Goal: Task Accomplishment & Management: Use online tool/utility

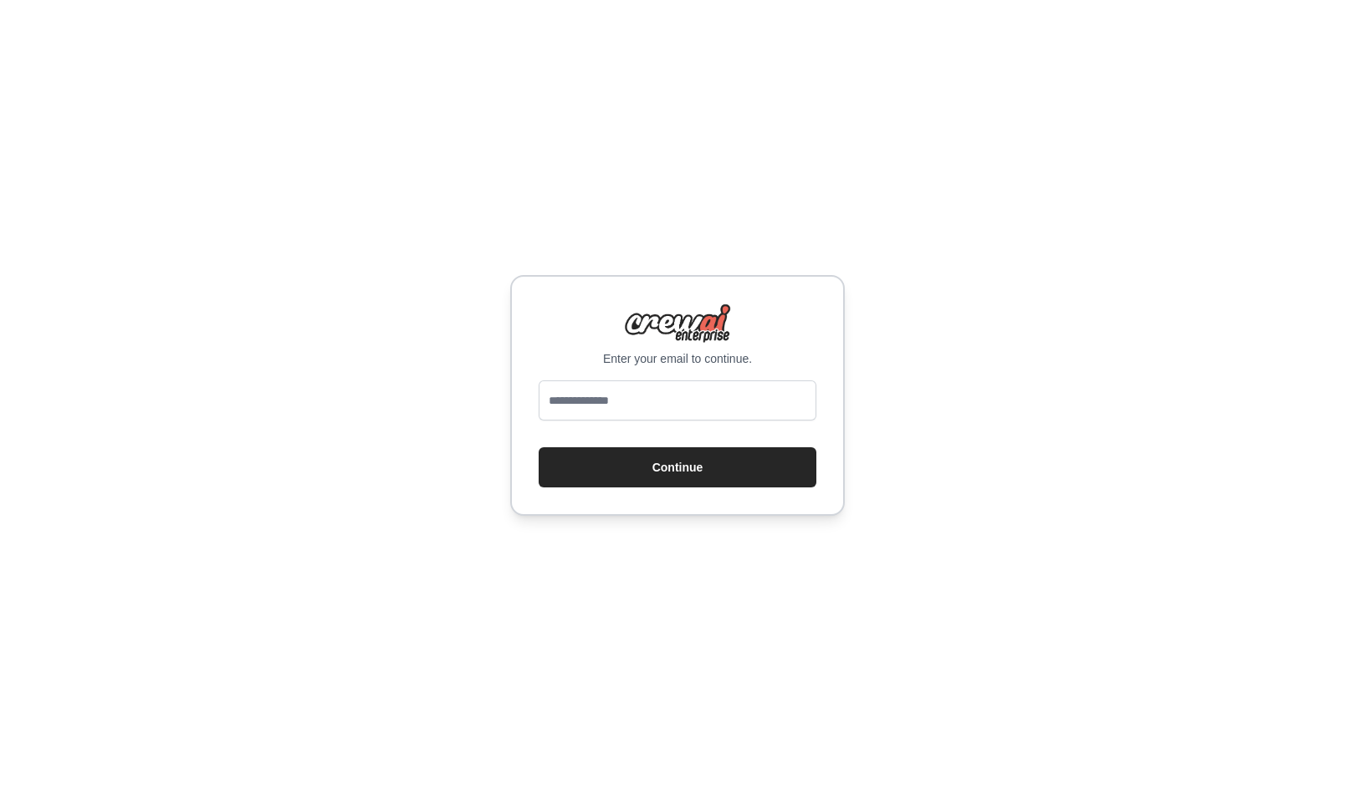
click at [616, 394] on input "email" at bounding box center [677, 400] width 278 height 40
type input "**********"
click at [644, 467] on button "Continue" at bounding box center [677, 467] width 278 height 40
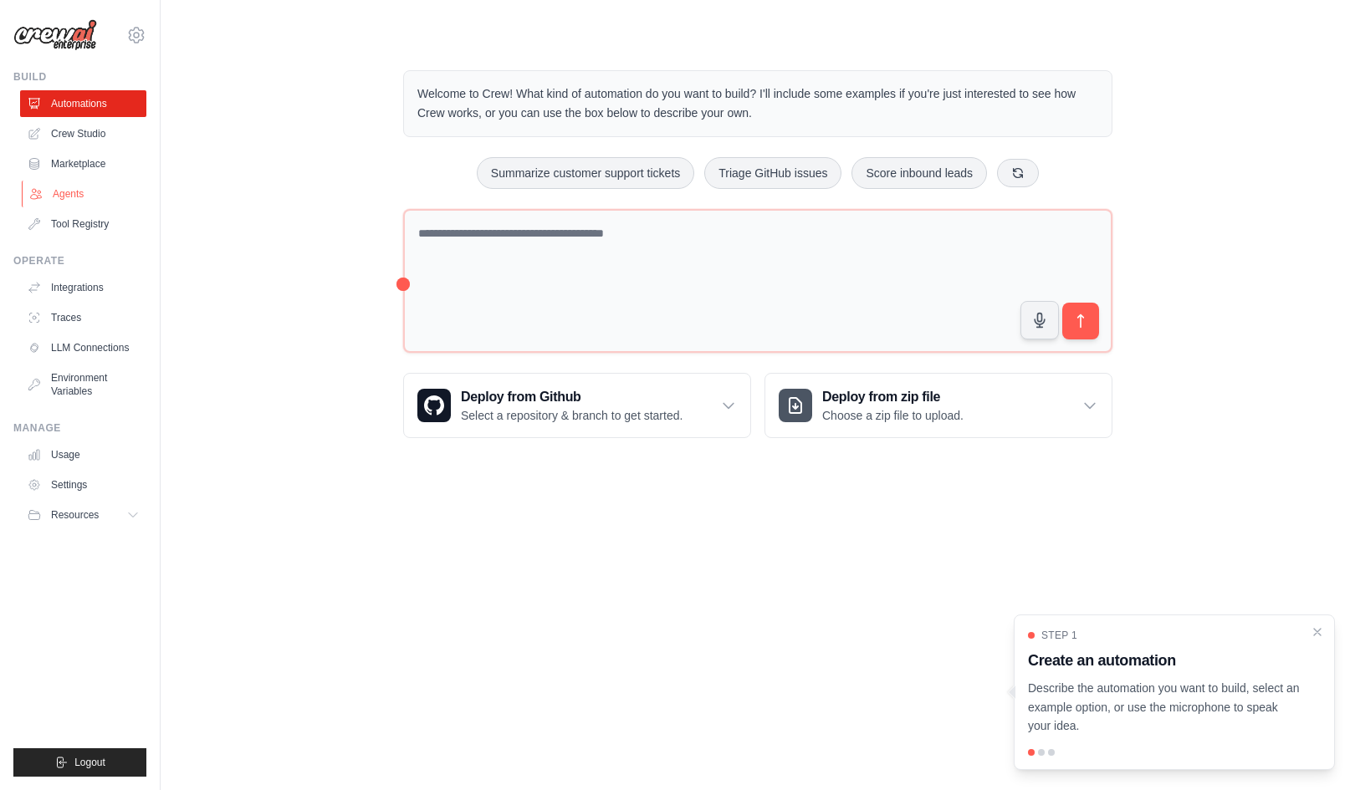
click at [68, 191] on link "Agents" at bounding box center [85, 194] width 126 height 27
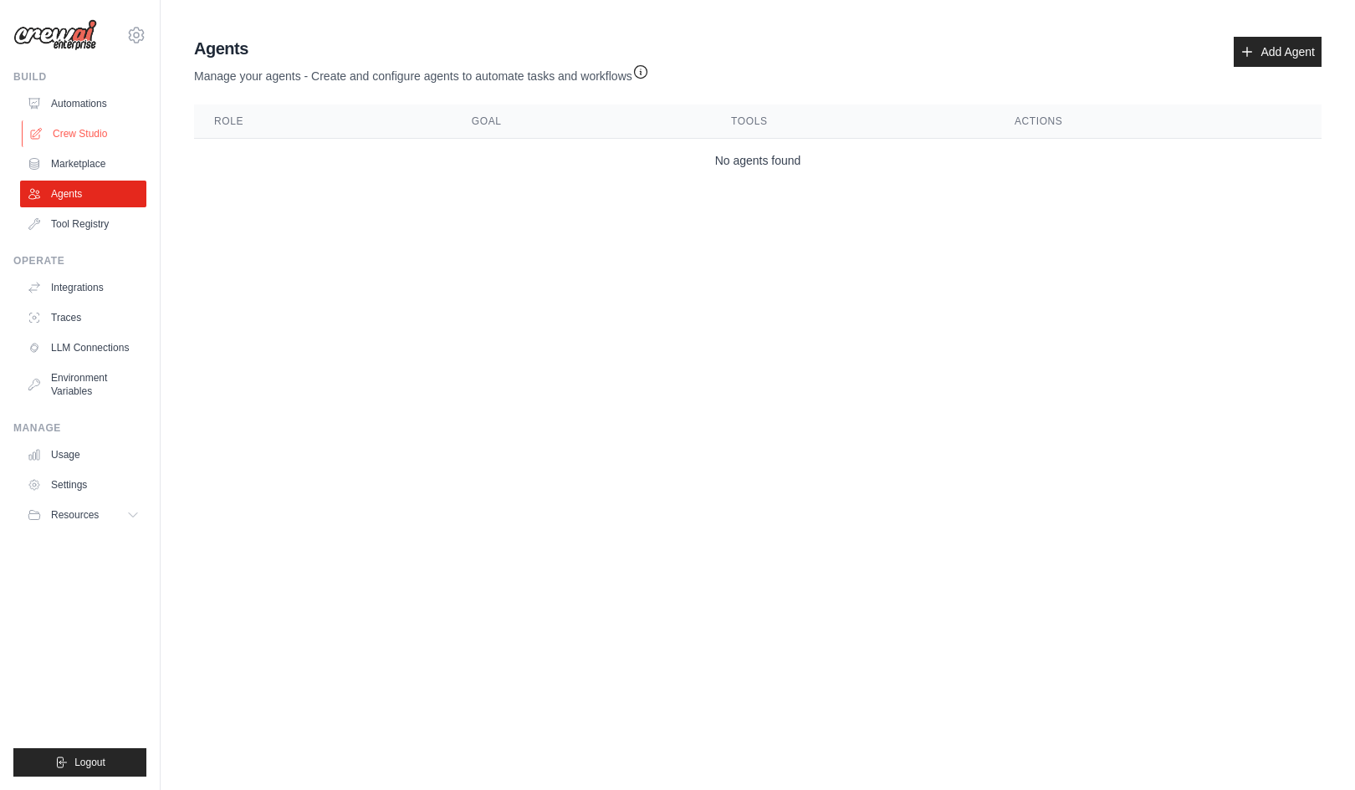
click at [74, 137] on link "Crew Studio" at bounding box center [85, 133] width 126 height 27
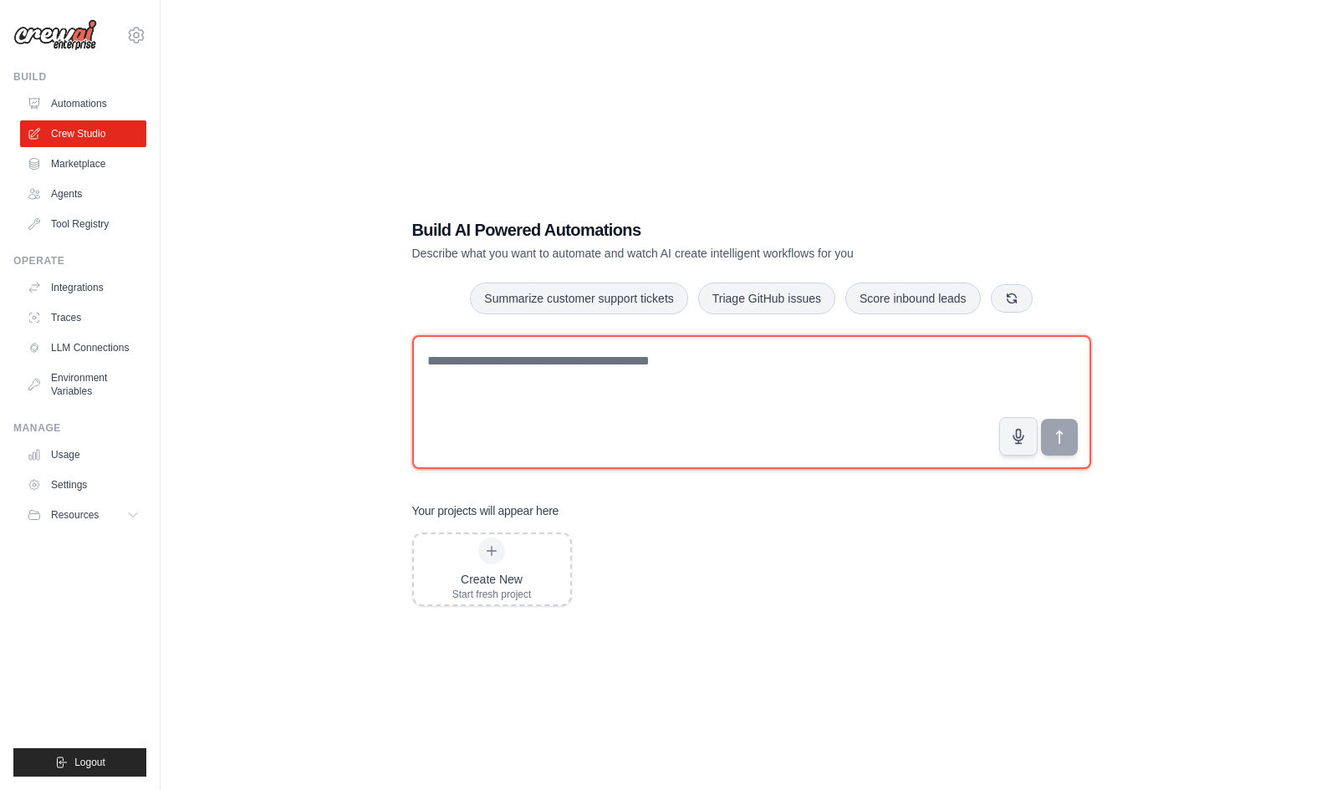
click at [585, 396] on textarea at bounding box center [751, 402] width 679 height 134
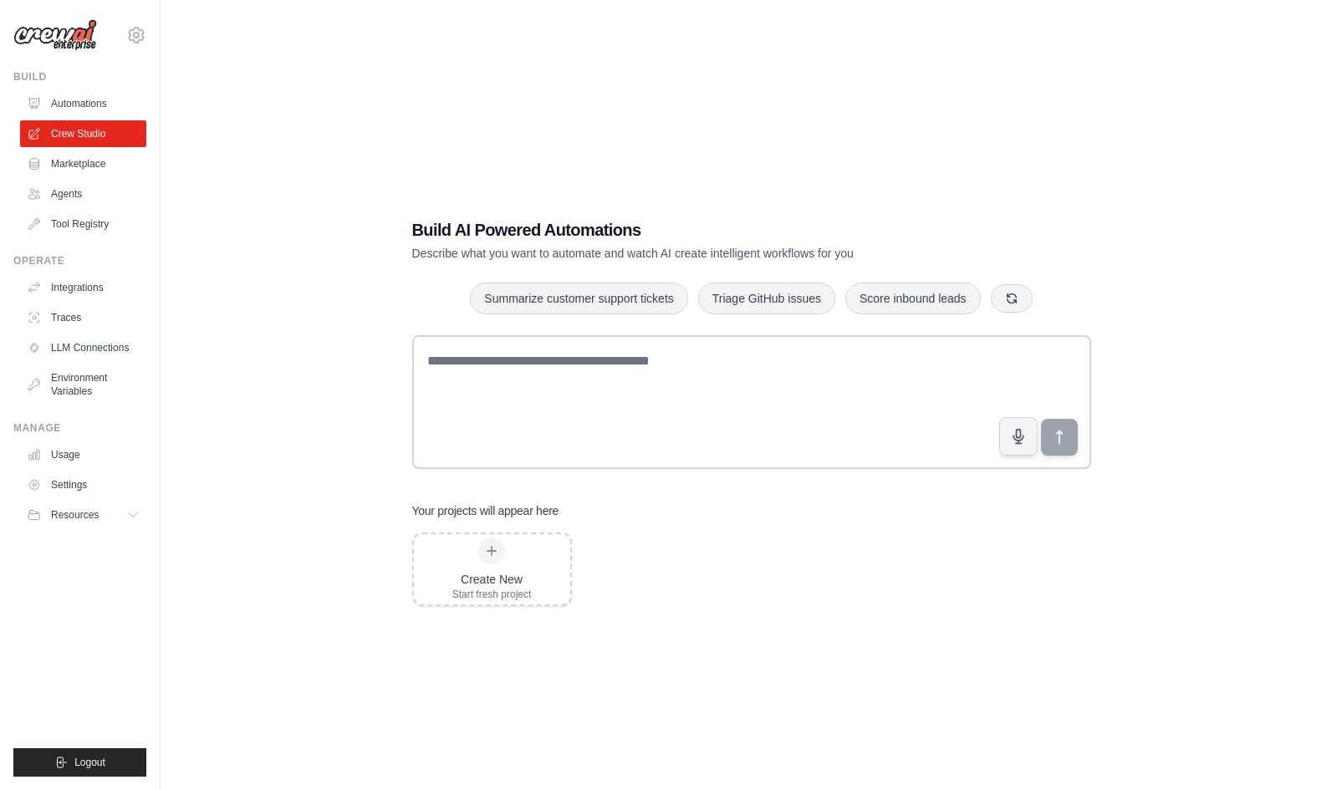
click at [666, 256] on p "Describe what you want to automate and watch AI create intelligent workflows fo…" at bounding box center [693, 253] width 562 height 17
click at [736, 253] on p "Describe what you want to automate and watch AI create intelligent workflows fo…" at bounding box center [693, 253] width 562 height 17
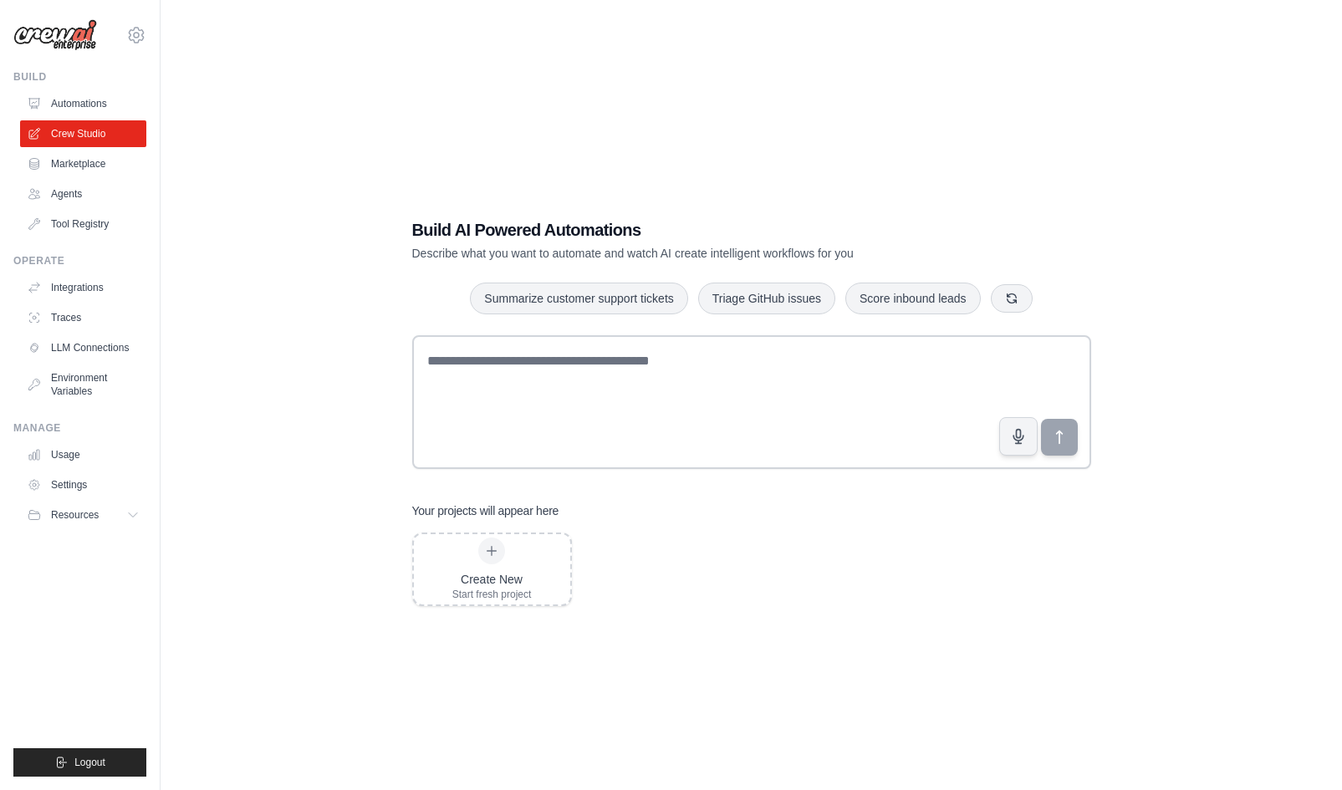
click at [783, 252] on p "Describe what you want to automate and watch AI create intelligent workflows fo…" at bounding box center [693, 253] width 562 height 17
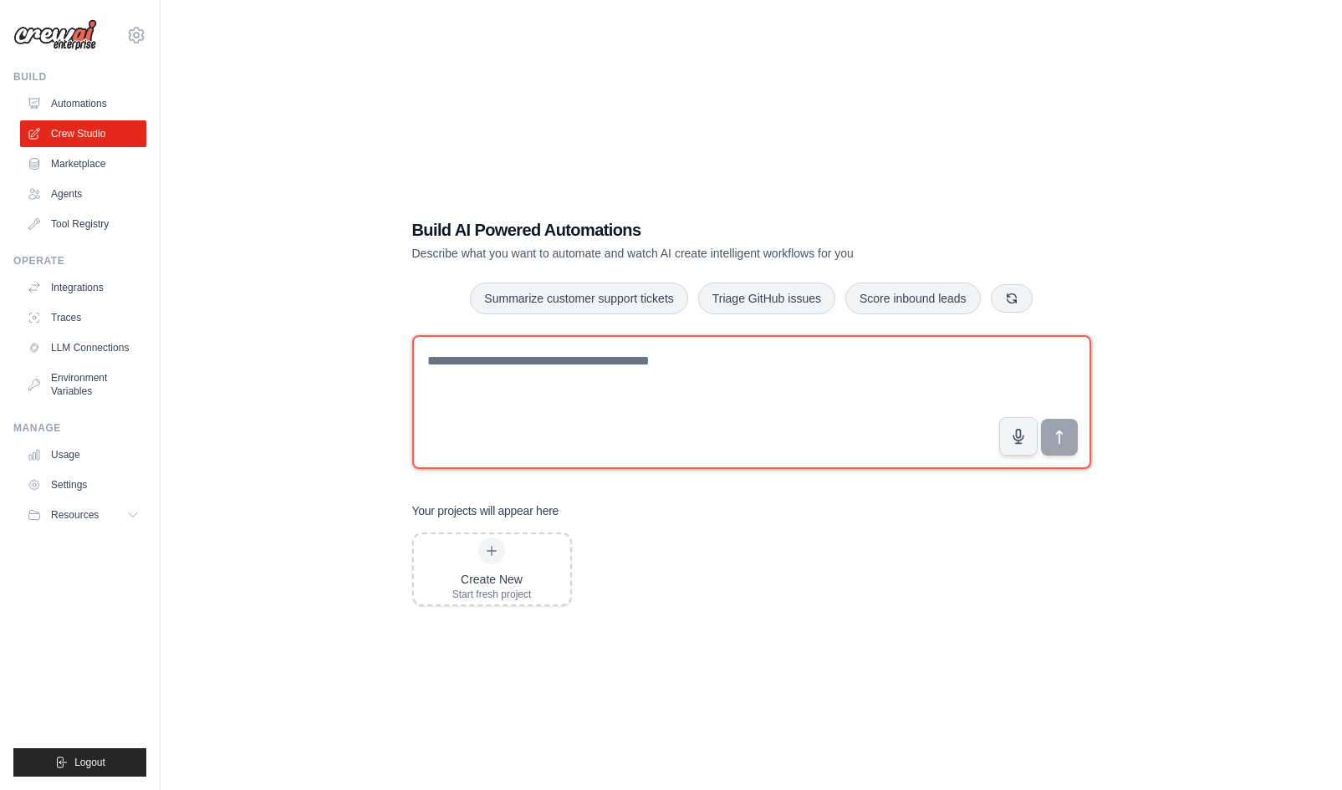
click at [506, 408] on textarea at bounding box center [751, 402] width 679 height 134
click at [508, 428] on textarea at bounding box center [751, 402] width 679 height 134
type textarea "**********"
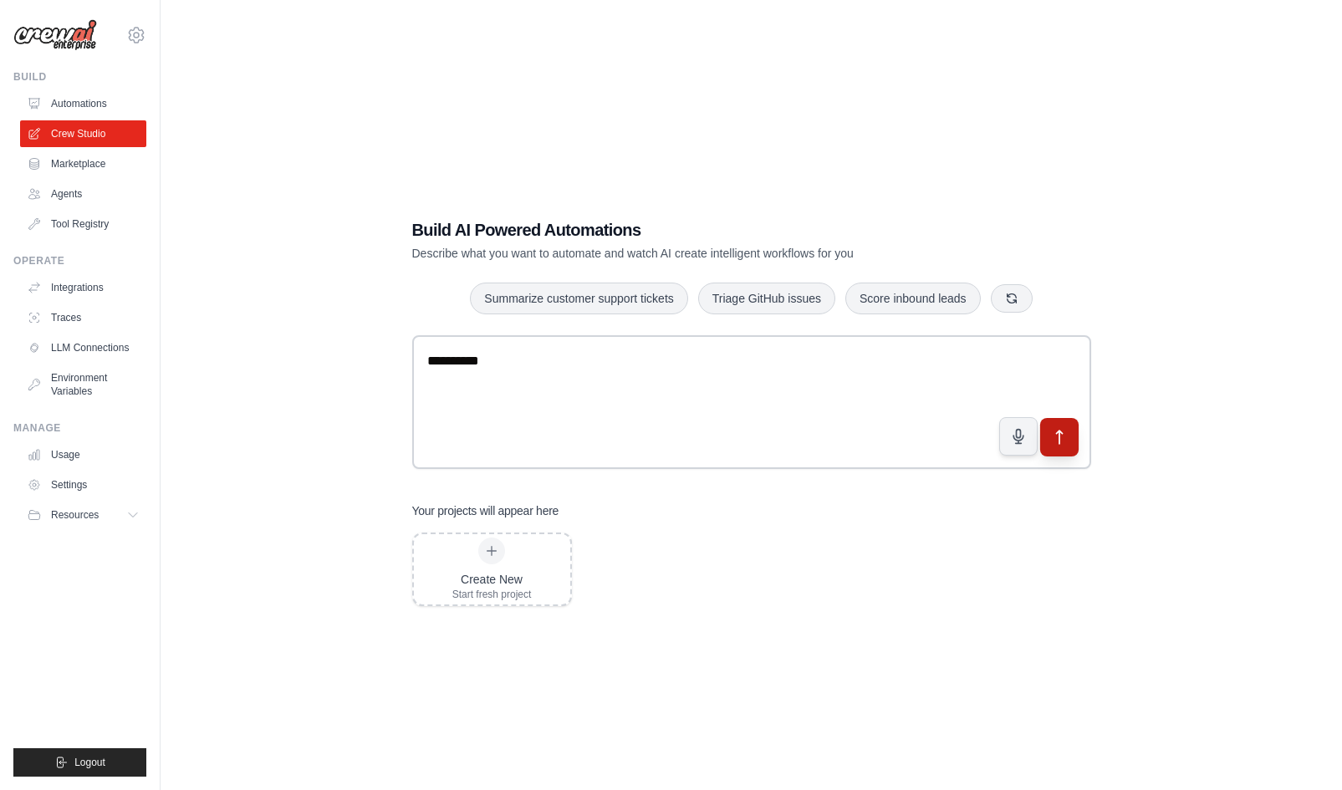
click at [1058, 443] on icon "submit" at bounding box center [1059, 437] width 18 height 18
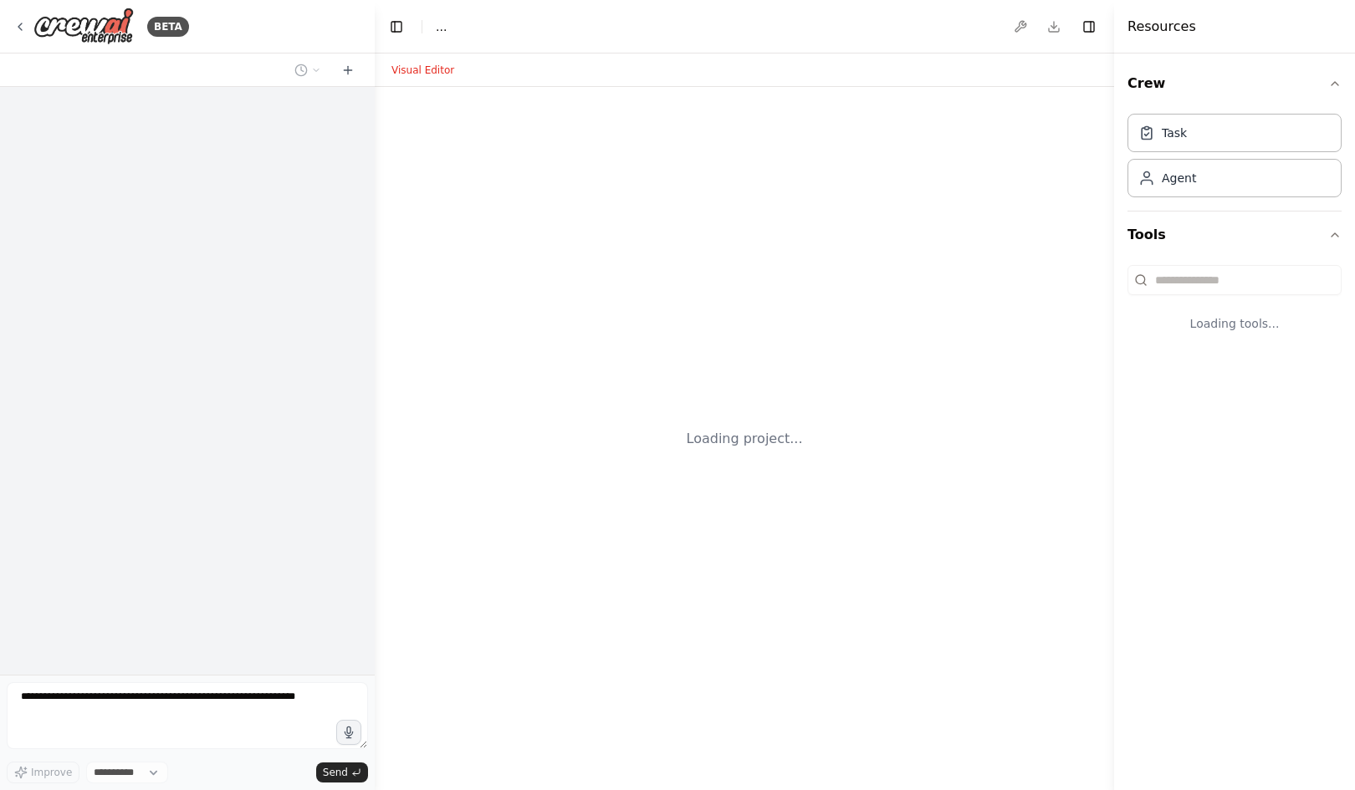
select select "****"
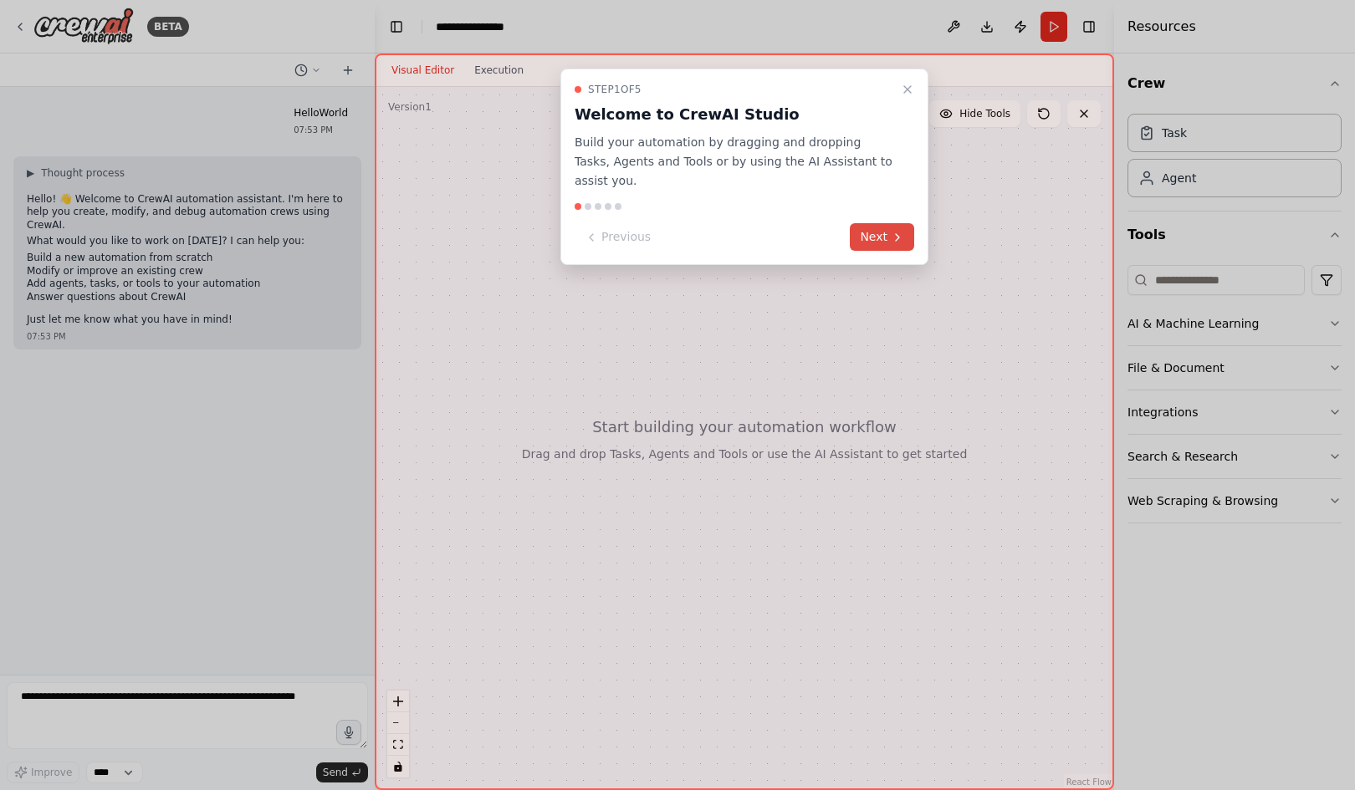
click at [877, 223] on button "Next" at bounding box center [881, 237] width 64 height 28
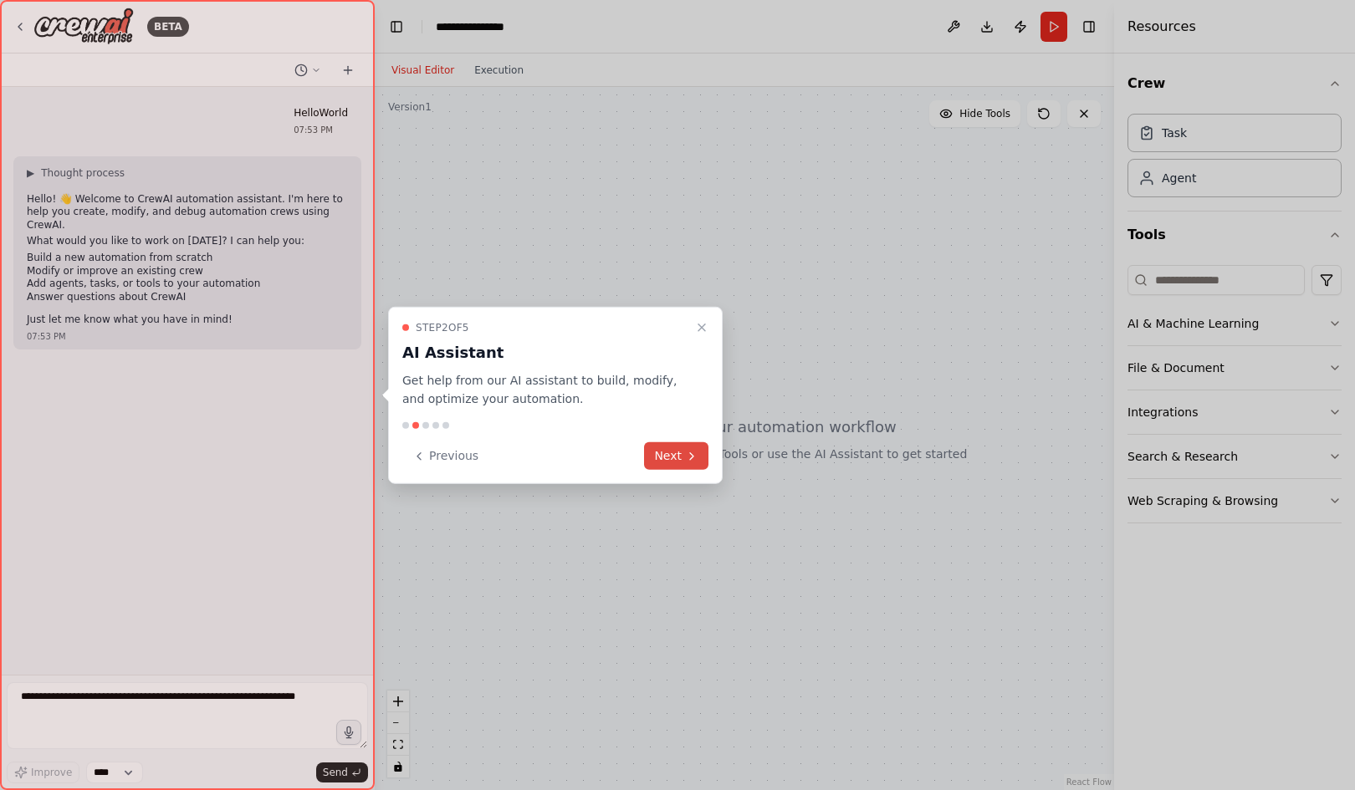
click at [686, 450] on icon at bounding box center [691, 455] width 13 height 13
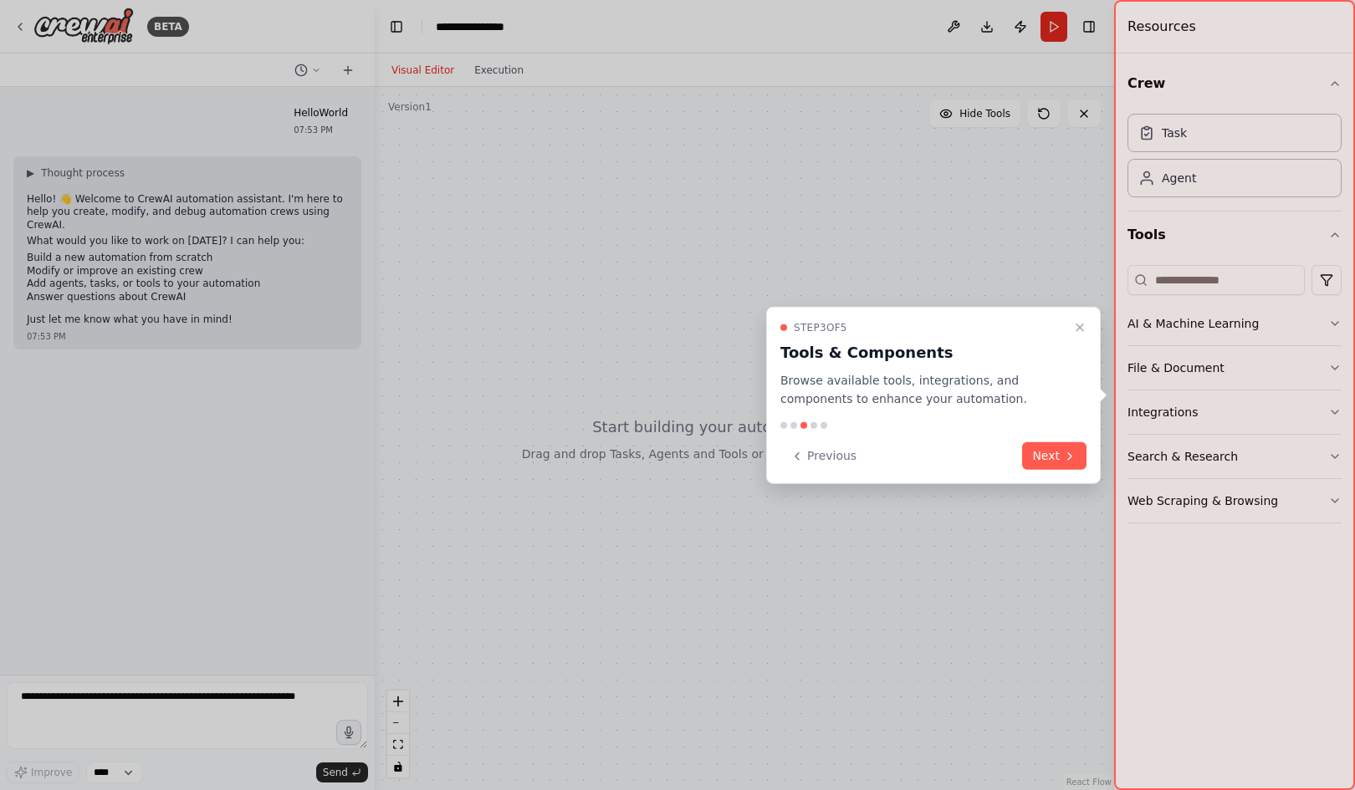
click at [1010, 453] on div "Previous Next" at bounding box center [933, 456] width 306 height 28
click at [1038, 457] on button "Next" at bounding box center [1054, 456] width 64 height 28
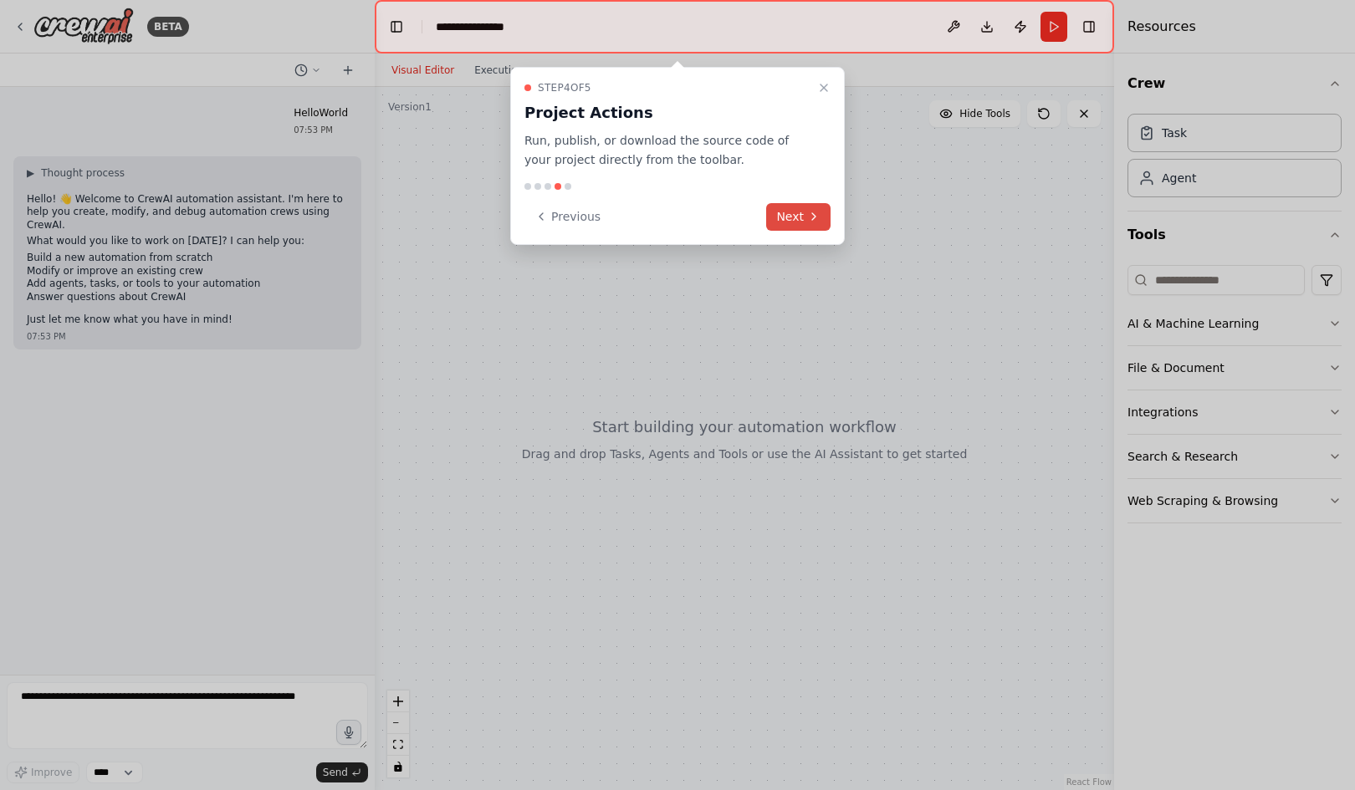
click at [818, 220] on icon at bounding box center [813, 216] width 13 height 13
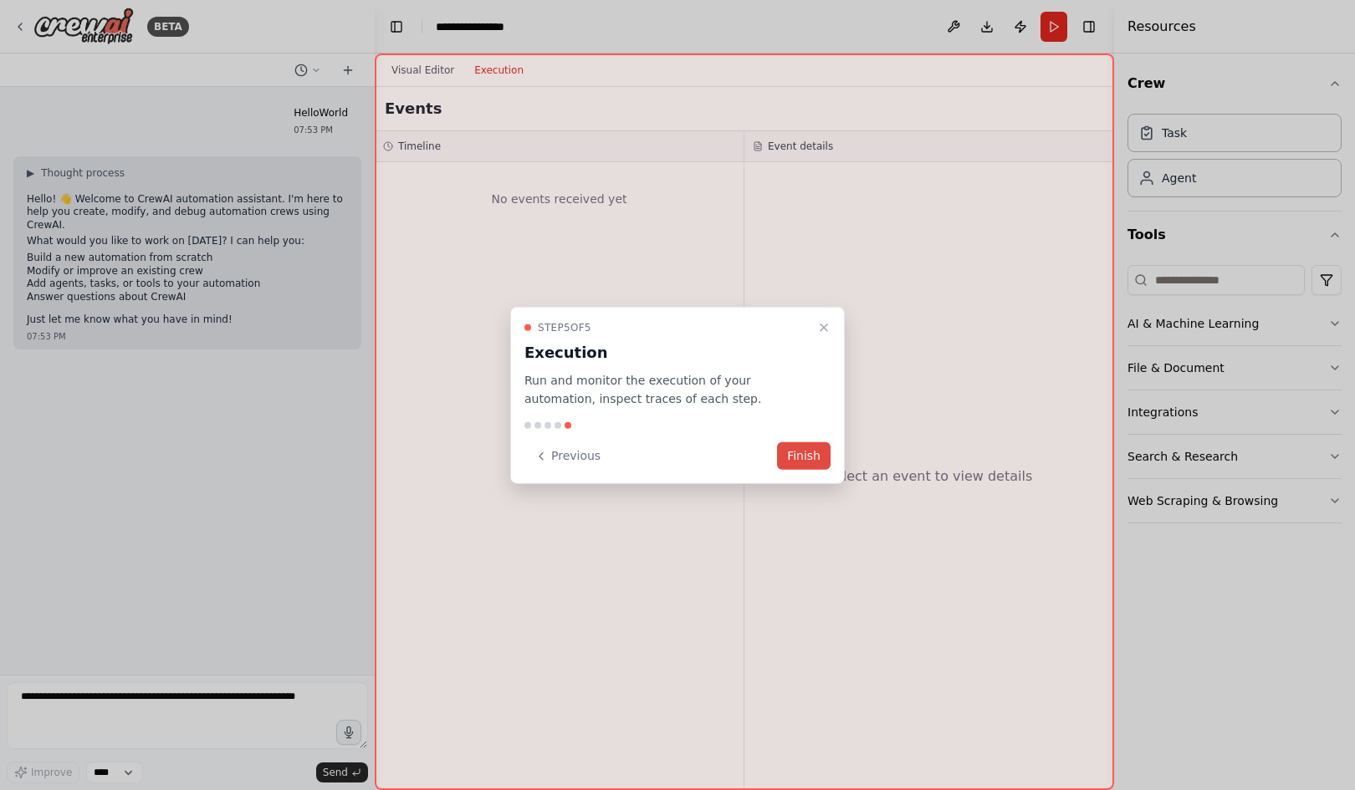
click at [812, 458] on button "Finish" at bounding box center [804, 456] width 54 height 28
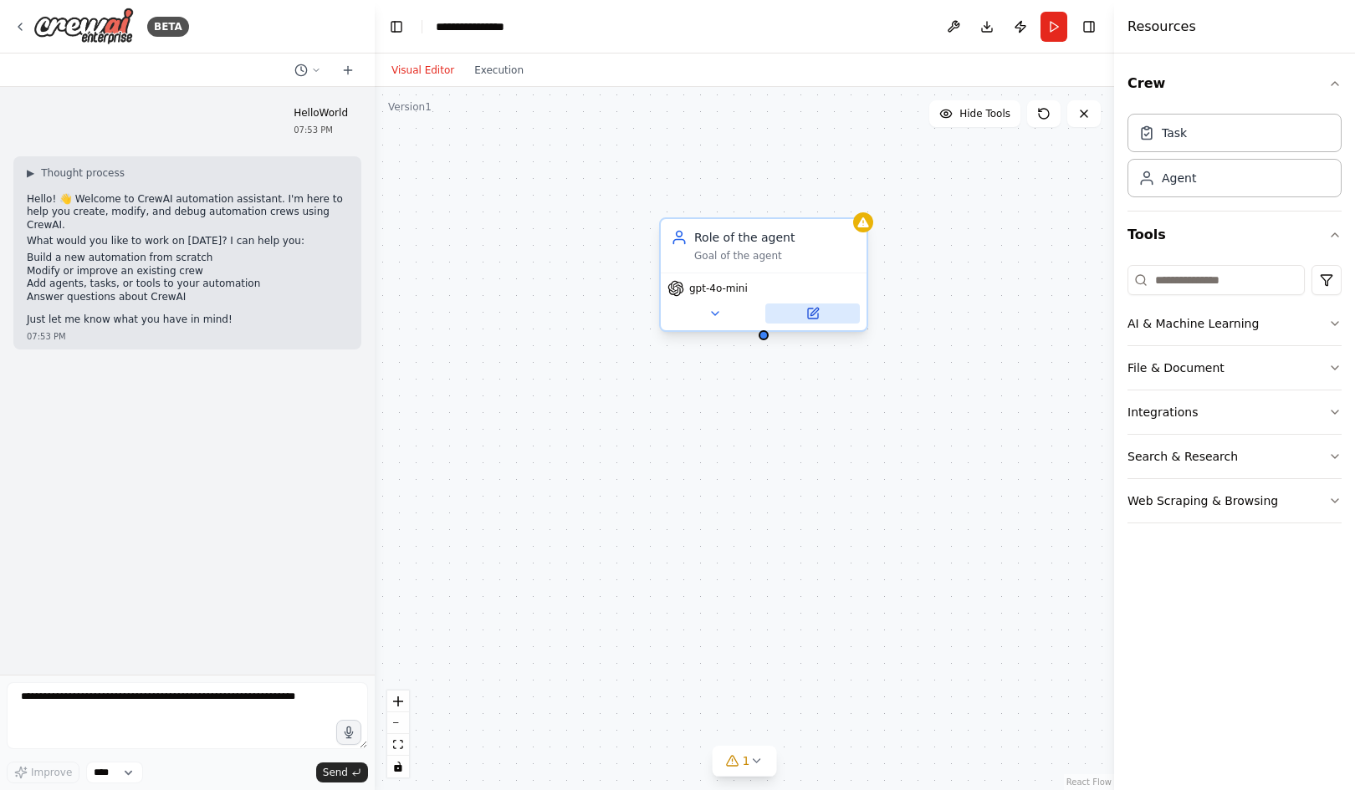
click at [818, 315] on icon at bounding box center [813, 314] width 10 height 10
click at [1181, 327] on button "AI & Machine Learning" at bounding box center [1234, 323] width 214 height 43
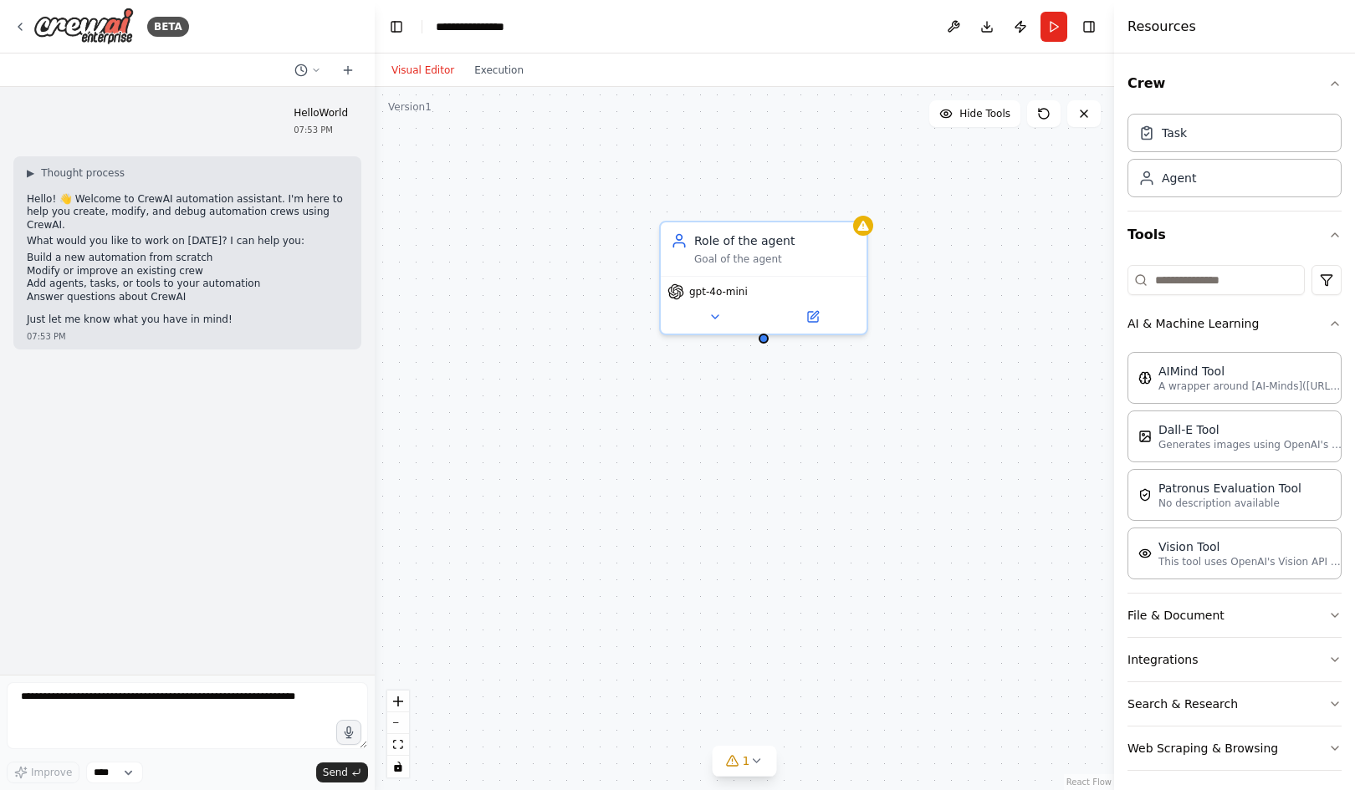
click at [1329, 237] on div "Crew Task Agent Tools AI & Machine Learning AIMind Tool A wrapper around [AI-Mi…" at bounding box center [1234, 422] width 241 height 737
click at [1328, 235] on icon "button" at bounding box center [1334, 234] width 13 height 13
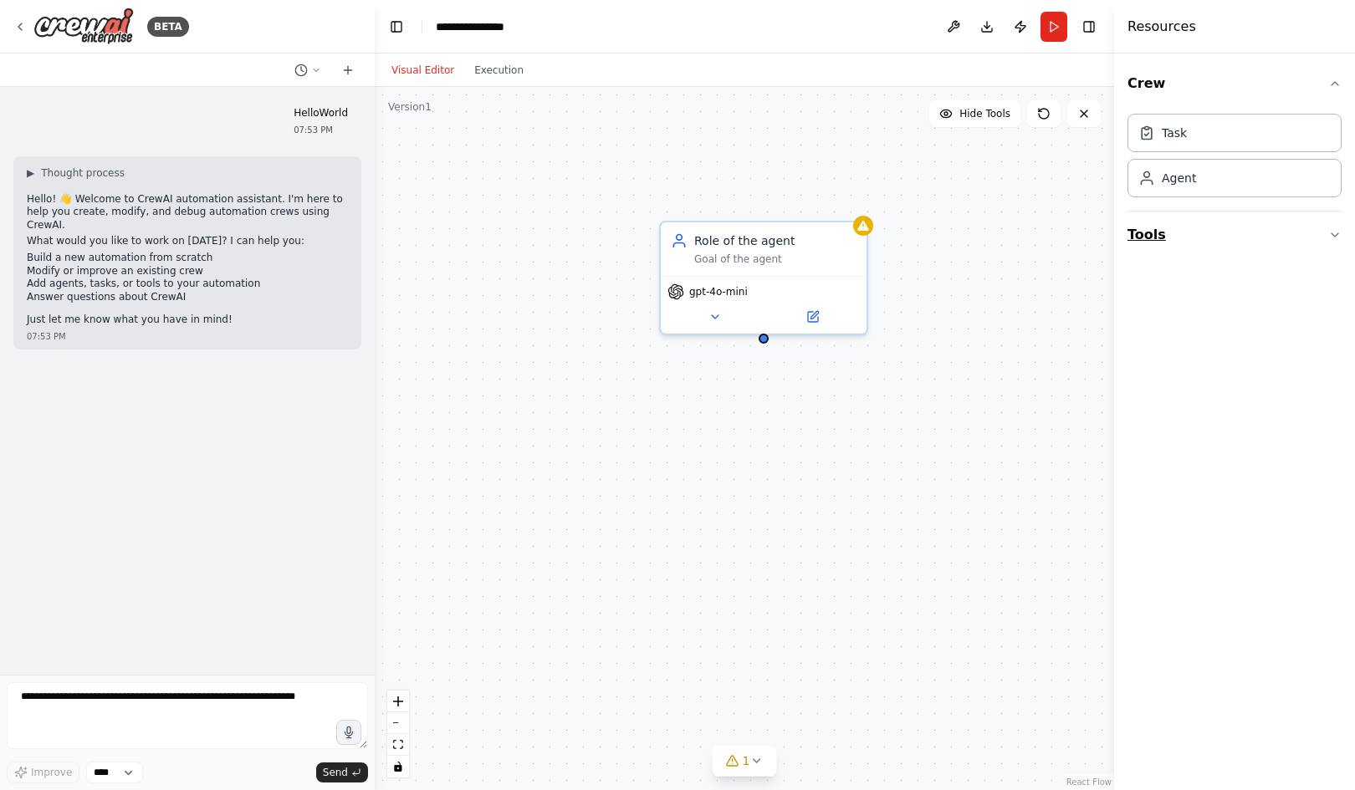
click at [1188, 240] on button "Tools" at bounding box center [1234, 235] width 214 height 47
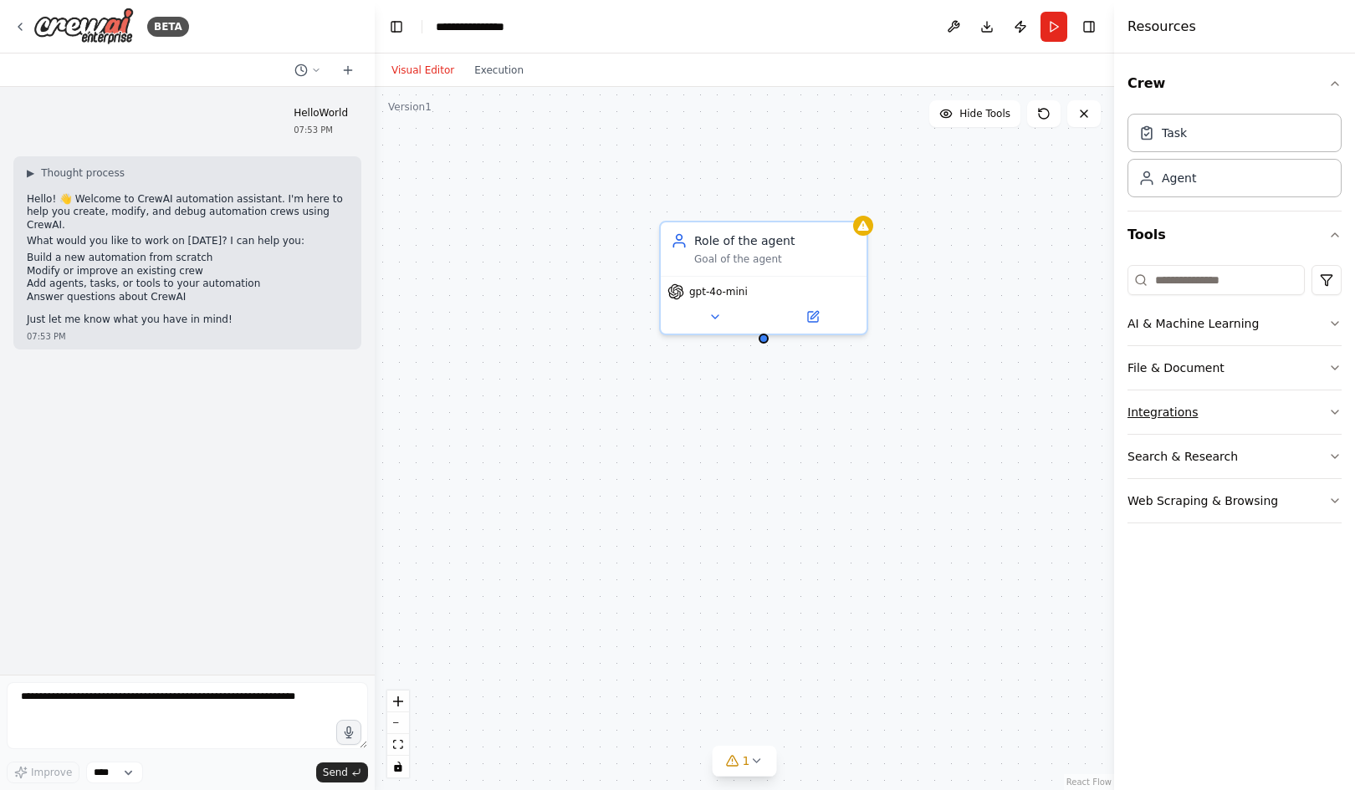
click at [1154, 417] on button "Integrations" at bounding box center [1234, 411] width 214 height 43
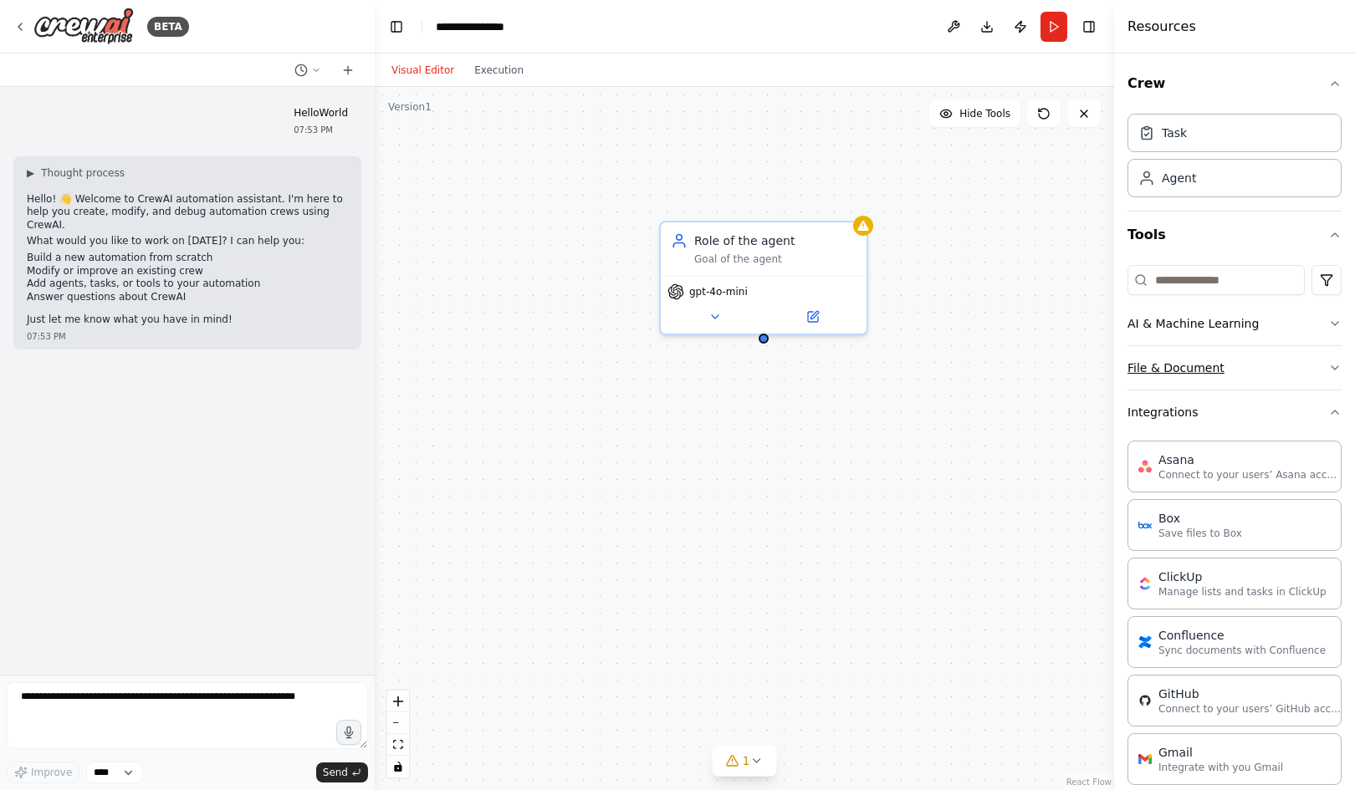
click at [1196, 366] on button "File & Document" at bounding box center [1234, 367] width 214 height 43
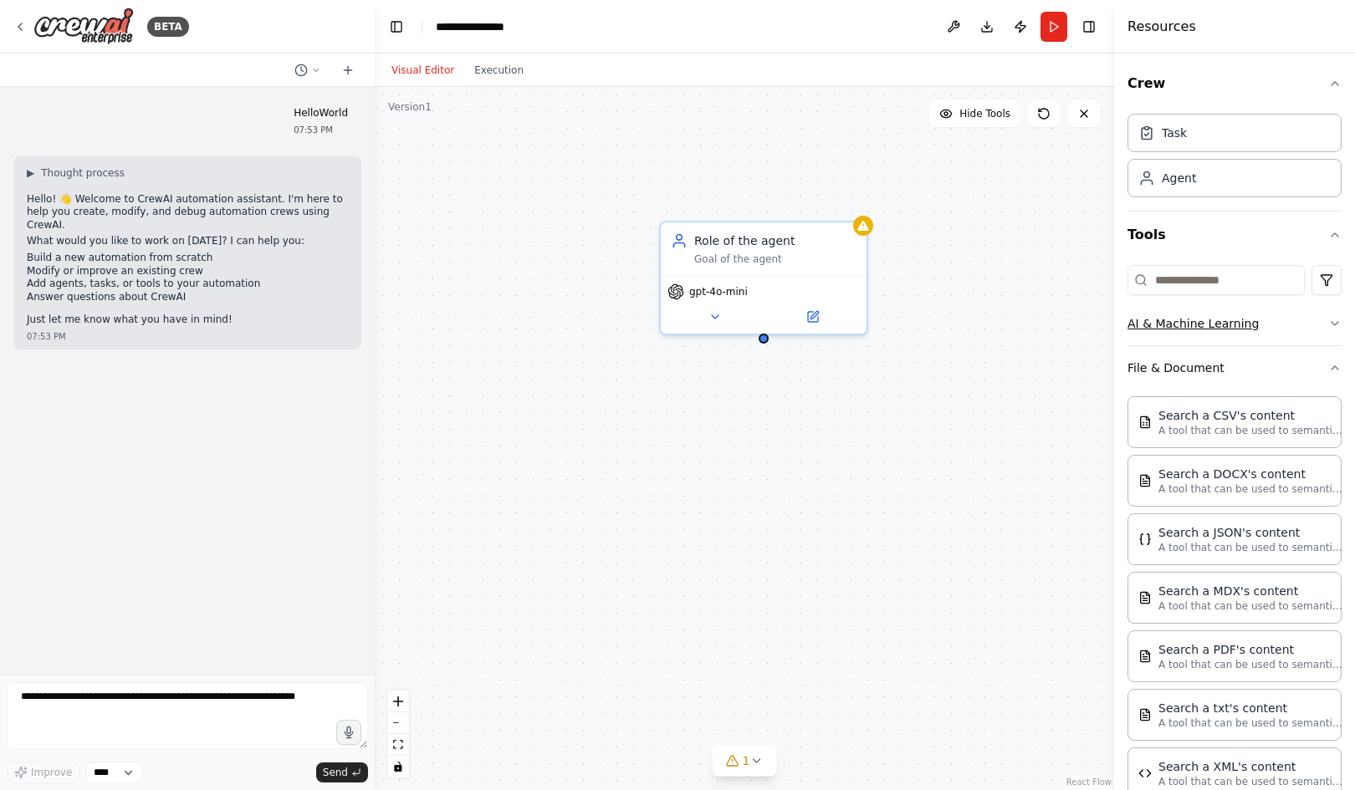
click at [1186, 319] on button "AI & Machine Learning" at bounding box center [1234, 323] width 214 height 43
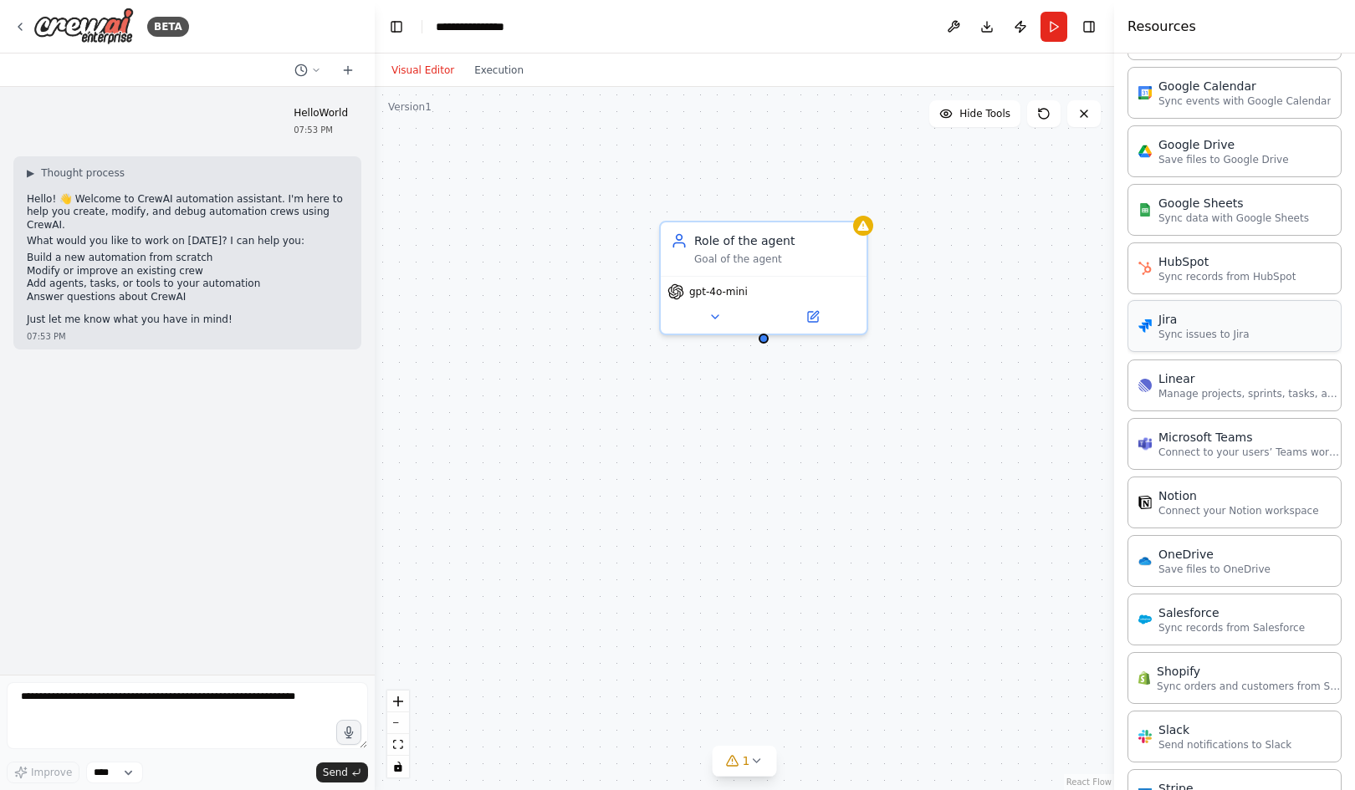
scroll to position [1615, 0]
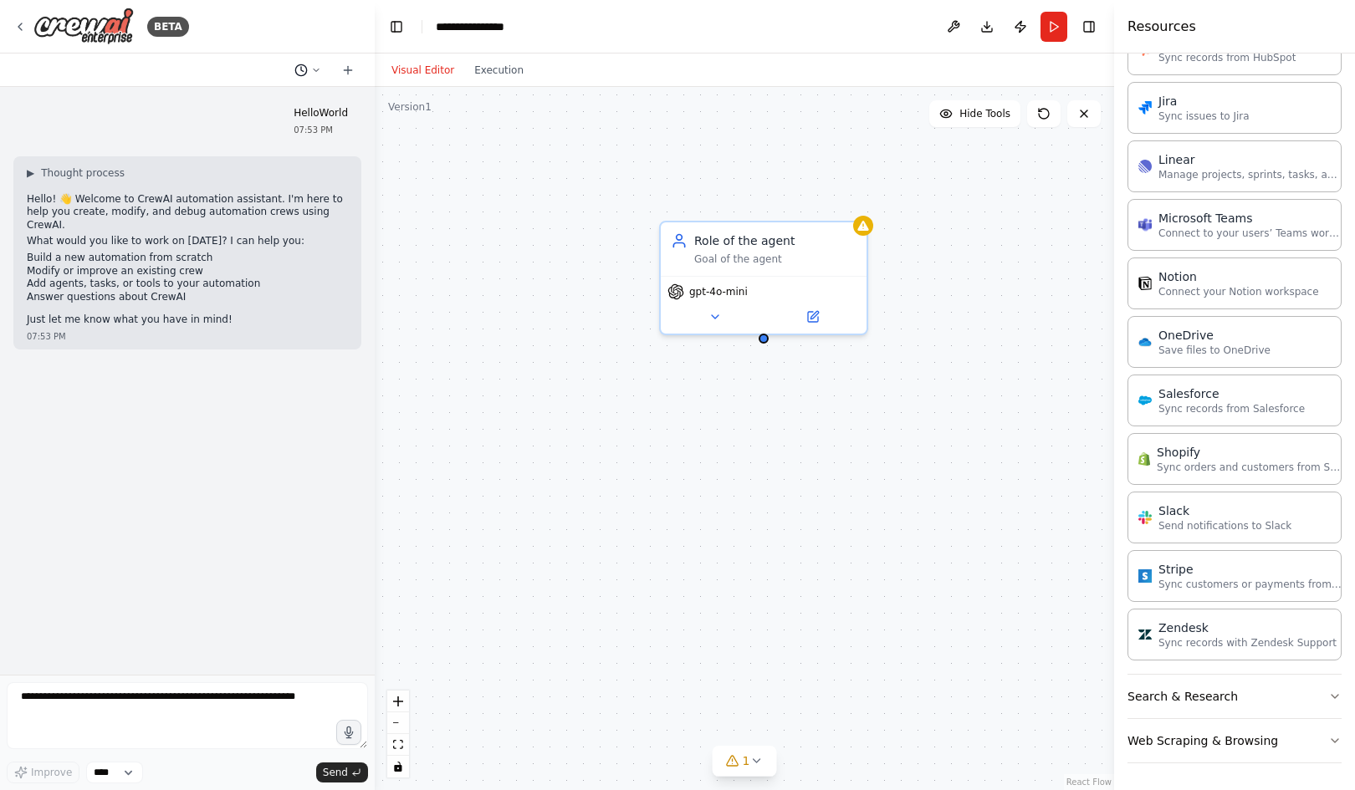
click at [317, 71] on icon at bounding box center [316, 70] width 10 height 10
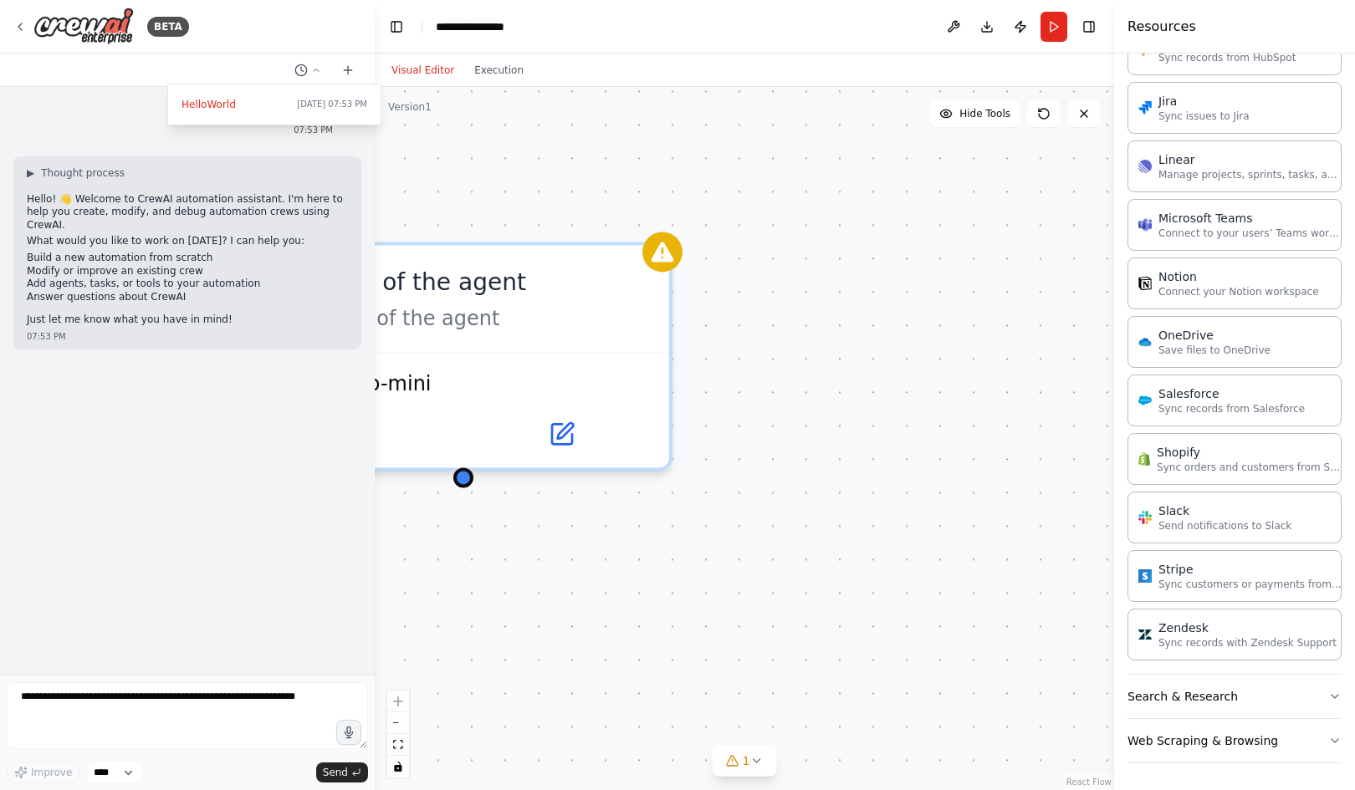
click at [911, 250] on div "Role of the agent Goal of the agent gpt-4o-mini" at bounding box center [744, 438] width 739 height 703
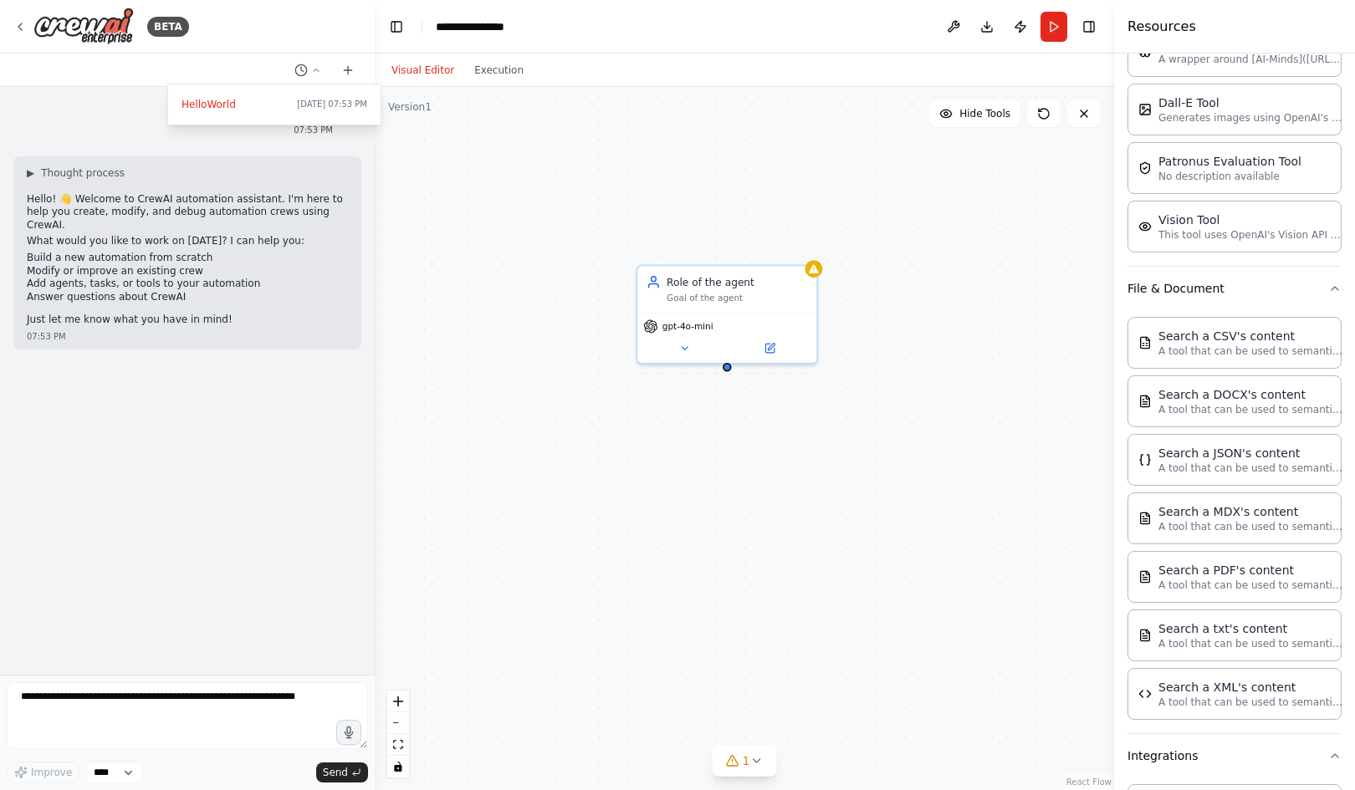
scroll to position [0, 0]
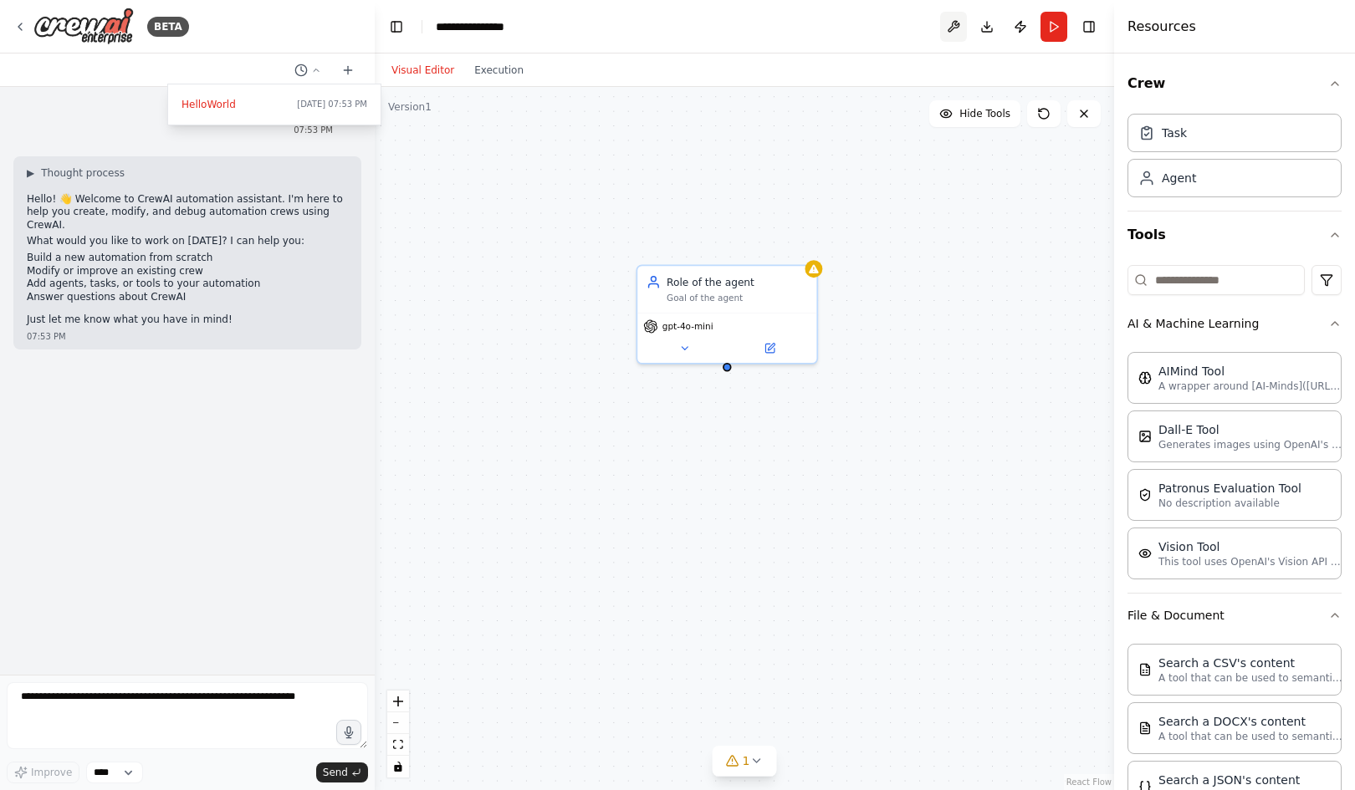
click at [951, 30] on button at bounding box center [953, 27] width 27 height 30
click at [982, 26] on button "Download" at bounding box center [986, 27] width 27 height 30
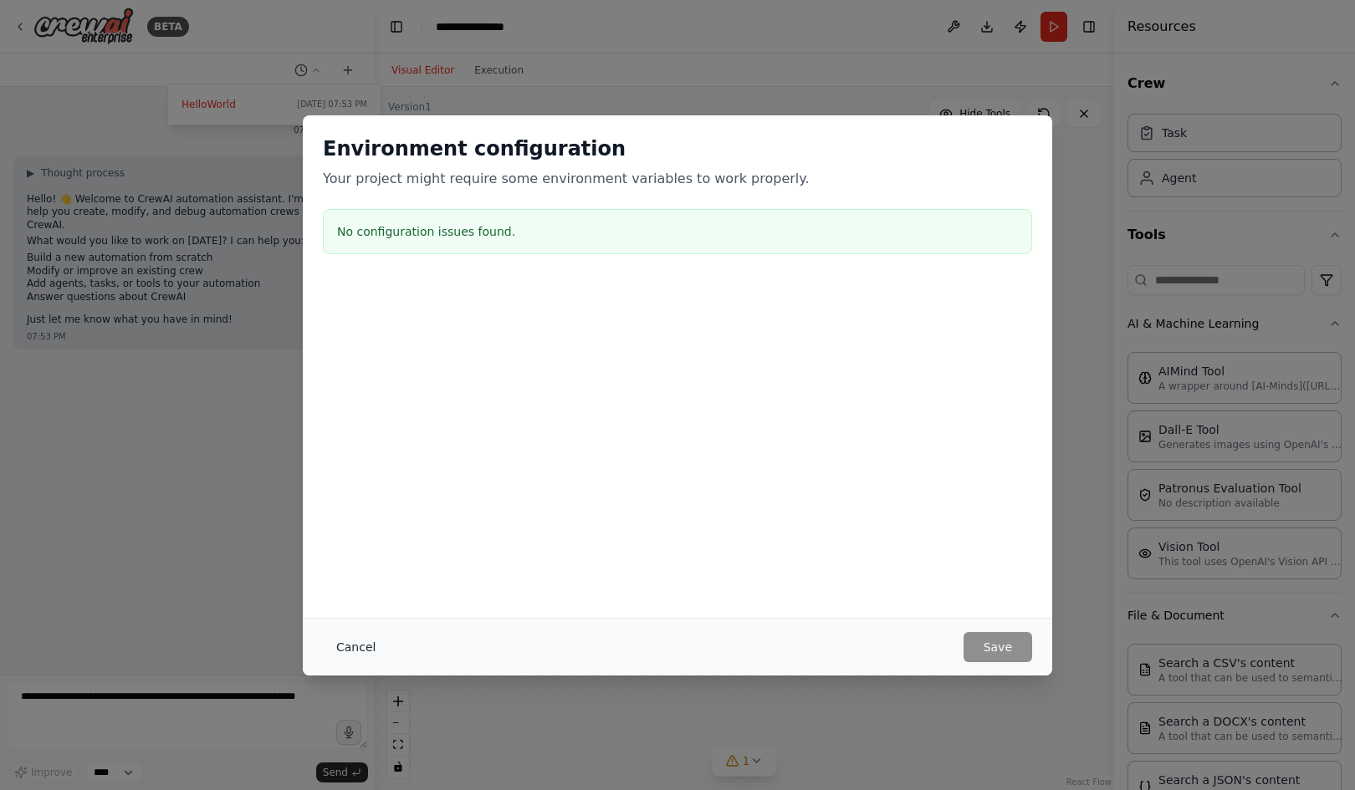
click at [338, 645] on button "Cancel" at bounding box center [356, 647] width 66 height 30
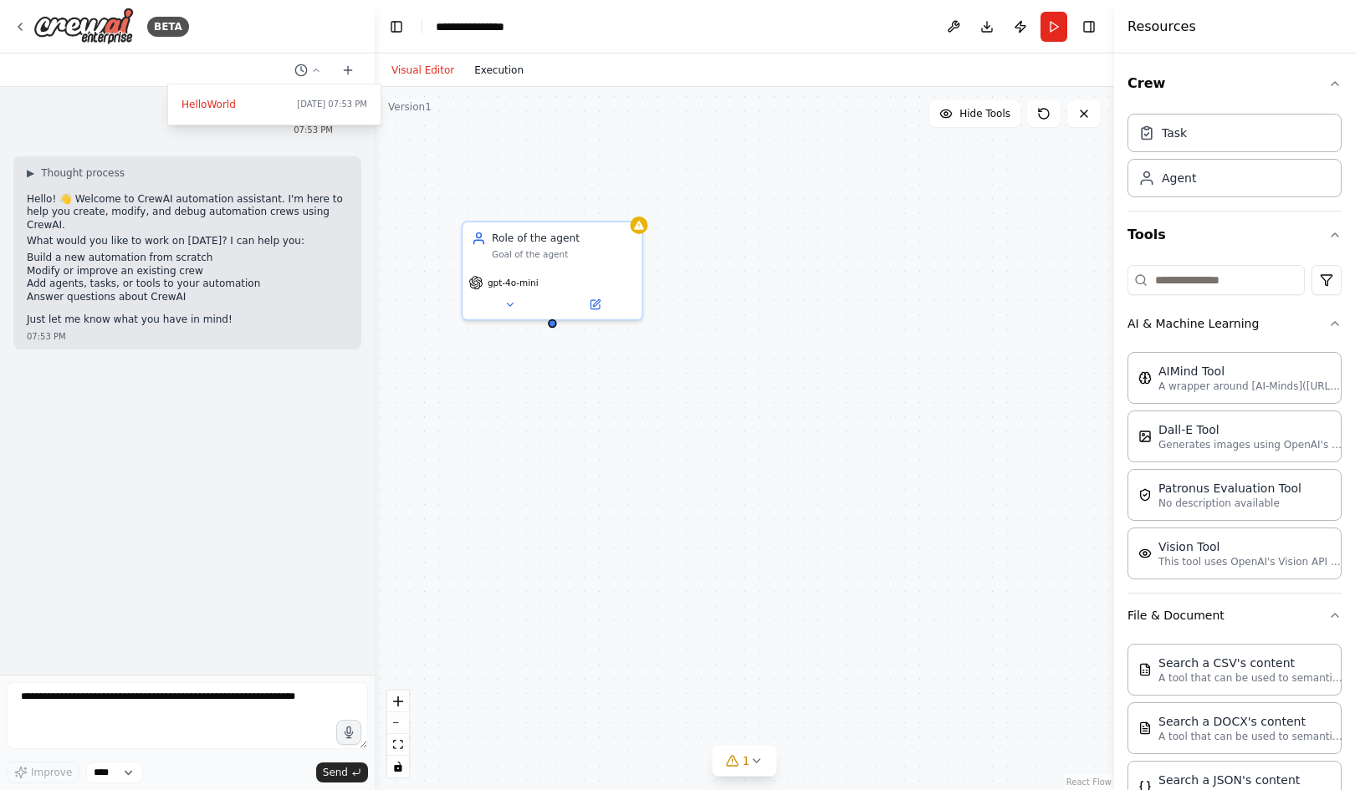
click at [469, 66] on button "Execution" at bounding box center [498, 70] width 69 height 20
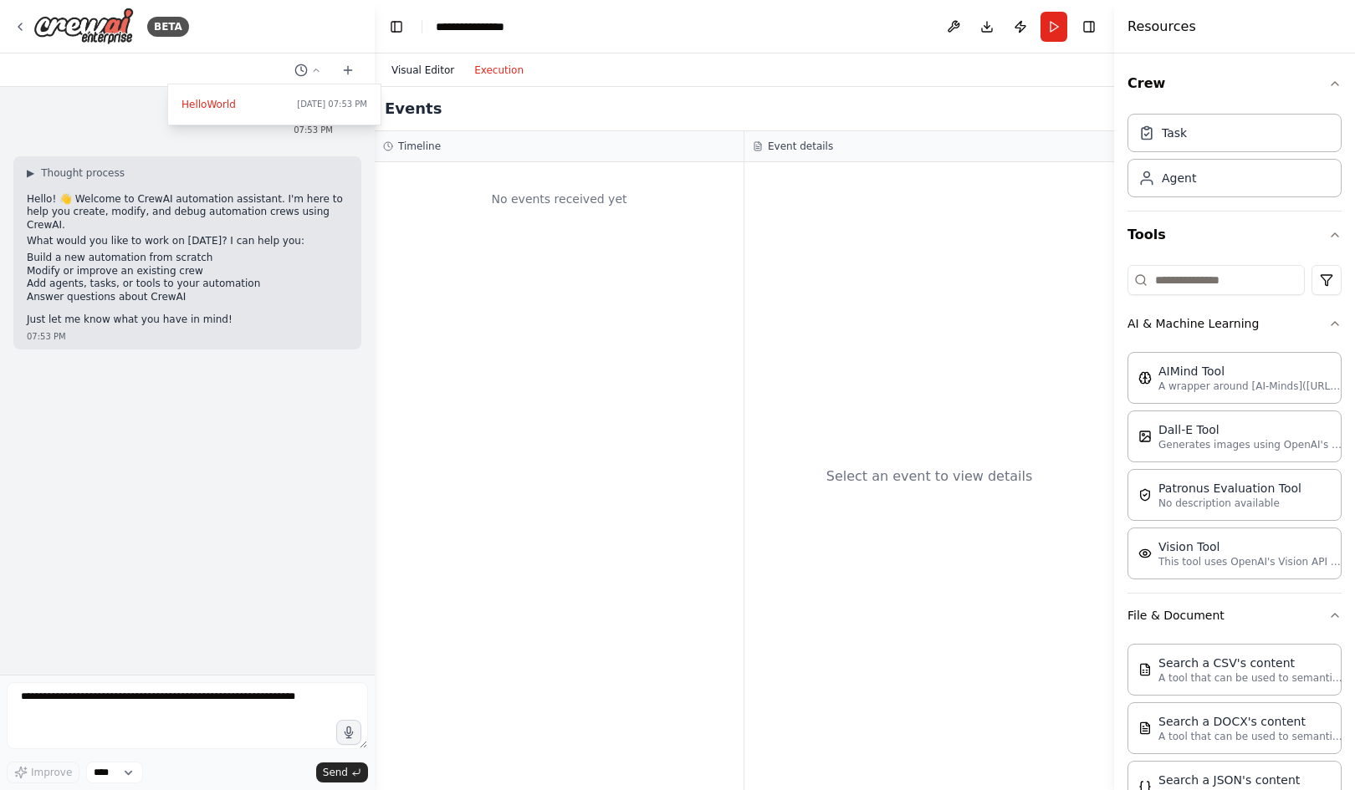
click at [430, 69] on button "Visual Editor" at bounding box center [422, 70] width 83 height 20
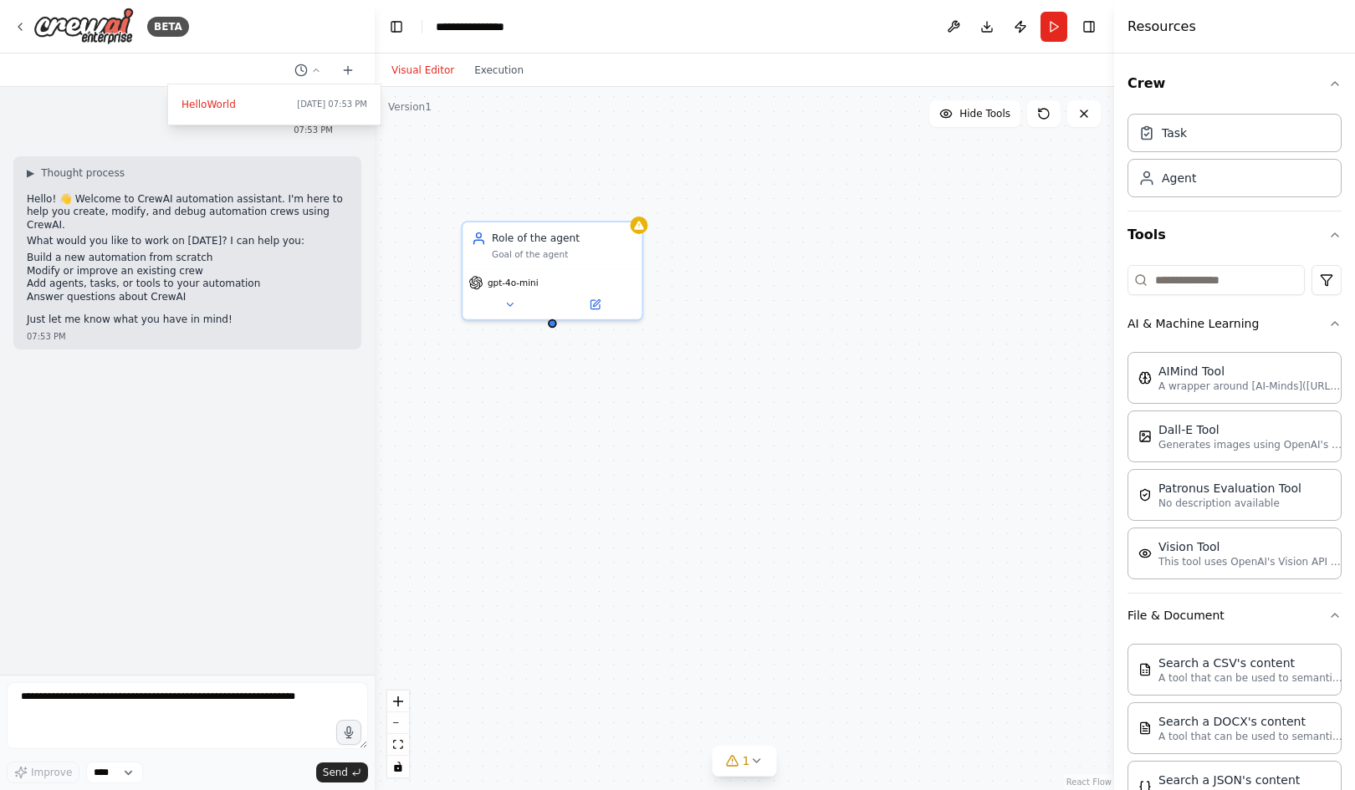
click at [105, 778] on div at bounding box center [187, 395] width 375 height 790
click at [105, 778] on select "****" at bounding box center [114, 773] width 57 height 22
click at [537, 718] on div "Role of the agent Goal of the agent gpt-4o-mini" at bounding box center [744, 438] width 739 height 703
click at [570, 696] on div "Role of the agent Goal of the agent gpt-4o-mini" at bounding box center [744, 438] width 739 height 703
click at [994, 120] on button "Hide Tools" at bounding box center [974, 113] width 91 height 27
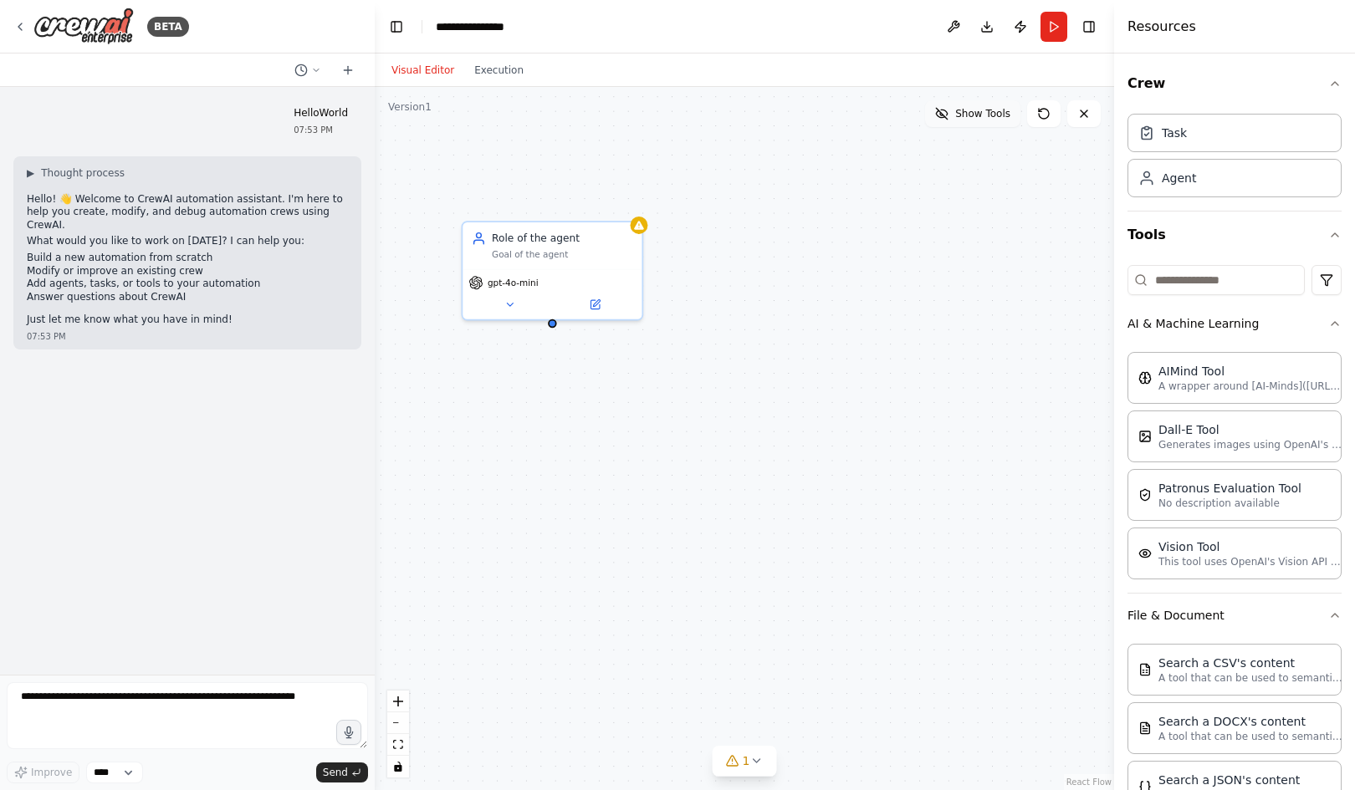
click at [994, 120] on button "Show Tools" at bounding box center [972, 113] width 95 height 27
click at [1088, 32] on button "Toggle Right Sidebar" at bounding box center [1088, 26] width 23 height 23
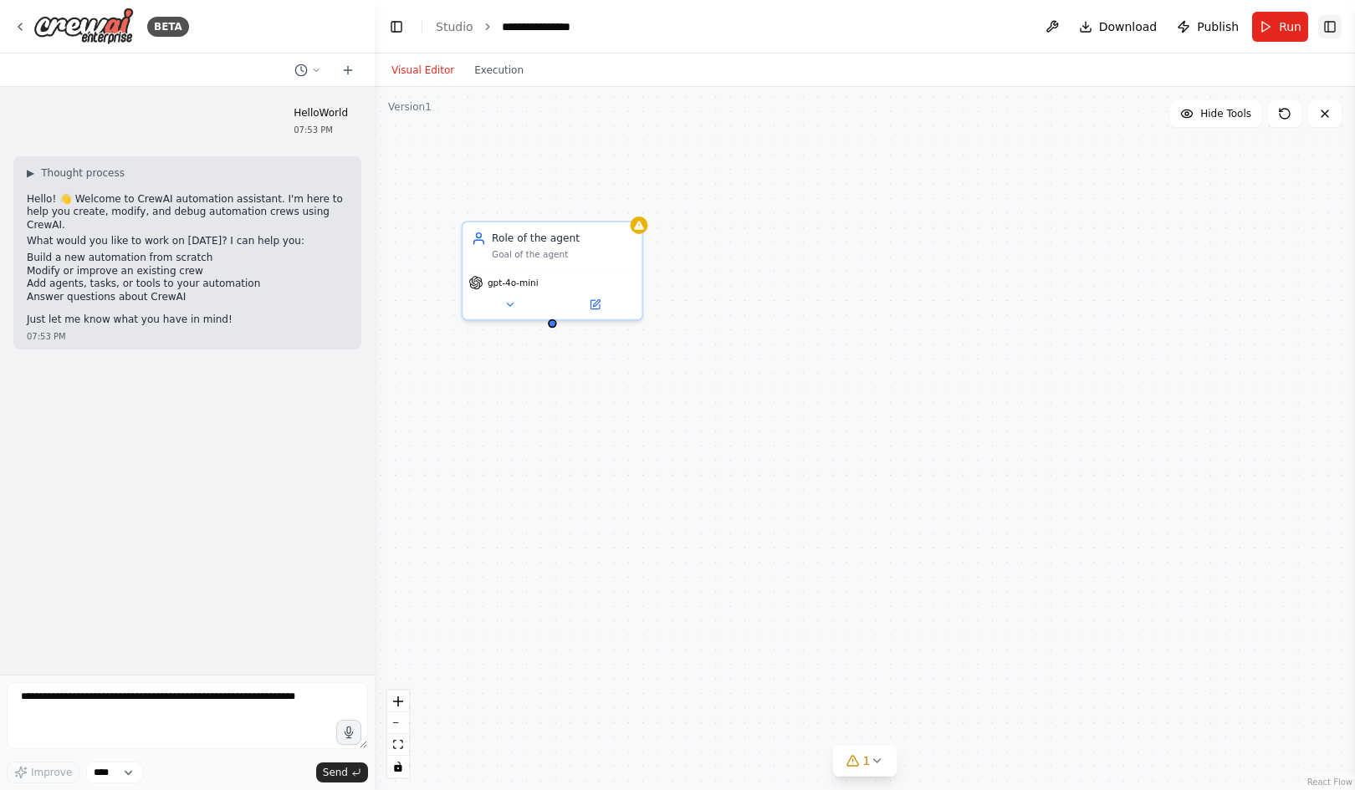
click at [1332, 23] on button "Toggle Right Sidebar" at bounding box center [1329, 26] width 23 height 23
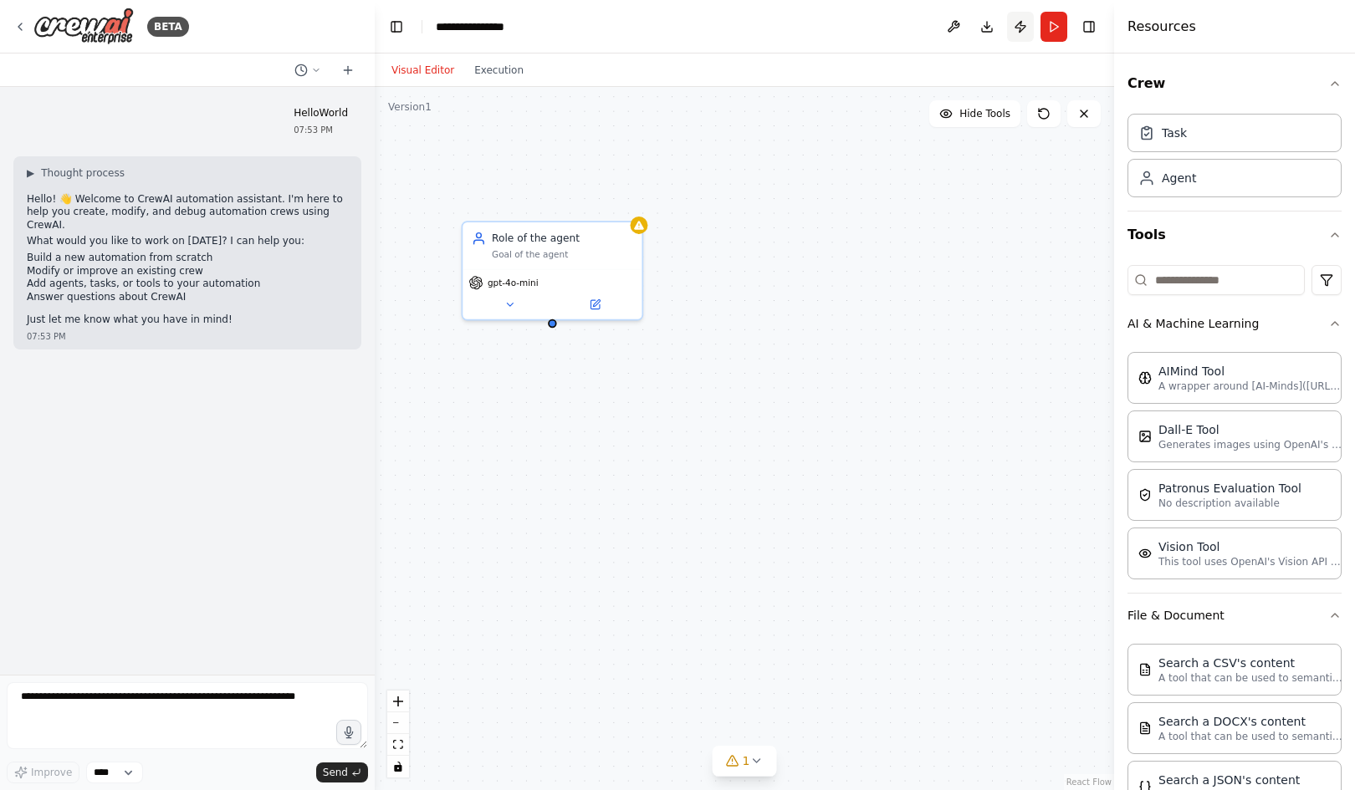
click at [1025, 31] on button "Publish" at bounding box center [1020, 27] width 27 height 30
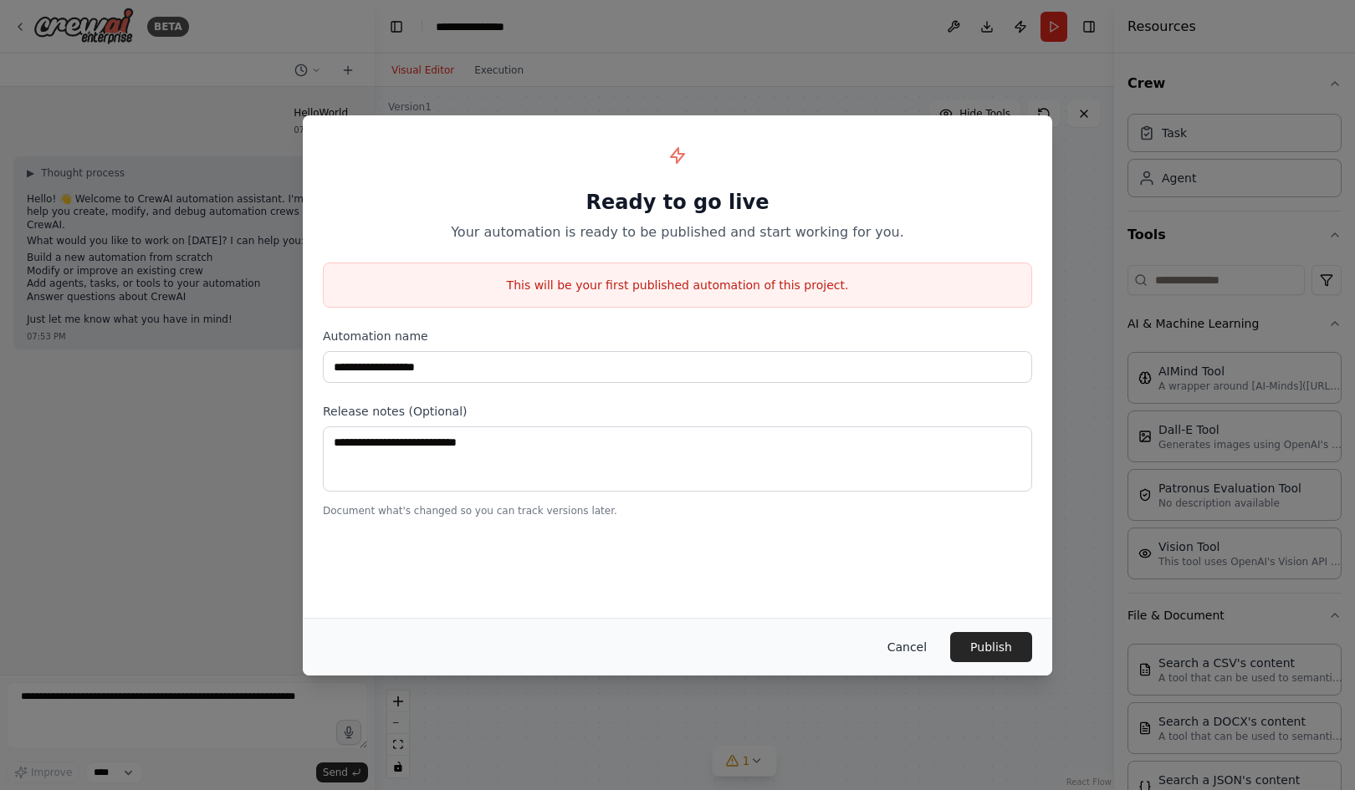
click at [923, 645] on button "Cancel" at bounding box center [907, 647] width 66 height 30
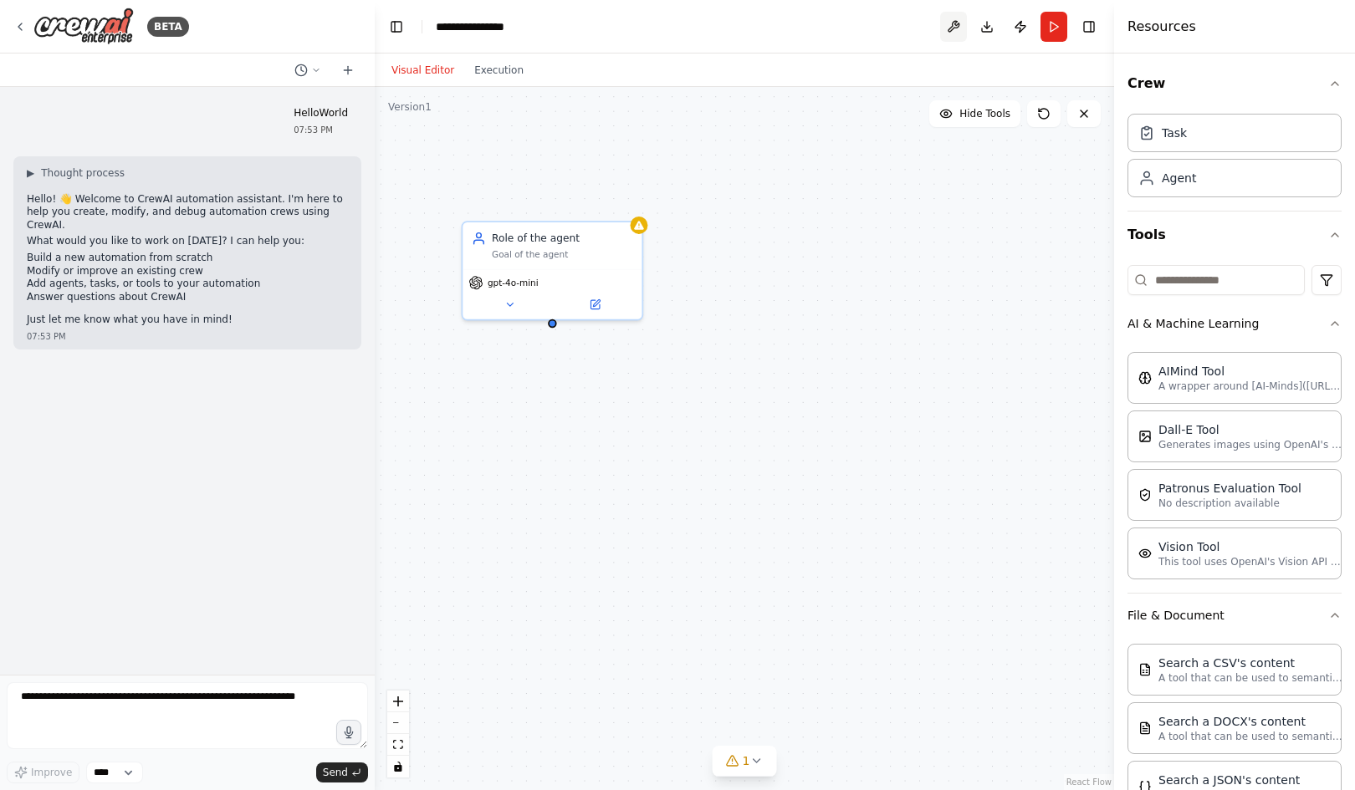
click at [953, 30] on button at bounding box center [953, 27] width 27 height 30
click at [779, 281] on div "Role of the agent Goal of the agent gpt-4o-mini" at bounding box center [744, 438] width 739 height 703
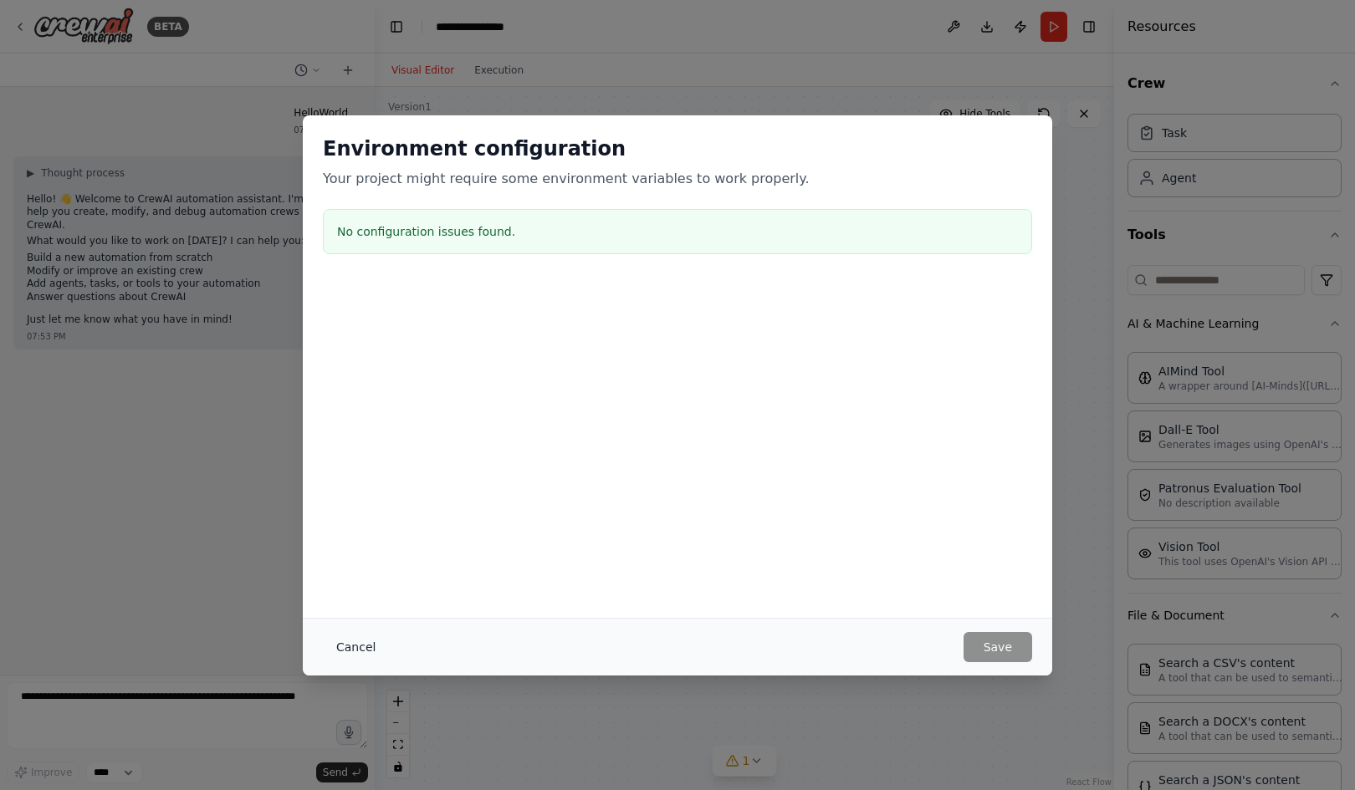
click at [369, 645] on button "Cancel" at bounding box center [356, 647] width 66 height 30
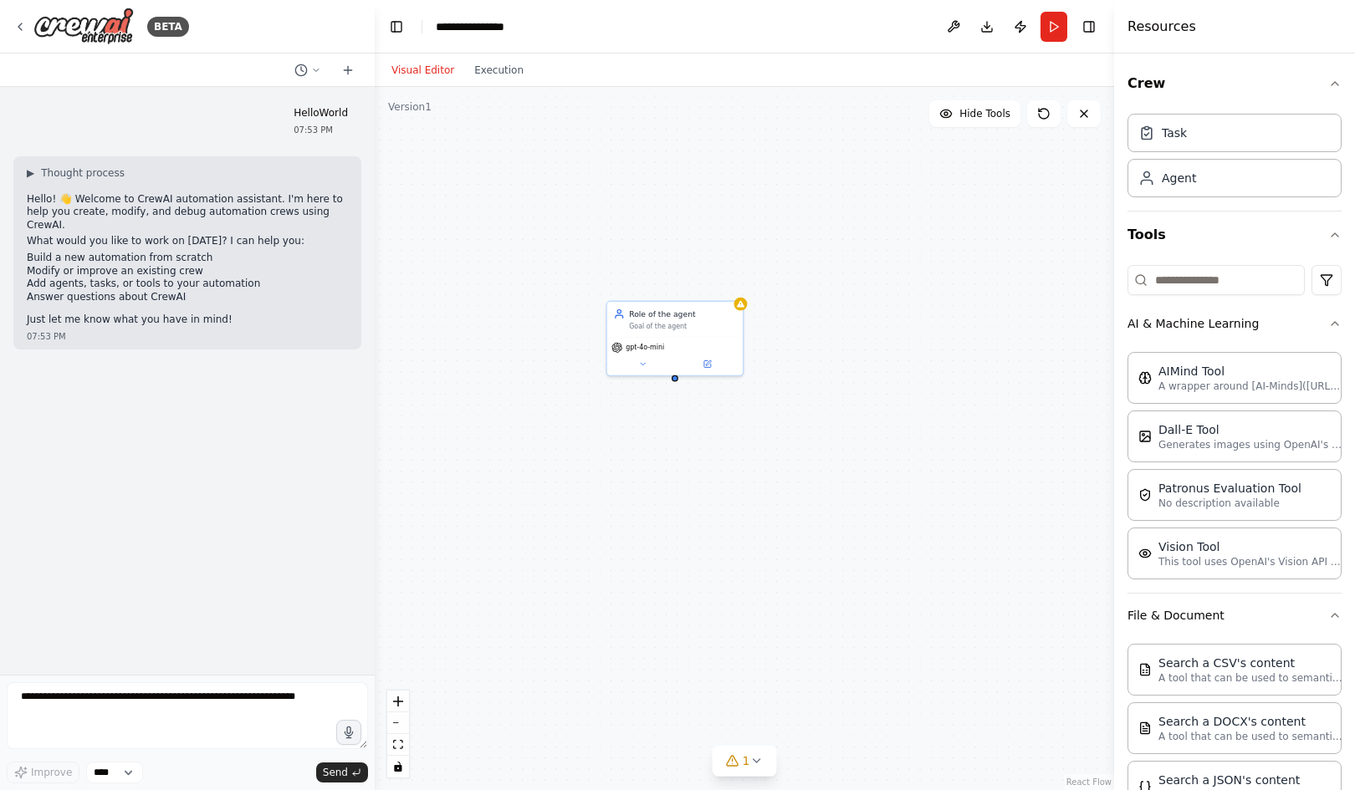
click at [707, 594] on div "Role of the agent Goal of the agent gpt-4o-mini" at bounding box center [744, 438] width 739 height 703
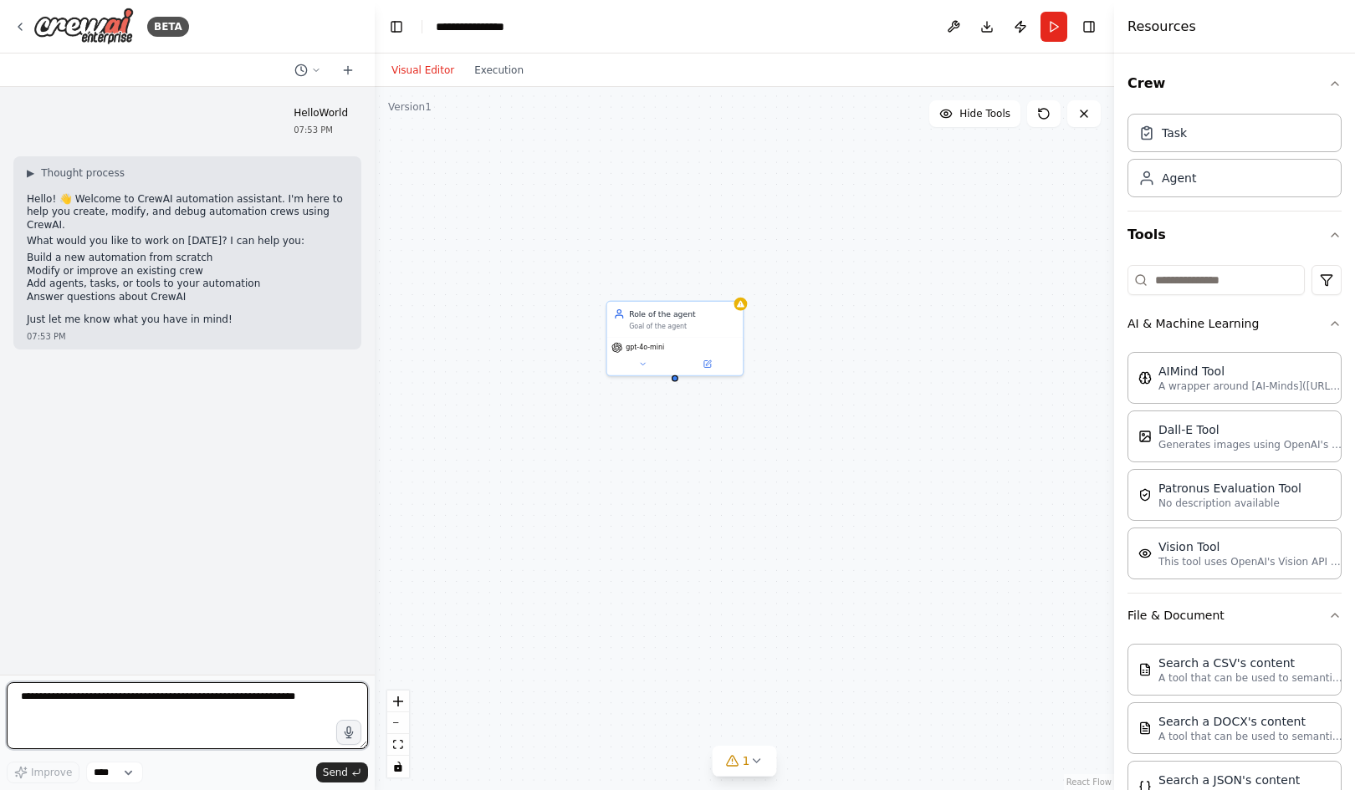
click at [199, 707] on textarea at bounding box center [187, 715] width 361 height 67
drag, startPoint x: 303, startPoint y: 706, endPoint x: 3, endPoint y: 696, distance: 299.5
click at [3, 696] on div "BETA HelloWorld 07:53 PM ▶ Thought process Hello! 👋 Welcome to CrewAI automatio…" at bounding box center [187, 395] width 375 height 790
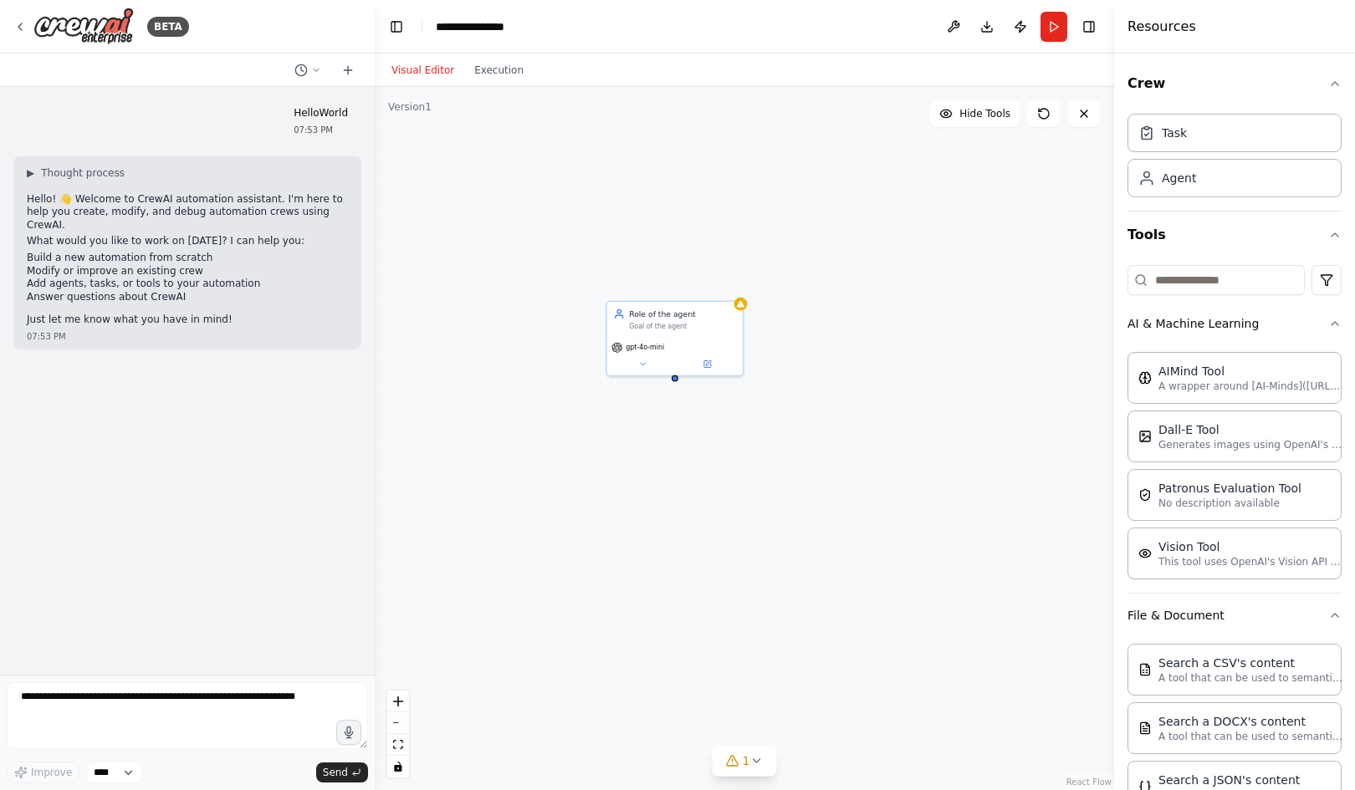
click at [133, 235] on p "What would you like to work on today? I can help you:" at bounding box center [187, 241] width 321 height 13
click at [64, 252] on li "Build a new automation from scratch" at bounding box center [187, 258] width 321 height 13
click at [130, 252] on li "Build a new automation from scratch" at bounding box center [187, 258] width 321 height 13
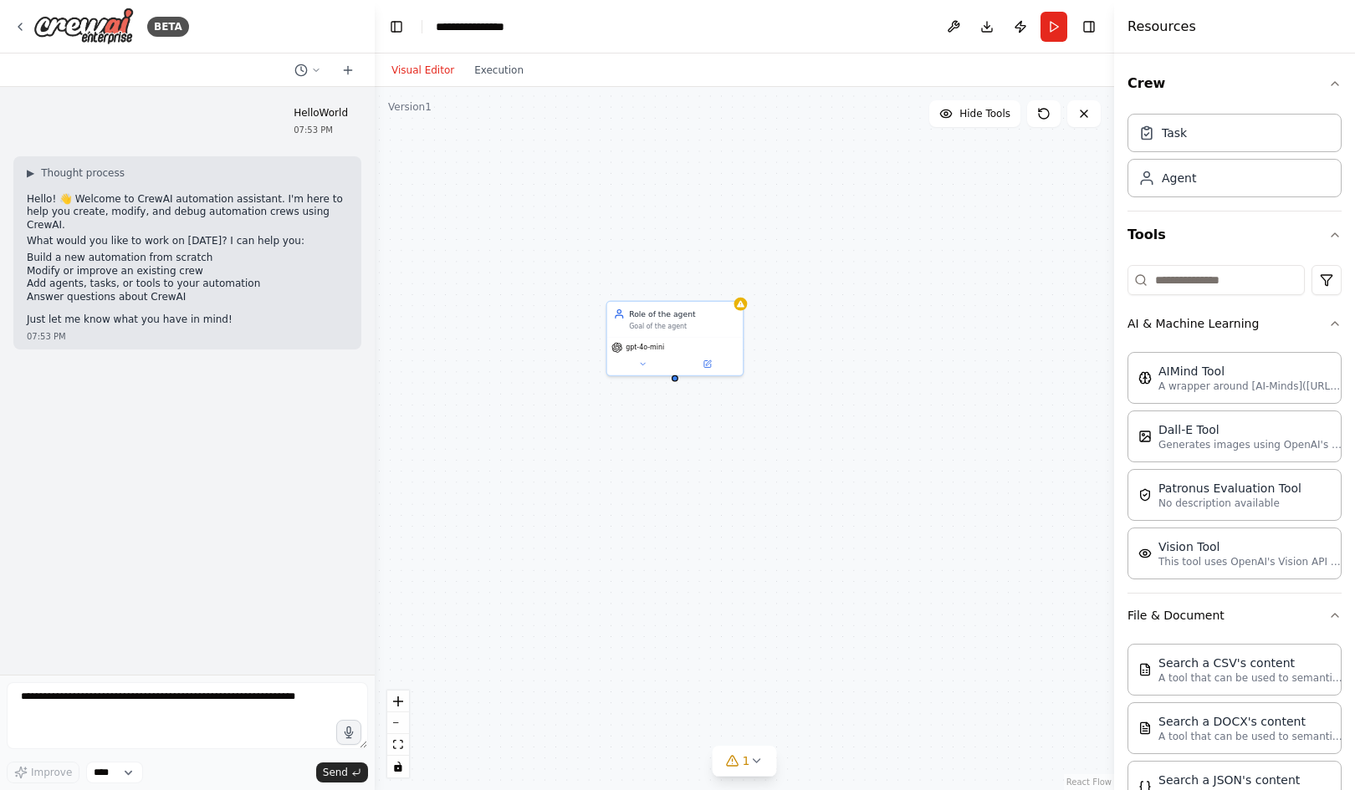
click at [49, 265] on li "Modify or improve an existing crew" at bounding box center [187, 271] width 321 height 13
click at [124, 278] on li "Add agents, tasks, or tools to your automation" at bounding box center [187, 284] width 321 height 13
click at [59, 291] on li "Answer questions about CrewAI" at bounding box center [187, 297] width 321 height 13
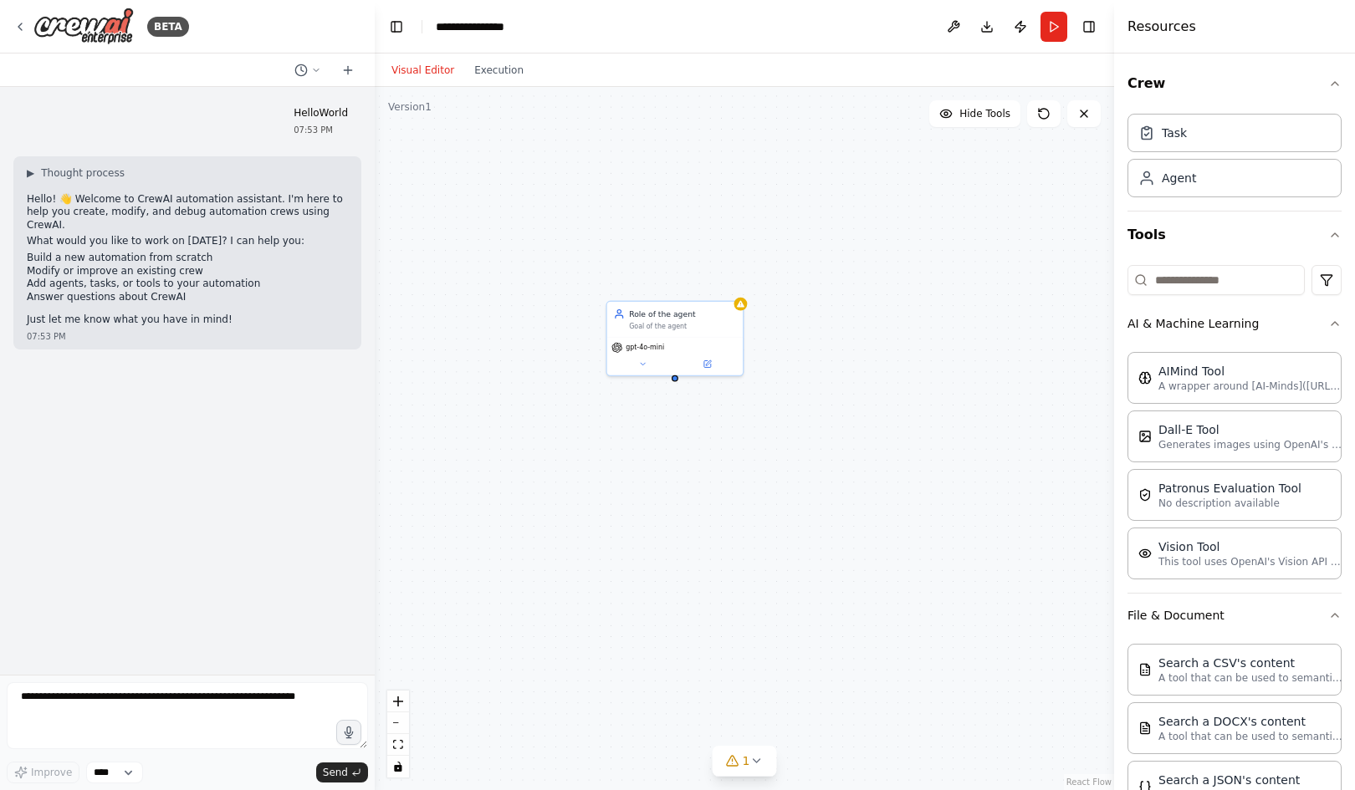
click at [112, 278] on li "Add agents, tasks, or tools to your automation" at bounding box center [187, 284] width 321 height 13
click at [161, 278] on li "Add agents, tasks, or tools to your automation" at bounding box center [187, 284] width 321 height 13
click at [69, 291] on li "Answer questions about CrewAI" at bounding box center [187, 297] width 321 height 13
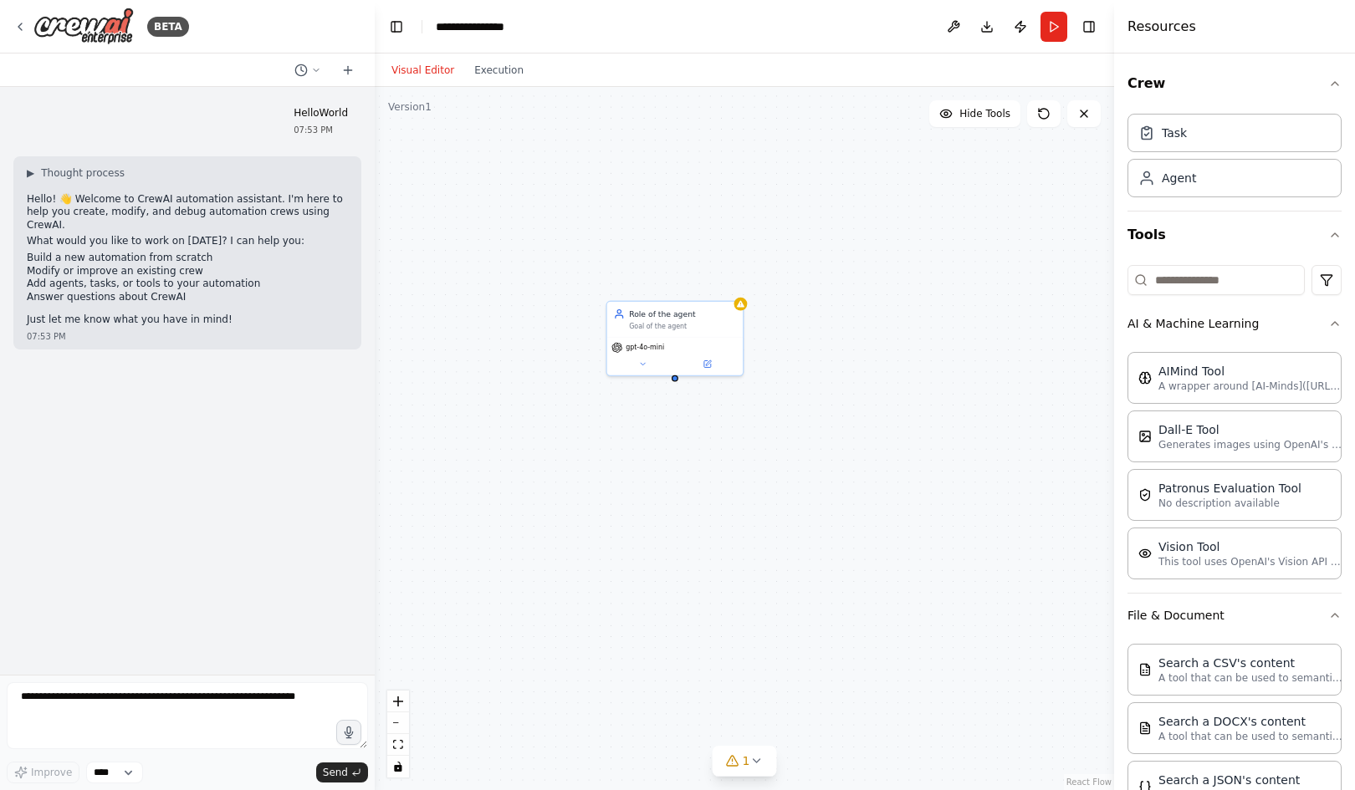
click at [114, 291] on li "Answer questions about CrewAI" at bounding box center [187, 297] width 321 height 13
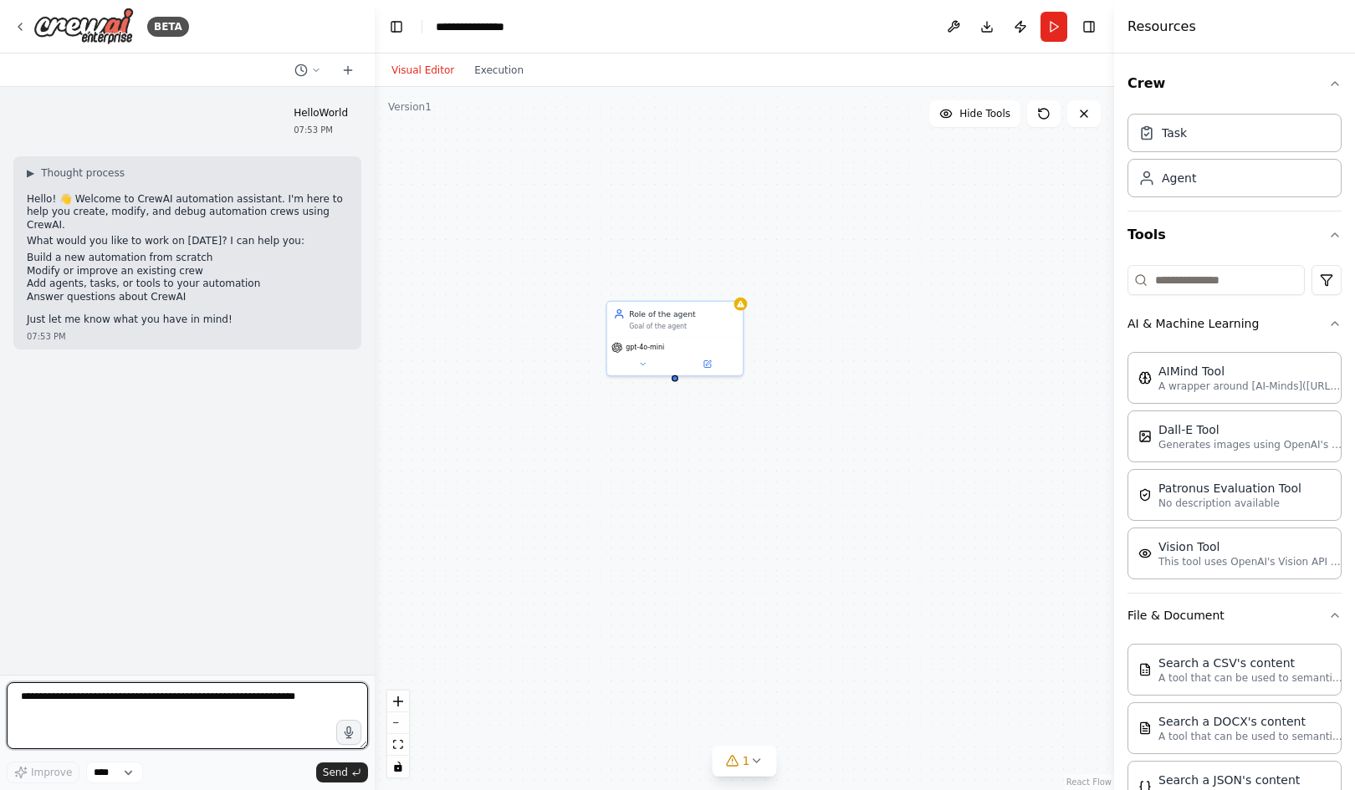
click at [89, 716] on textarea at bounding box center [187, 715] width 361 height 67
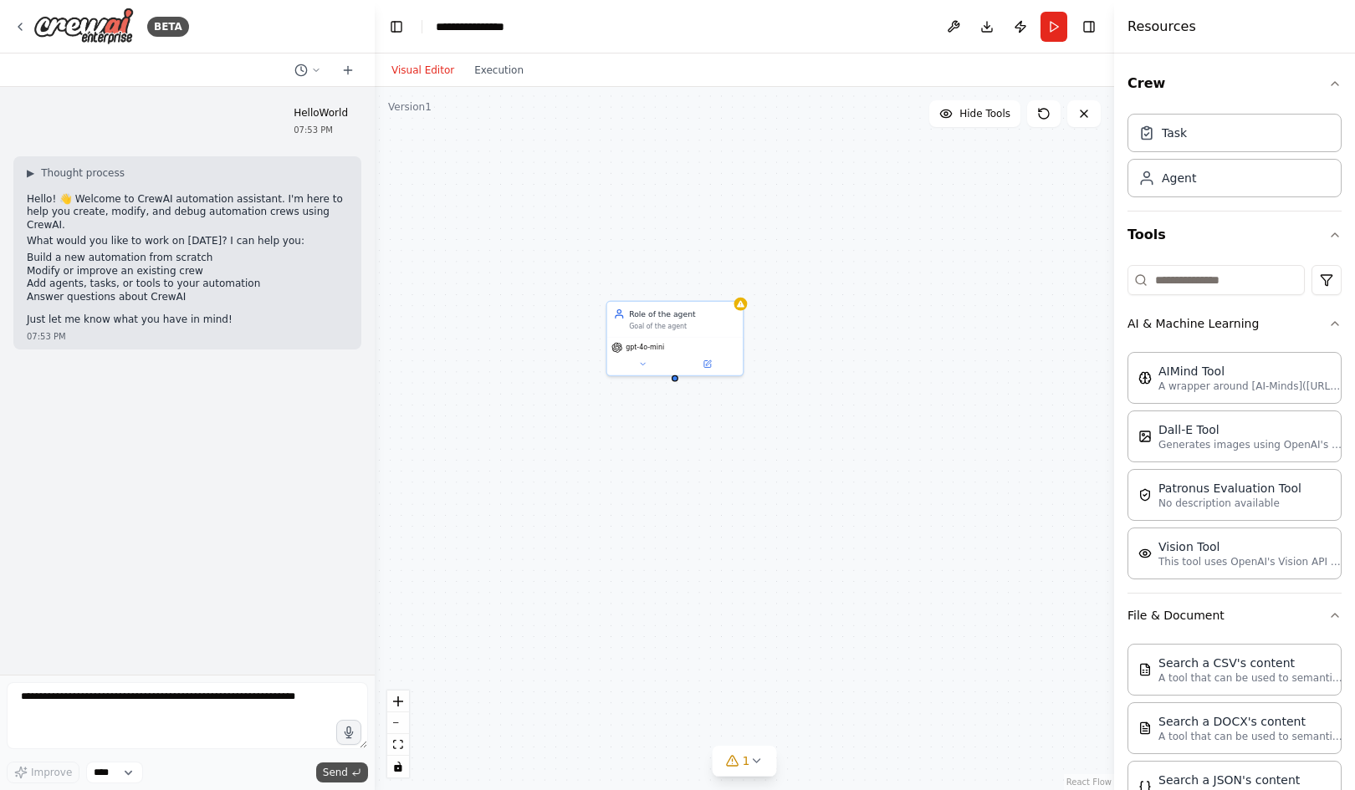
click at [337, 772] on span "Send" at bounding box center [335, 772] width 25 height 13
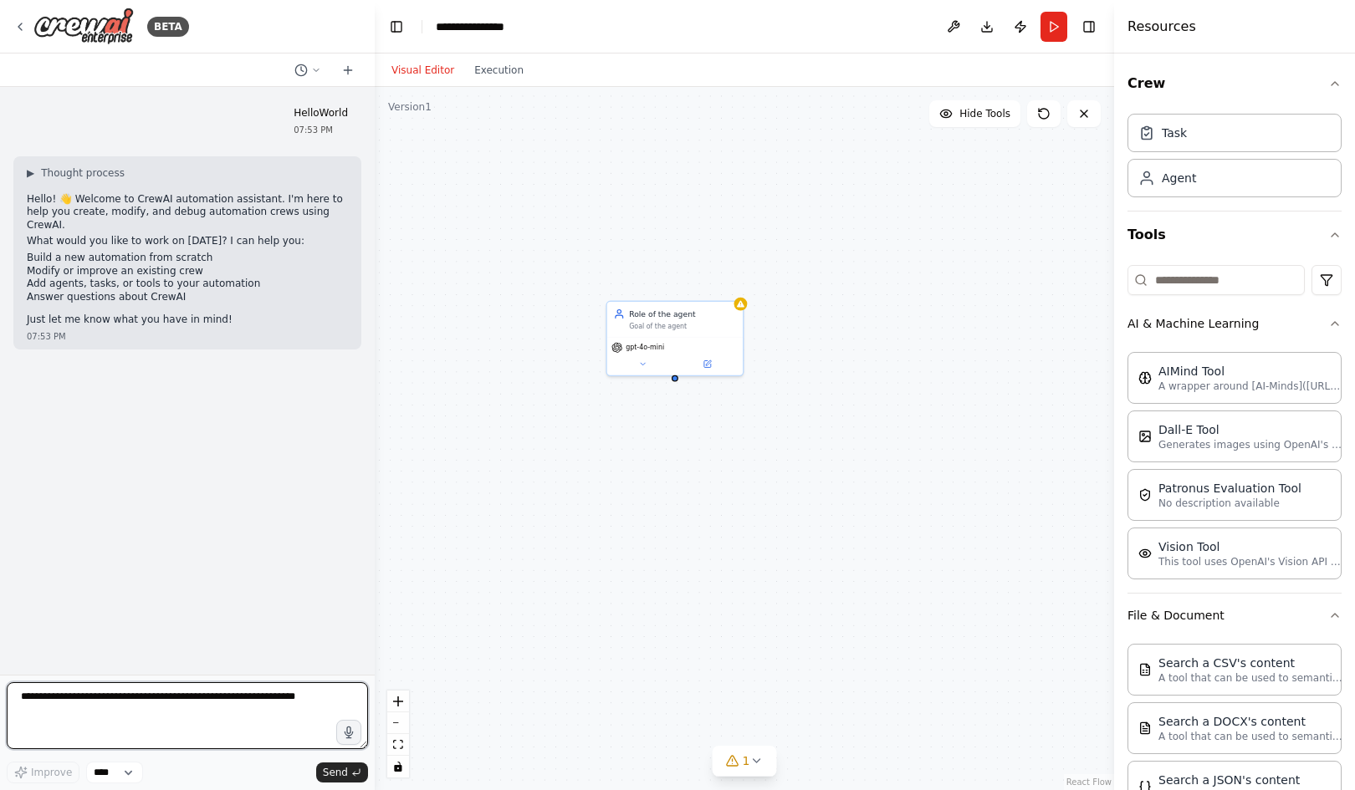
click at [125, 720] on textarea at bounding box center [187, 715] width 361 height 67
type textarea "**********"
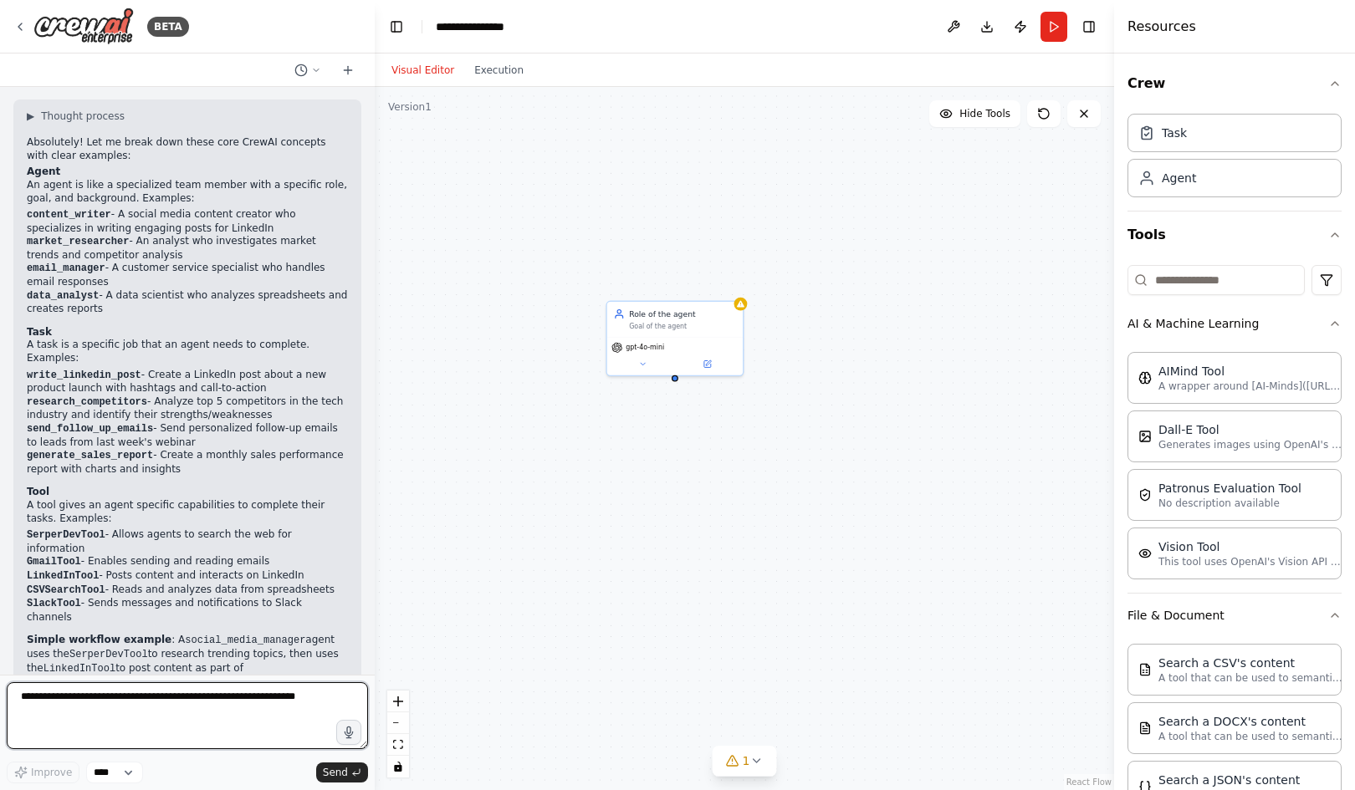
scroll to position [345, 0]
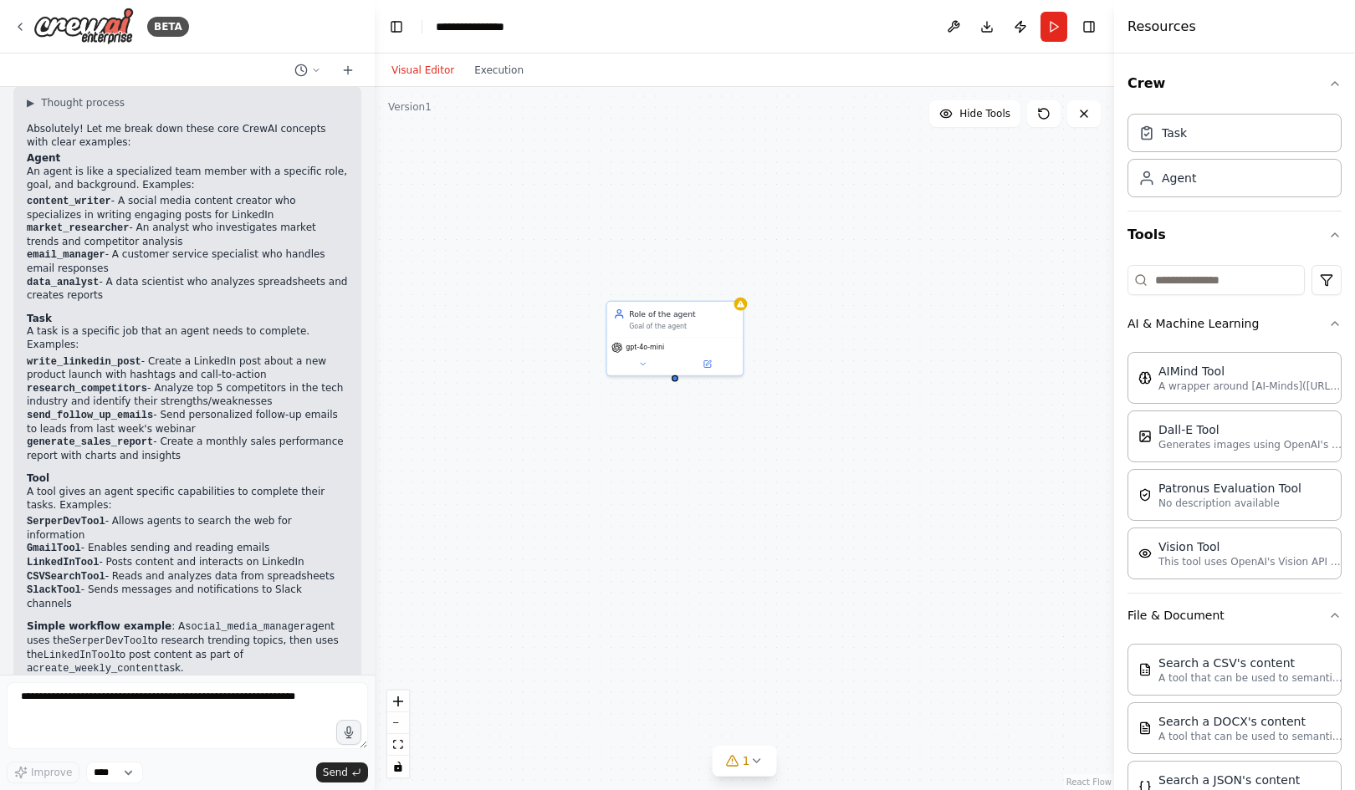
click at [267, 195] on li "content_writer - A social media content creator who specializes in writing enga…" at bounding box center [187, 208] width 321 height 27
click at [98, 486] on p "A tool gives an agent specific capabilities to complete their tasks. Examples:" at bounding box center [187, 499] width 321 height 26
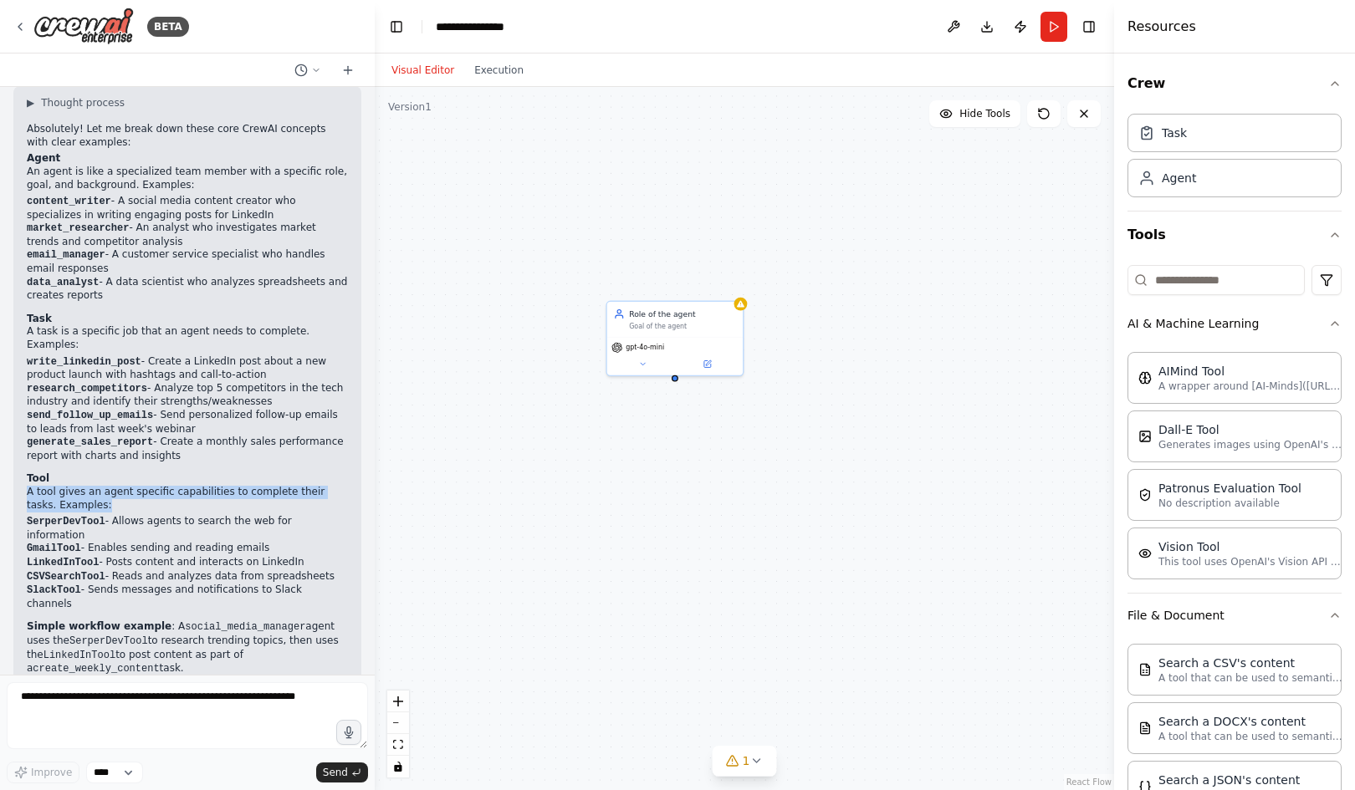
click at [128, 486] on p "A tool gives an agent specific capabilities to complete their tasks. Examples:" at bounding box center [187, 499] width 321 height 26
click at [176, 486] on p "A tool gives an agent specific capabilities to complete their tasks. Examples:" at bounding box center [187, 499] width 321 height 26
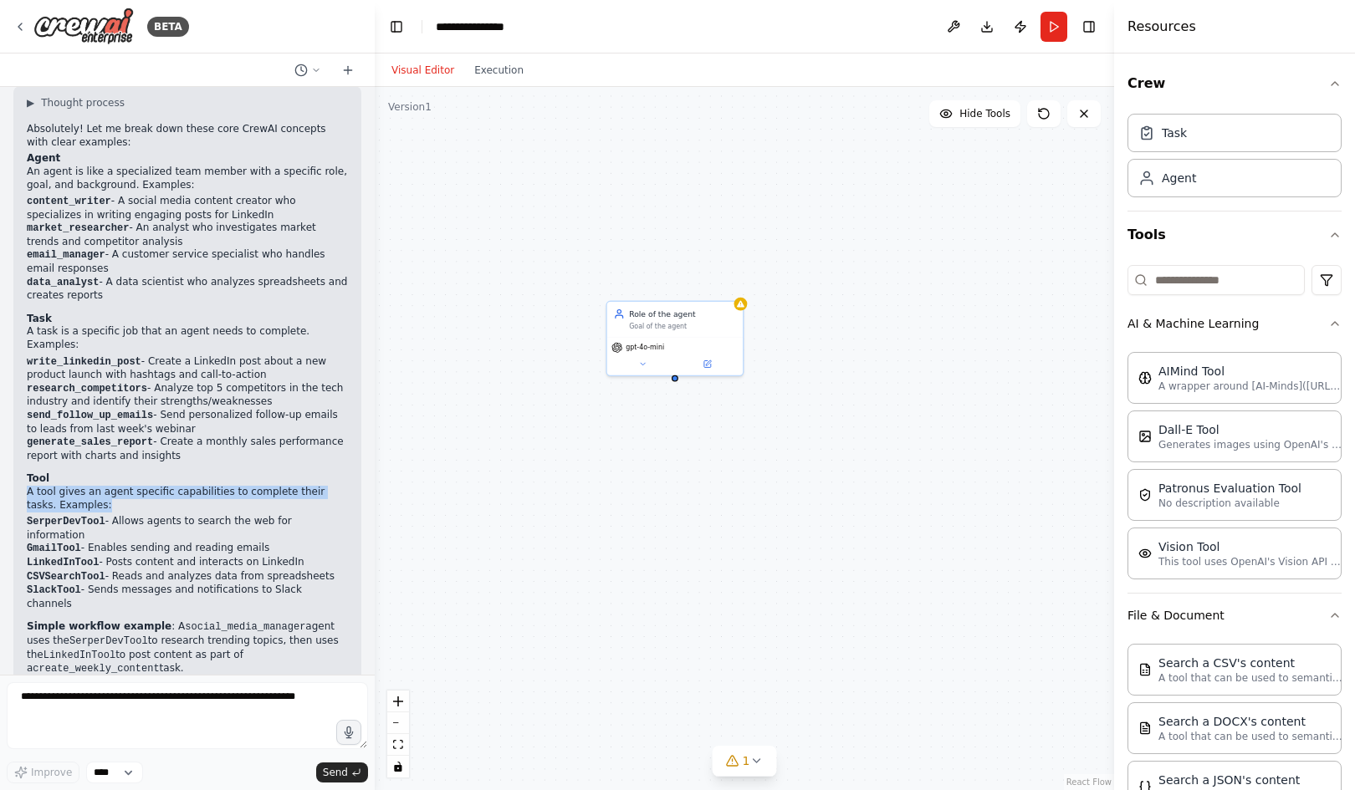
click at [249, 486] on p "A tool gives an agent specific capabilities to complete their tasks. Examples:" at bounding box center [187, 499] width 321 height 26
click at [57, 516] on code "SerperDevTool" at bounding box center [66, 522] width 79 height 12
click at [58, 543] on code "GmailTool" at bounding box center [54, 549] width 54 height 12
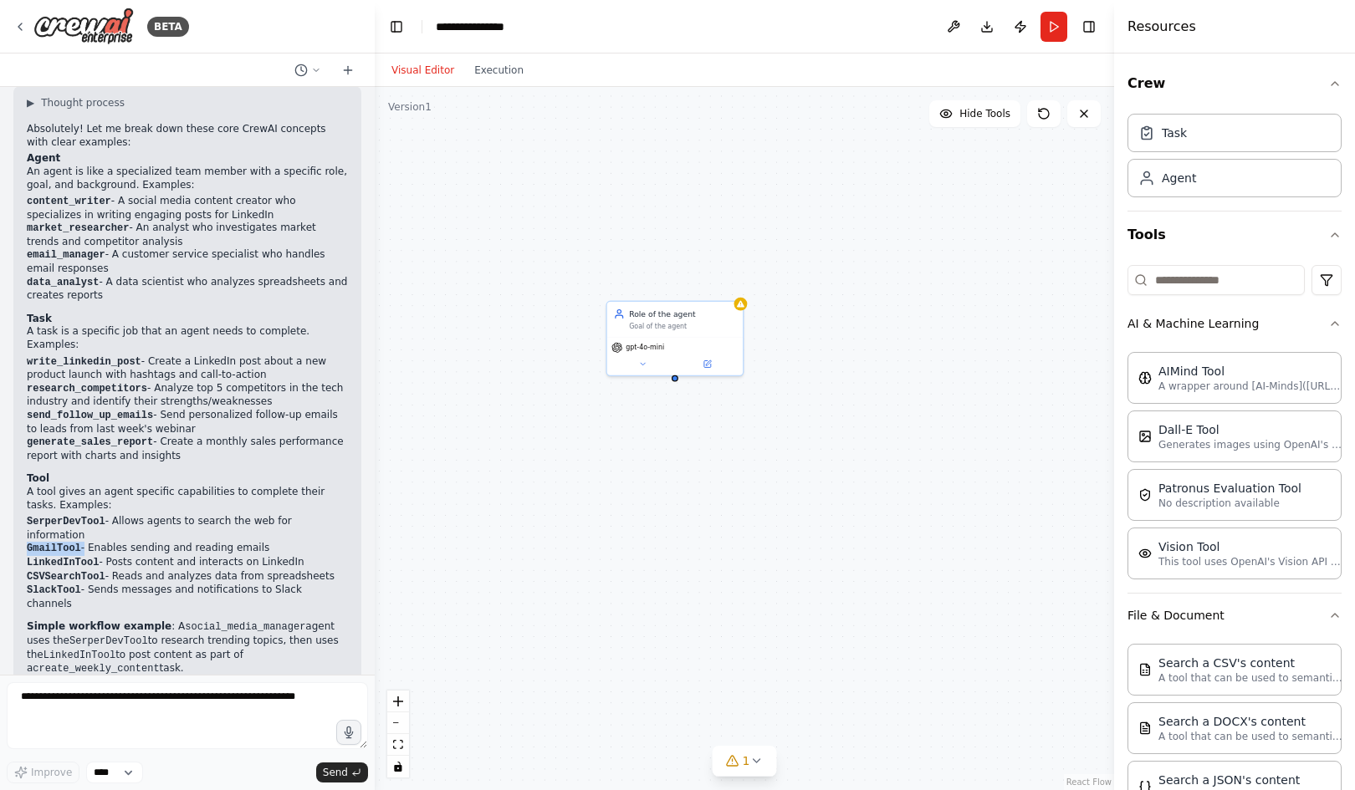
click at [58, 543] on code "GmailTool" at bounding box center [54, 549] width 54 height 12
click at [58, 557] on code "LinkedInTool" at bounding box center [63, 563] width 72 height 12
click at [59, 571] on code "CSVSearchTool" at bounding box center [66, 577] width 79 height 12
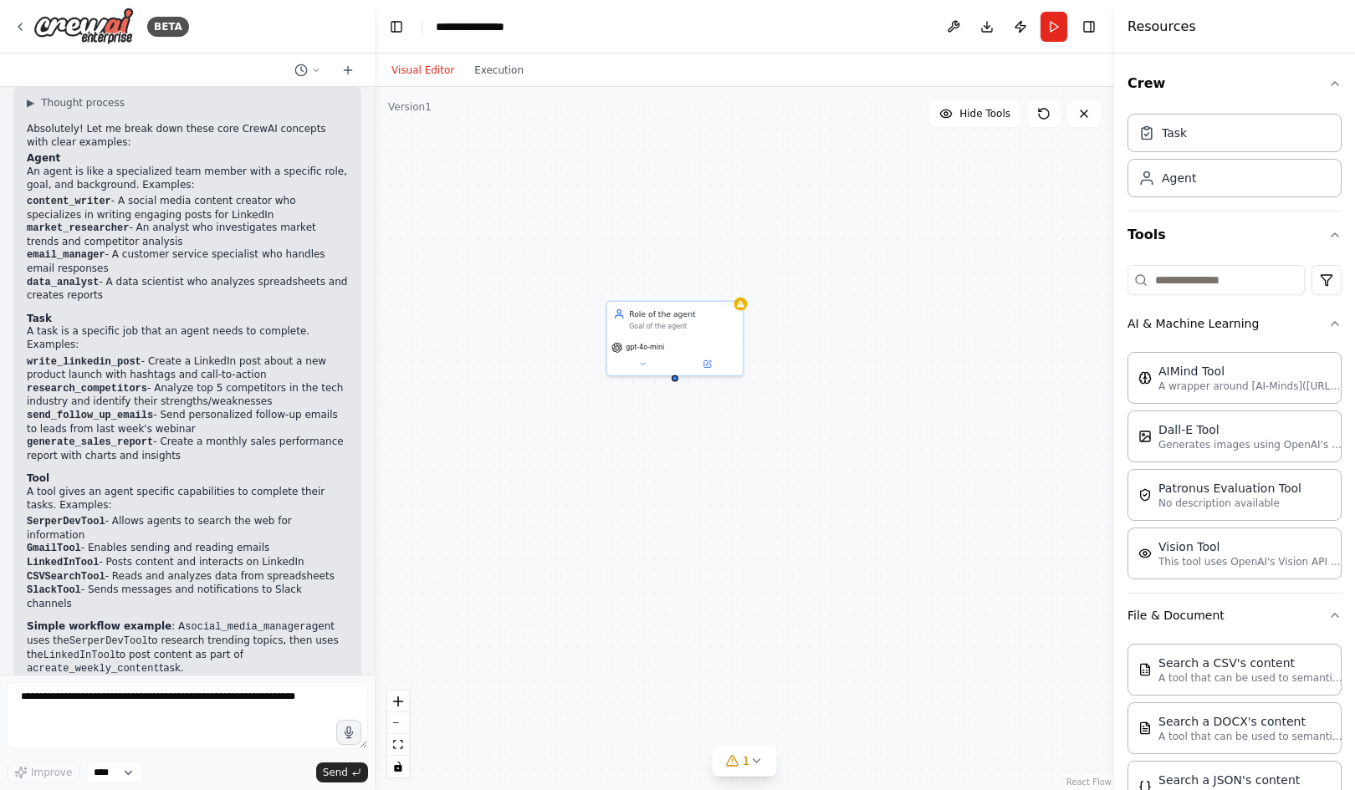
click at [59, 584] on code "SlackTool" at bounding box center [54, 590] width 54 height 12
click at [71, 620] on strong "Simple workflow example" at bounding box center [99, 626] width 145 height 12
click at [136, 620] on strong "Simple workflow example" at bounding box center [99, 626] width 145 height 12
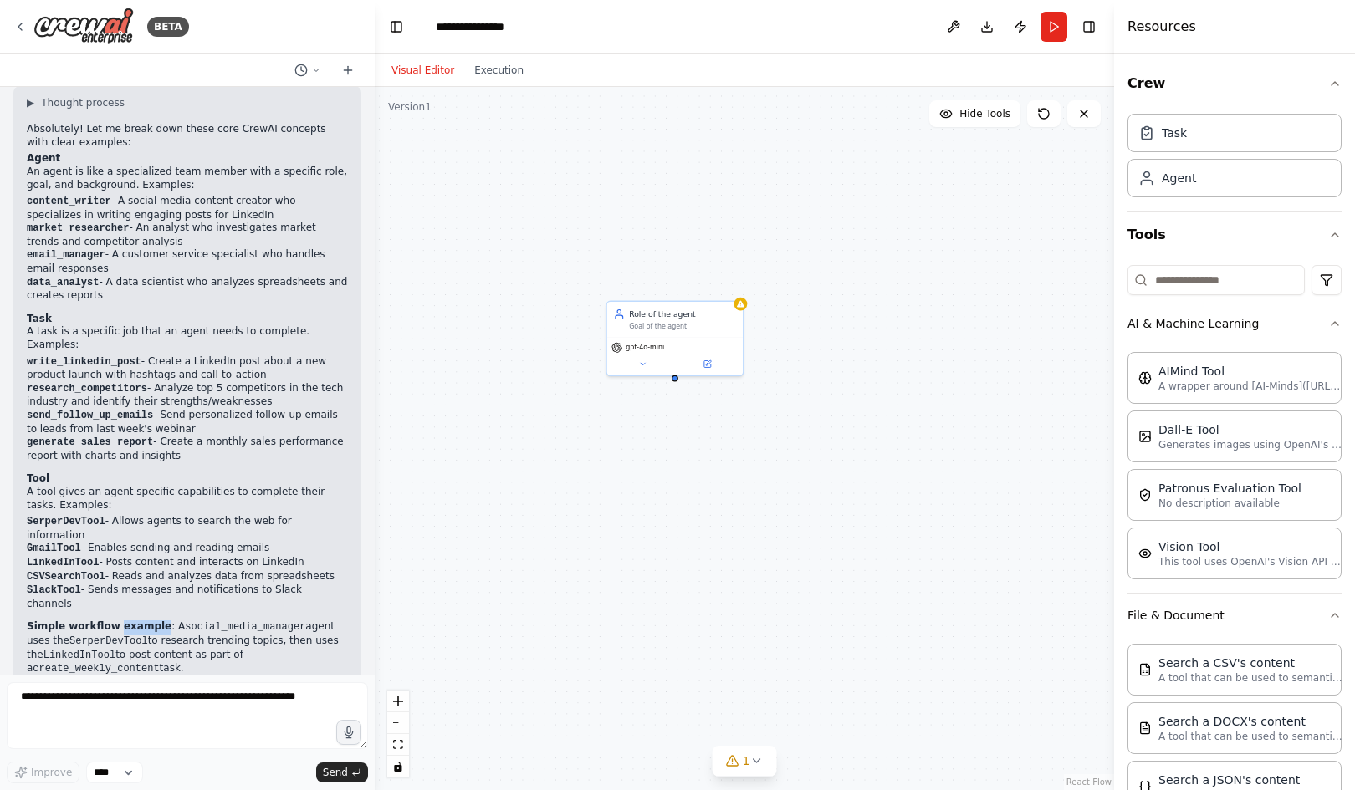
click at [136, 620] on strong "Simple workflow example" at bounding box center [99, 626] width 145 height 12
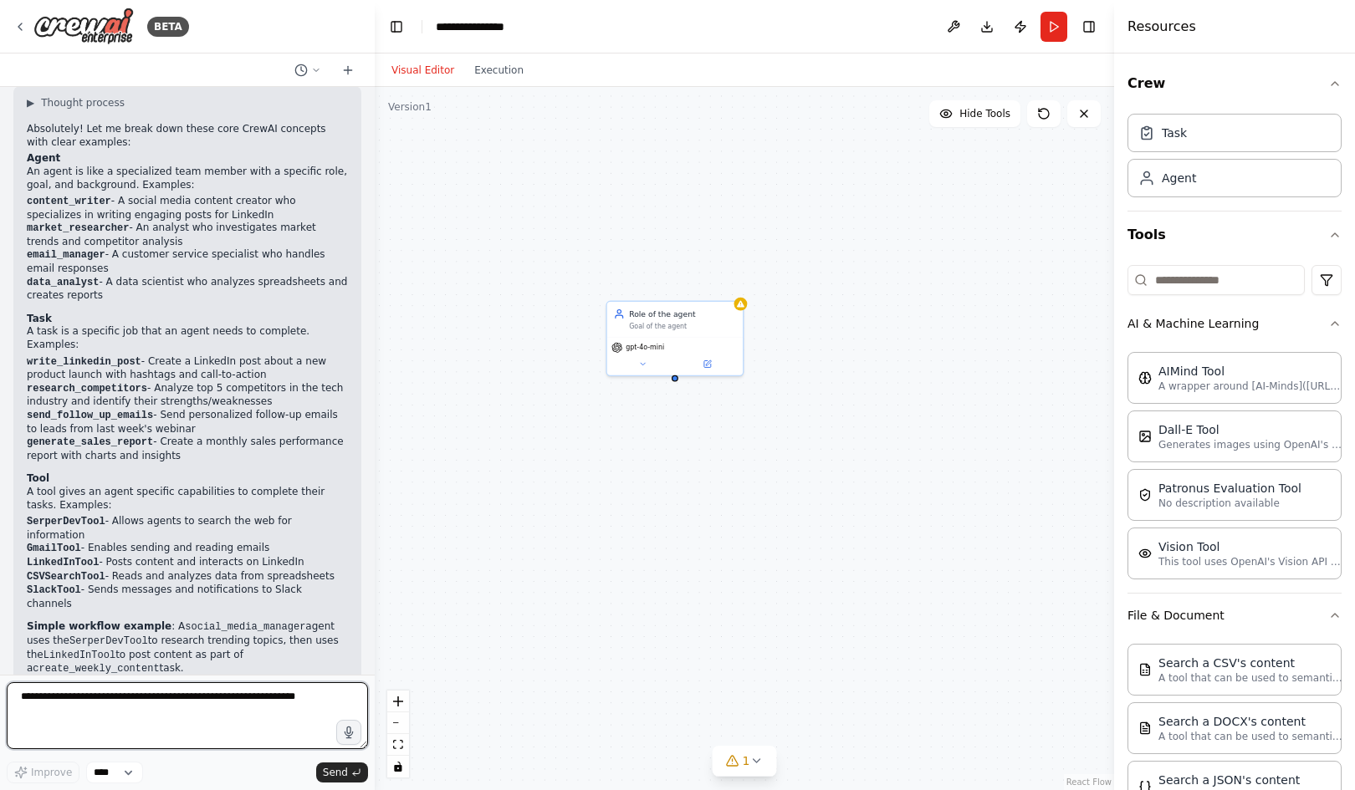
click at [219, 717] on textarea at bounding box center [187, 715] width 361 height 67
type textarea "**********"
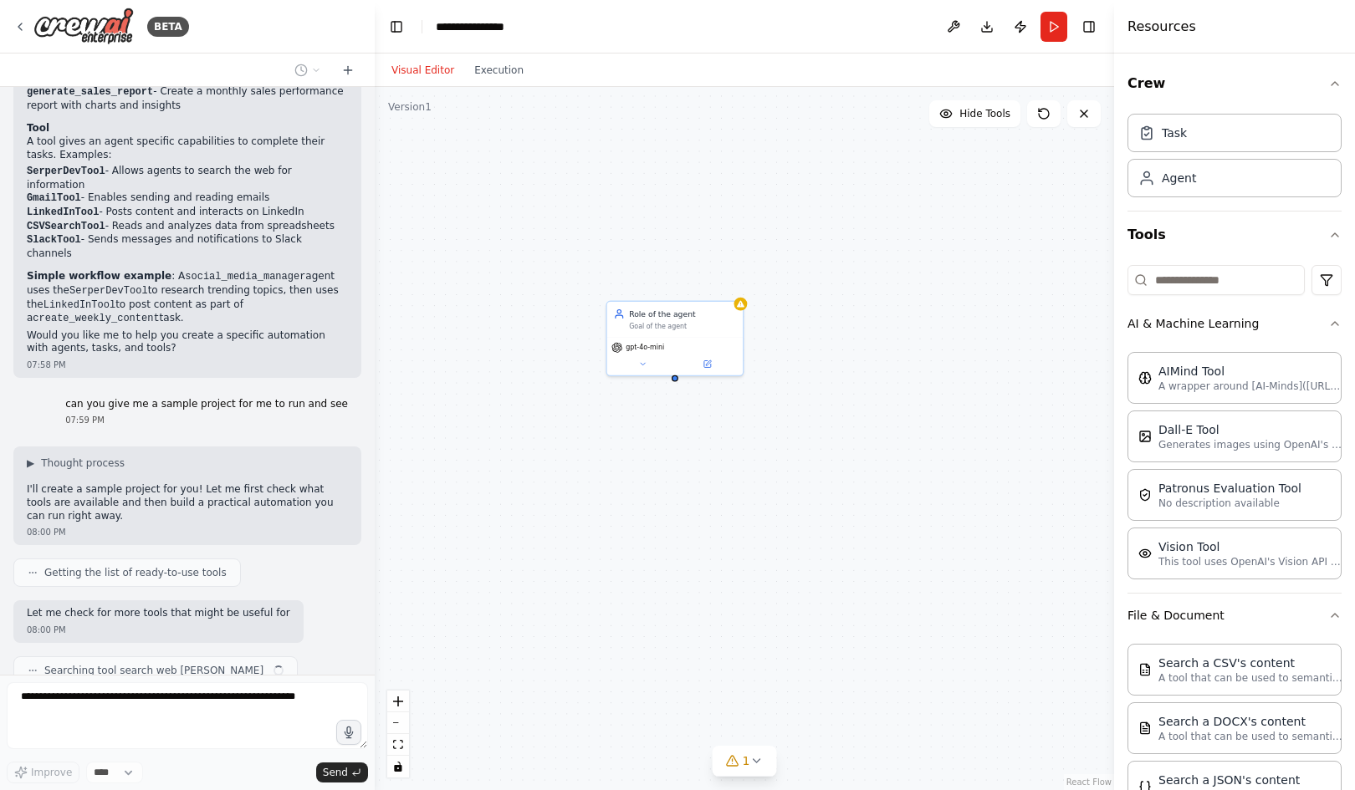
scroll to position [708, 0]
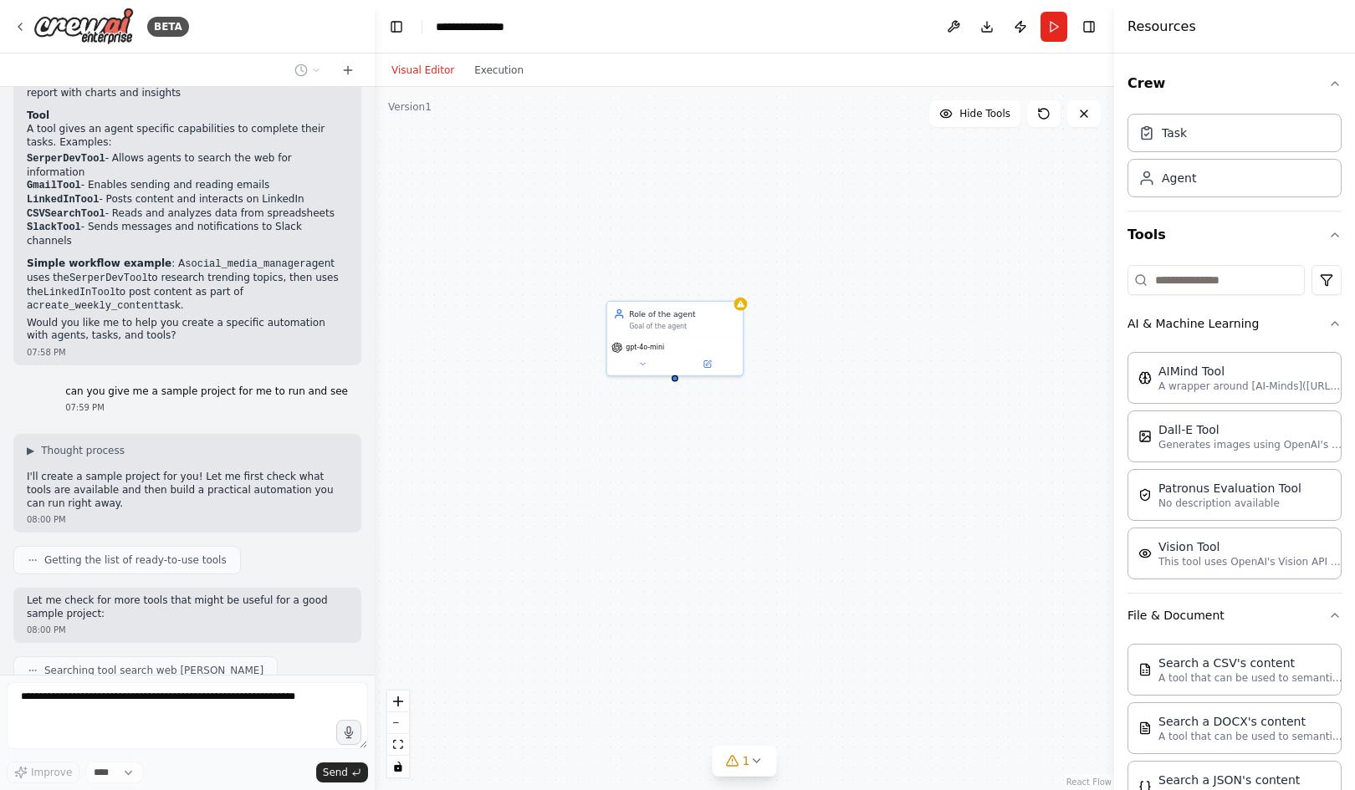
click at [222, 471] on p "I'll create a sample project for you! Let me first check what tools are availab…" at bounding box center [187, 490] width 321 height 39
click at [287, 471] on p "I'll create a sample project for you! Let me first check what tools are availab…" at bounding box center [187, 490] width 321 height 39
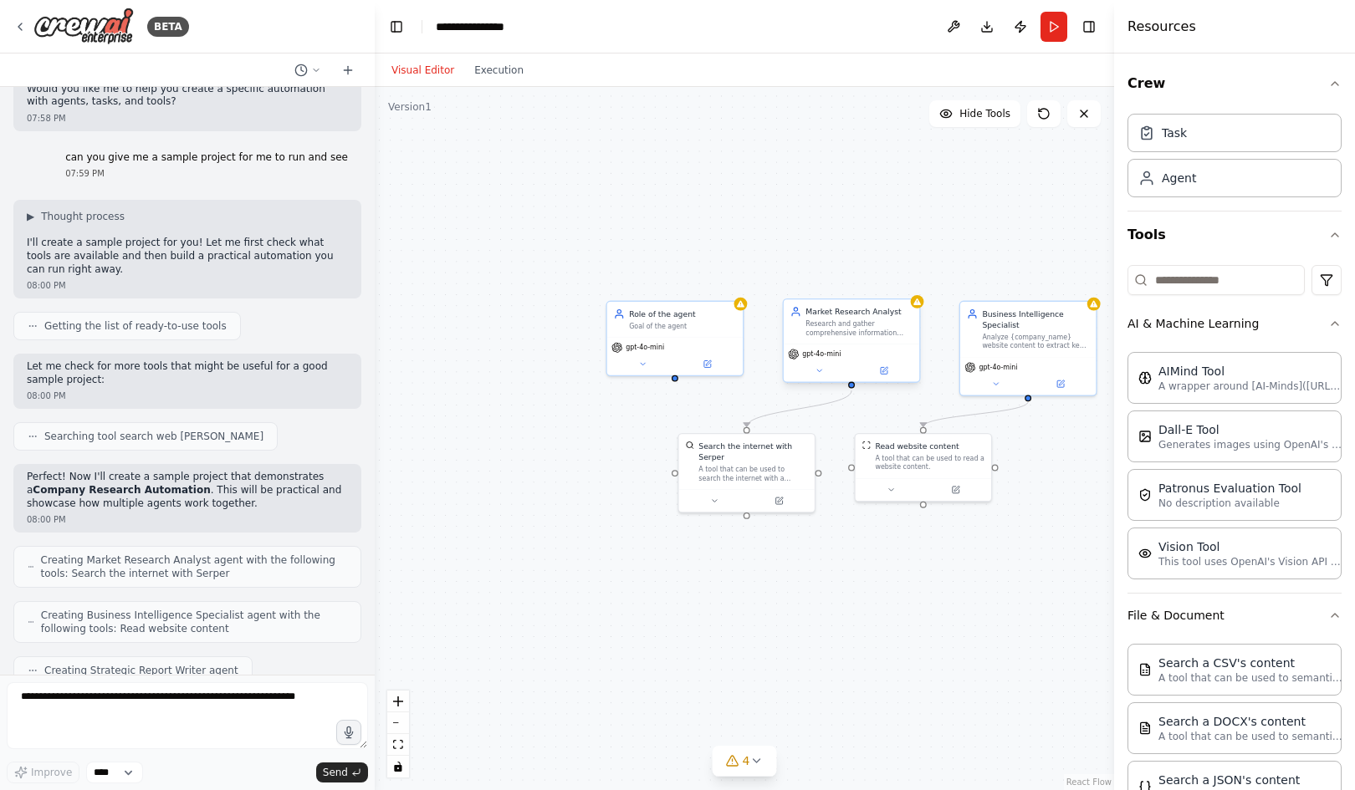
scroll to position [1040, 0]
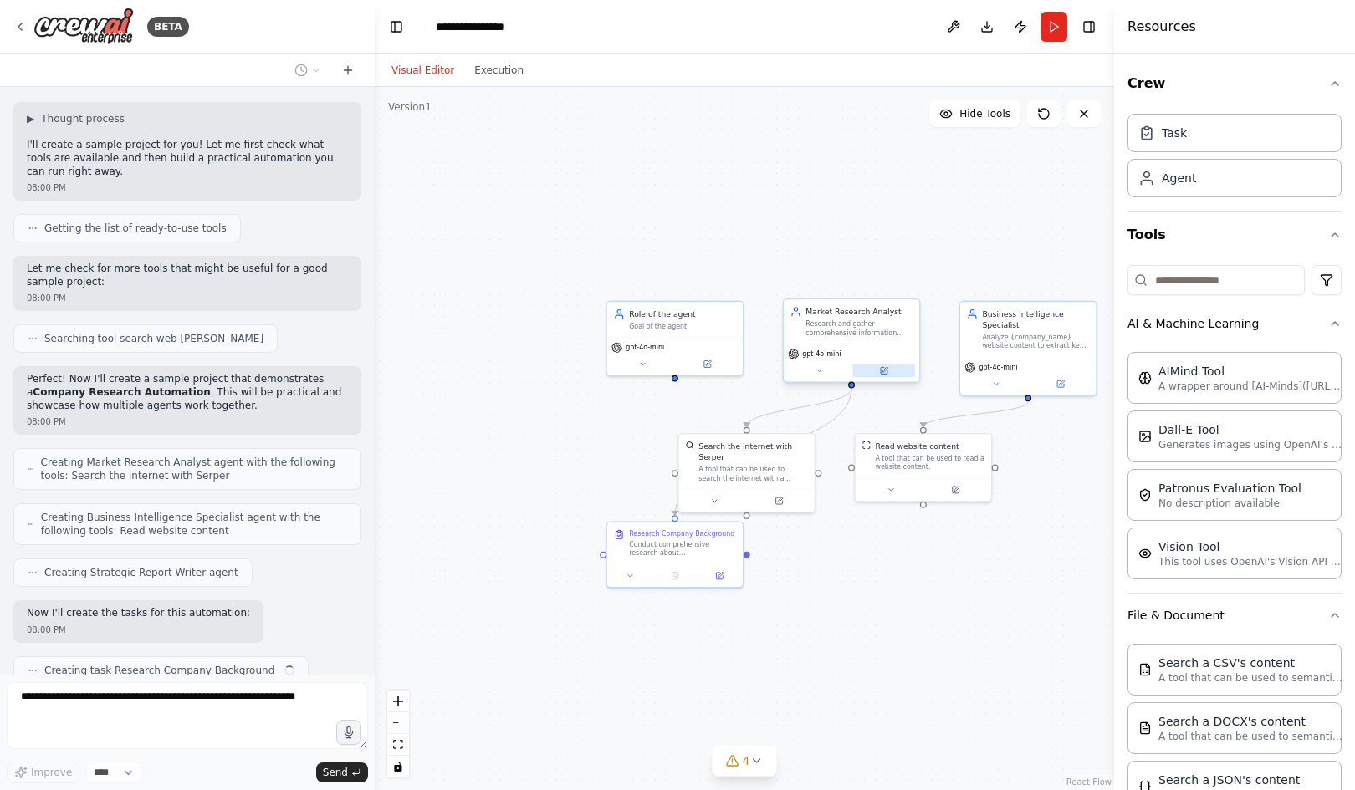
click at [885, 375] on icon at bounding box center [883, 370] width 9 height 9
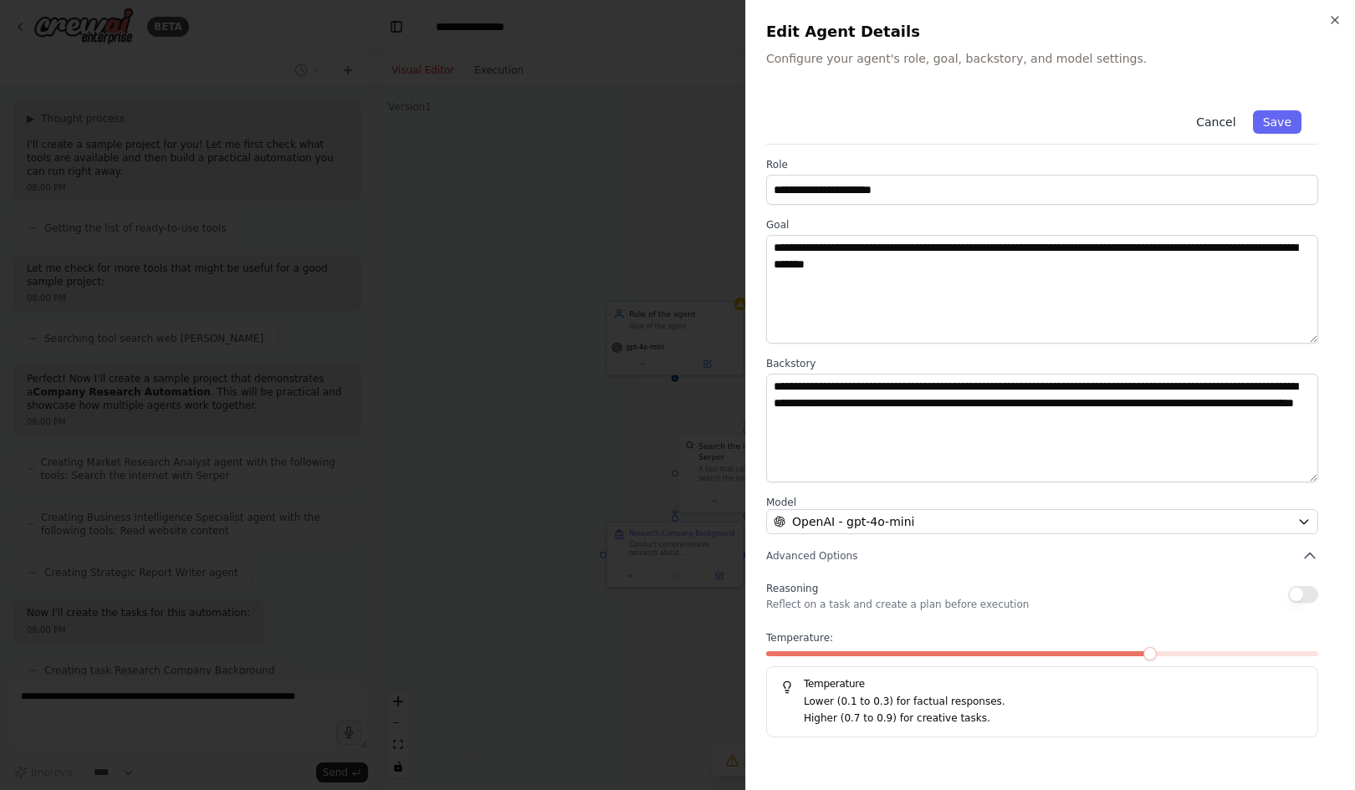
click at [1210, 118] on button "Cancel" at bounding box center [1215, 121] width 59 height 23
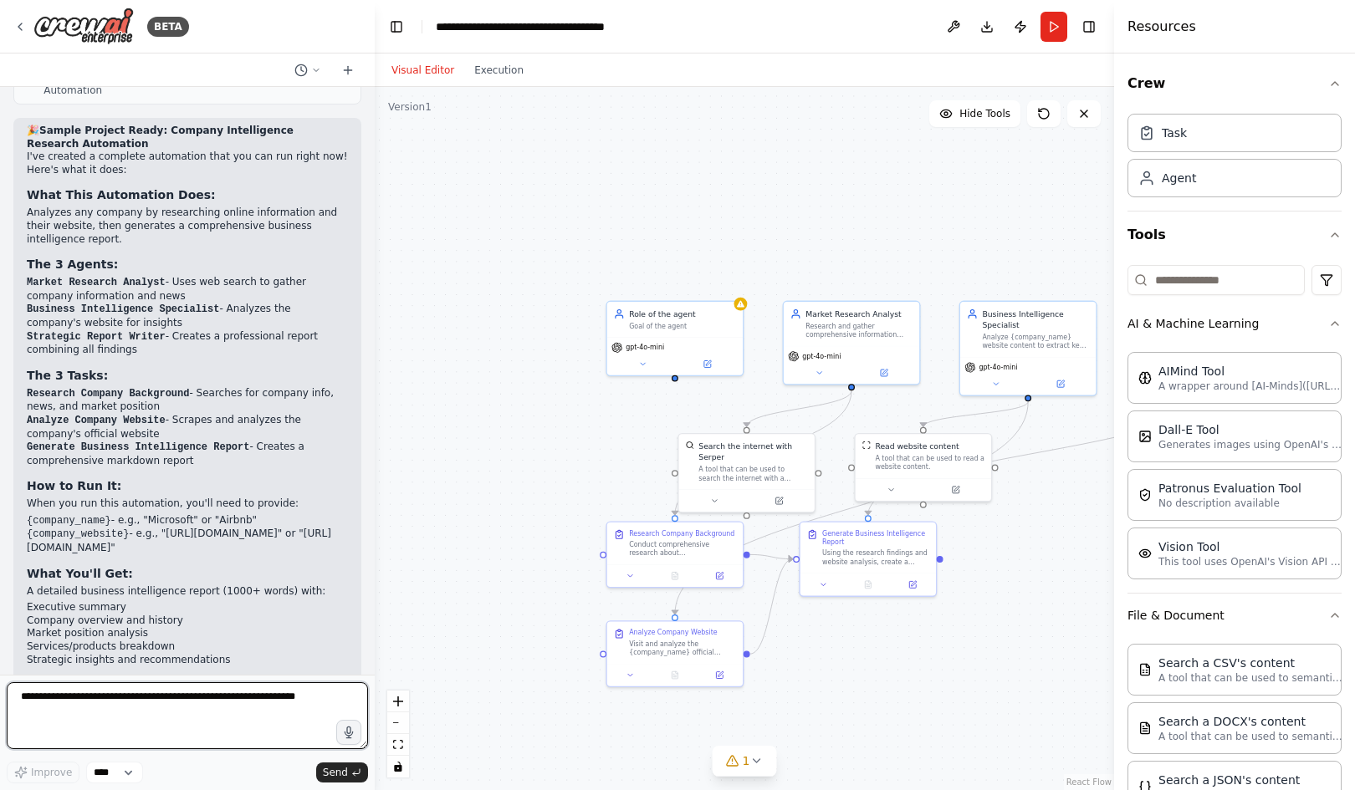
scroll to position [1883, 0]
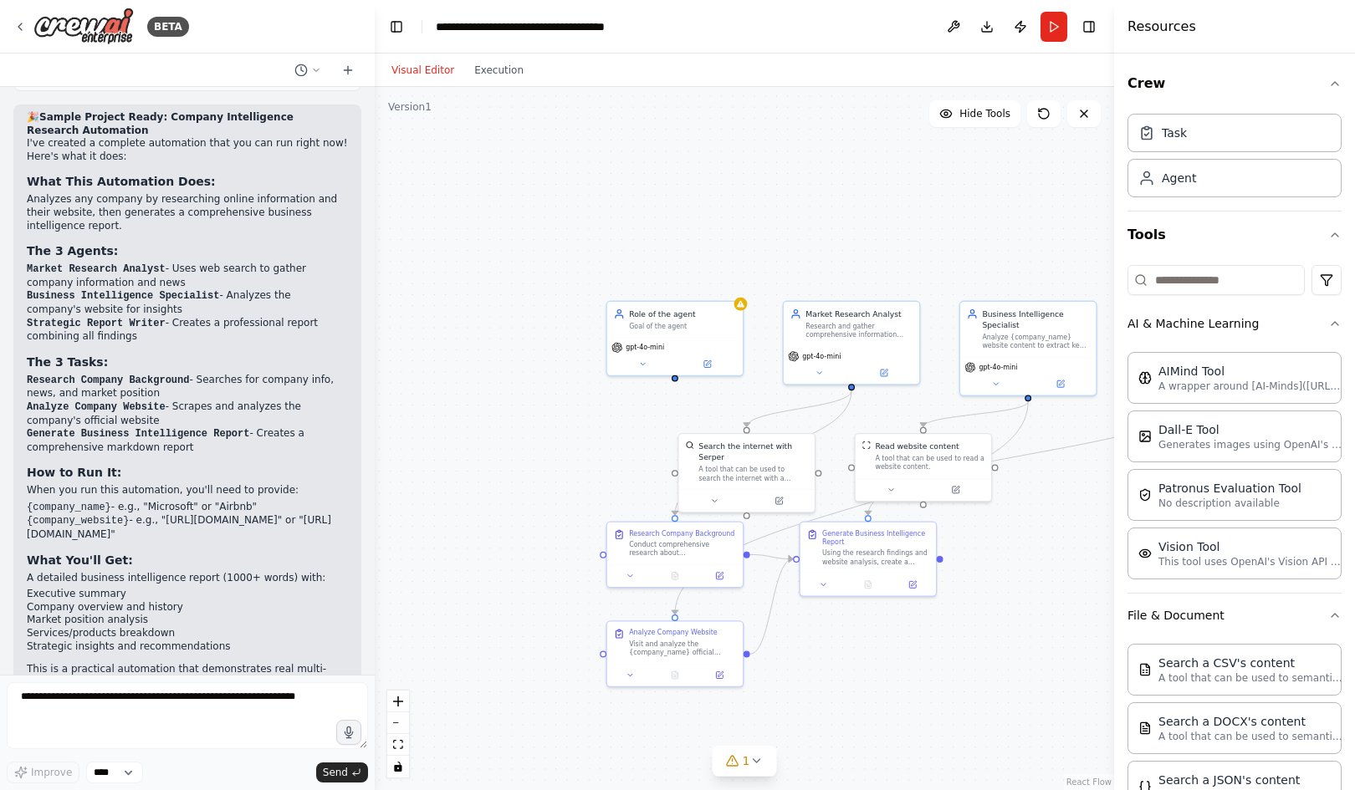
click at [54, 263] on li "Market Research Analyst - Uses web search to gather company information and news" at bounding box center [187, 276] width 321 height 27
click at [111, 263] on li "Market Research Analyst - Uses web search to gather company information and news" at bounding box center [187, 276] width 321 height 27
click at [230, 289] on li "Business Intelligence Specialist - Analyzes the company's website for insights" at bounding box center [187, 302] width 321 height 27
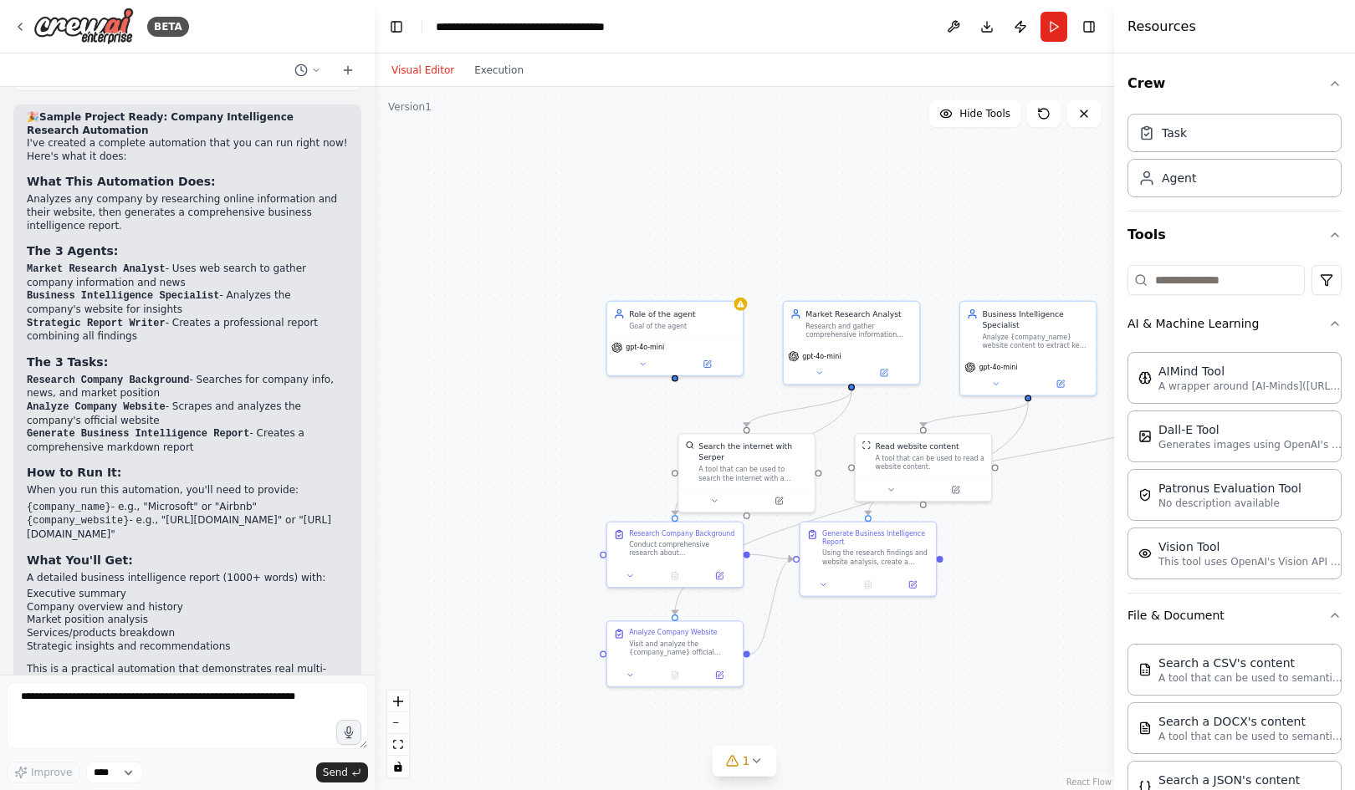
click at [79, 289] on li "Business Intelligence Specialist - Analyzes the company's website for insights" at bounding box center [187, 302] width 321 height 27
click at [226, 263] on li "Market Research Analyst - Uses web search to gather company information and news" at bounding box center [187, 276] width 321 height 27
click at [49, 290] on code "Business Intelligence Specialist" at bounding box center [123, 296] width 192 height 12
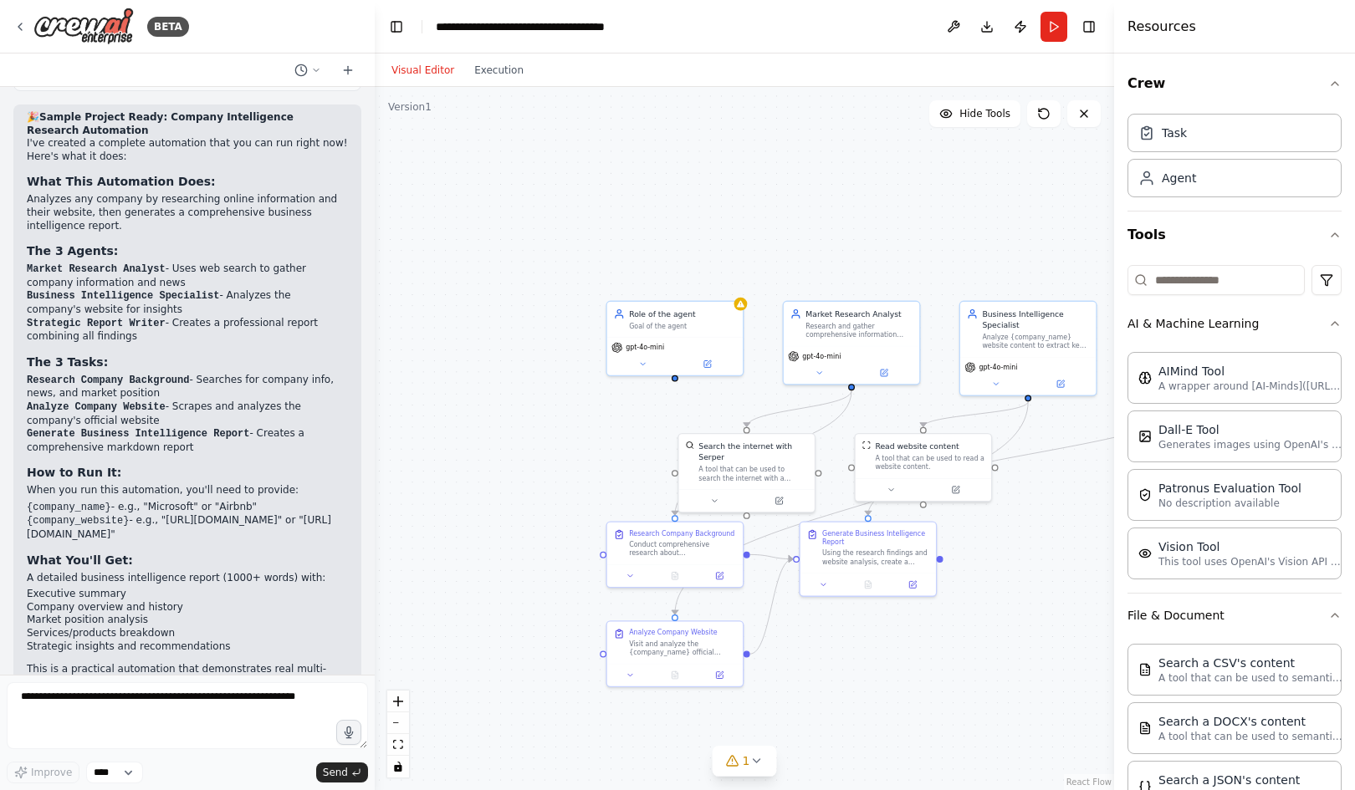
click at [166, 290] on code "Business Intelligence Specialist" at bounding box center [123, 296] width 192 height 12
click at [232, 289] on li "Business Intelligence Specialist - Analyzes the company's website for insights" at bounding box center [187, 302] width 321 height 27
click at [70, 289] on li "Business Intelligence Specialist - Analyzes the company's website for insights" at bounding box center [187, 302] width 321 height 27
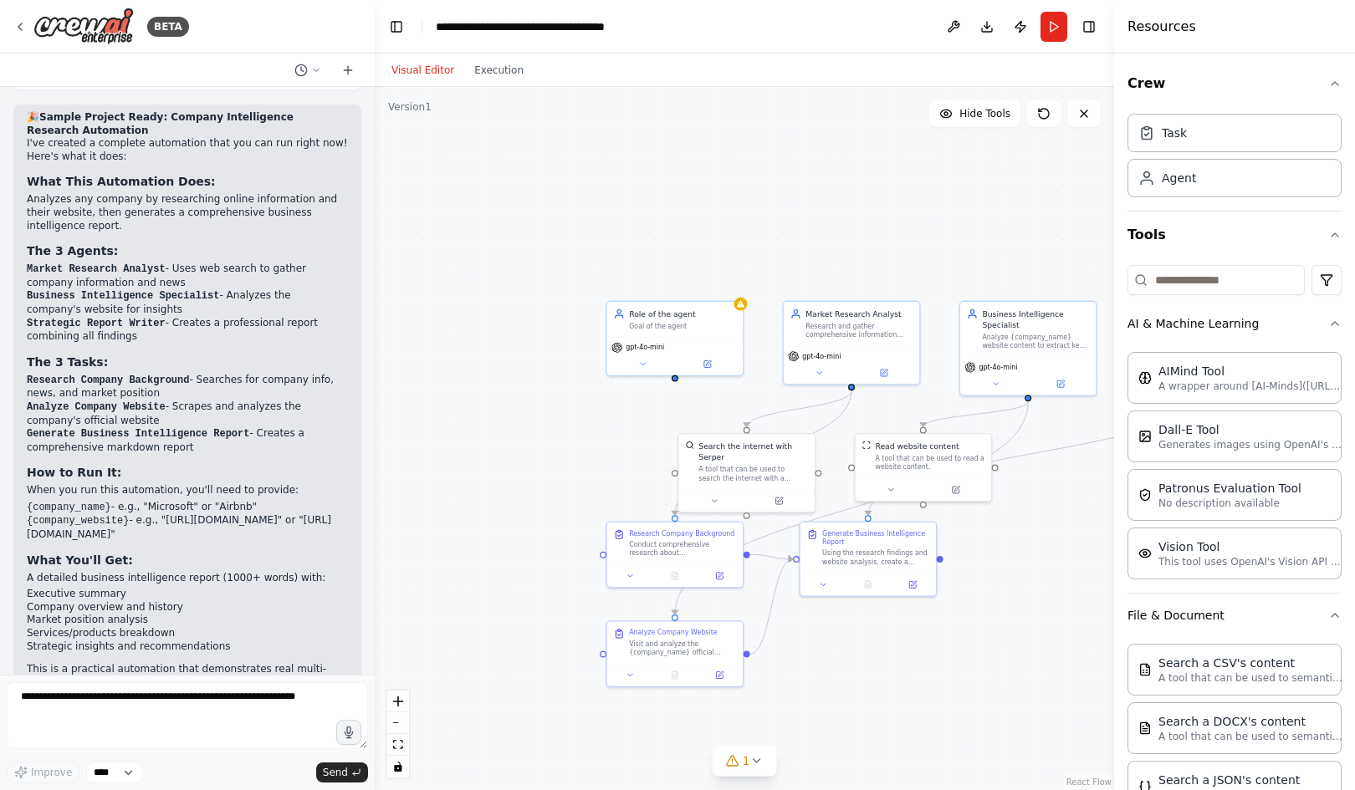
click at [92, 502] on code "{company_name}" at bounding box center [69, 508] width 84 height 12
click at [179, 501] on li "{company_name} - e.g., "Microsoft" or "Airbnb"" at bounding box center [187, 508] width 321 height 14
click at [117, 515] on code "{company_website}" at bounding box center [78, 521] width 102 height 12
click at [59, 289] on li "Business Intelligence Specialist - Analyzes the company's website for insights" at bounding box center [187, 302] width 321 height 27
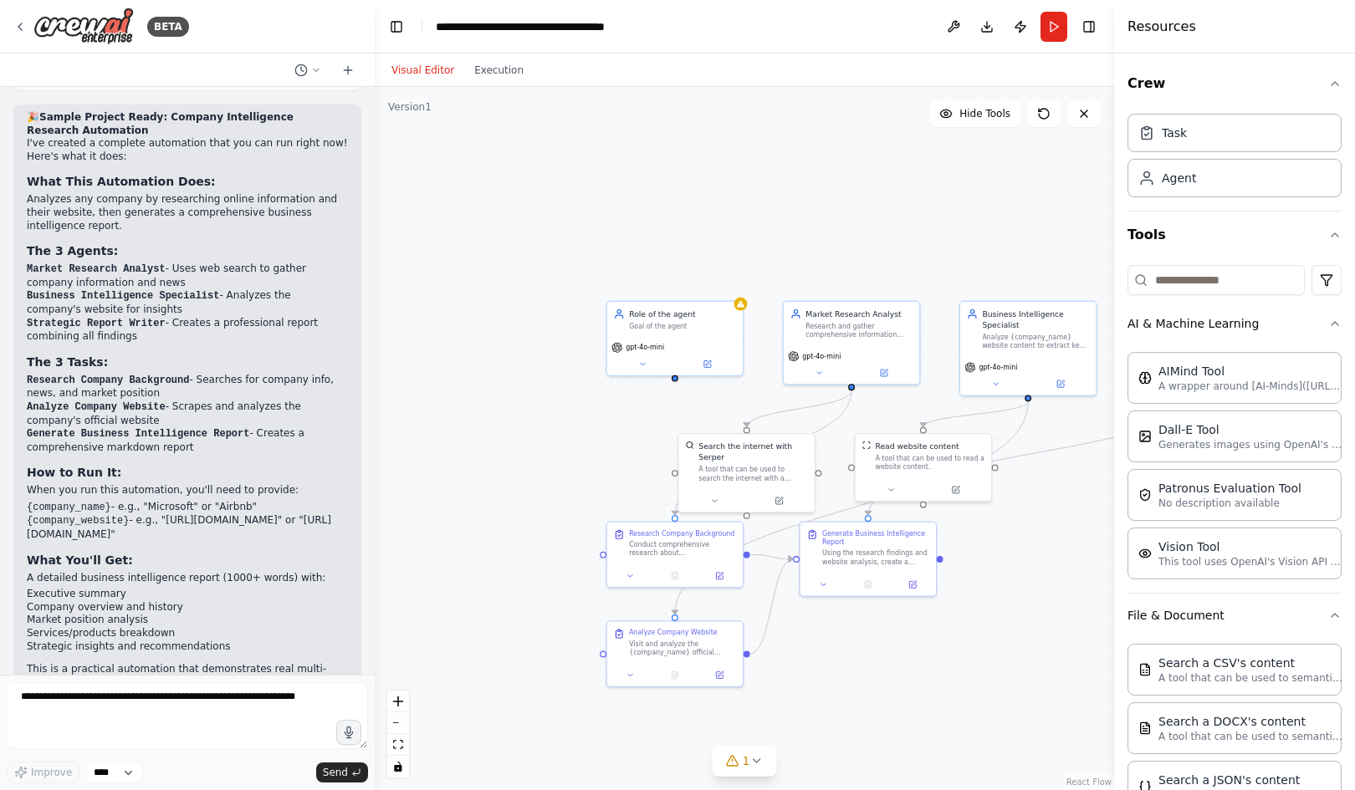
click at [243, 263] on li "Market Research Analyst - Uses web search to gather company information and news" at bounding box center [187, 276] width 321 height 27
click at [124, 318] on code "Strategic Report Writer" at bounding box center [96, 324] width 139 height 12
click at [202, 317] on li "Strategic Report Writer - Creates a professional report combining all findings" at bounding box center [187, 330] width 321 height 27
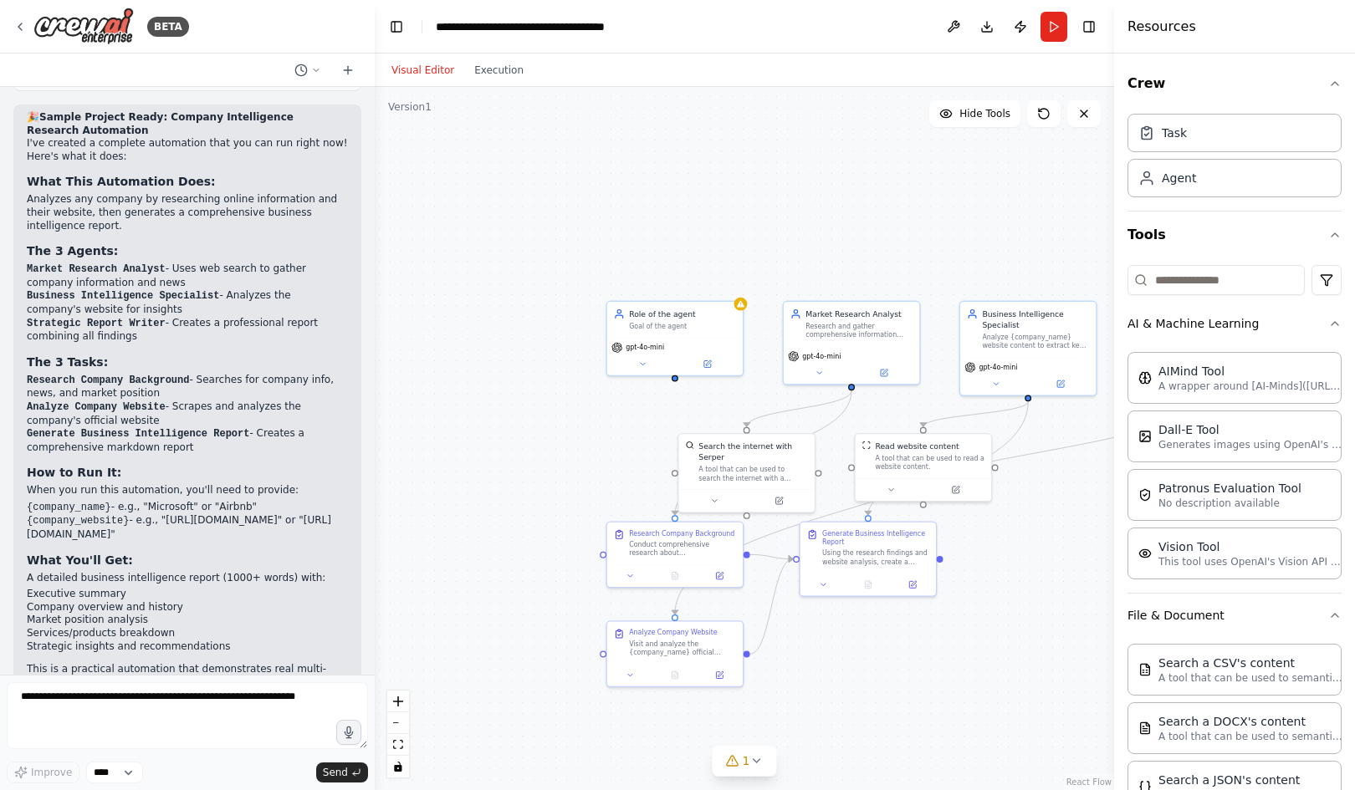
click at [49, 317] on li "Strategic Report Writer - Creates a professional report combining all findings" at bounding box center [187, 330] width 321 height 27
click at [107, 375] on code "Research Company Background" at bounding box center [108, 381] width 162 height 12
click at [218, 374] on li "Research Company Background - Searches for company info, news, and market posit…" at bounding box center [187, 387] width 321 height 27
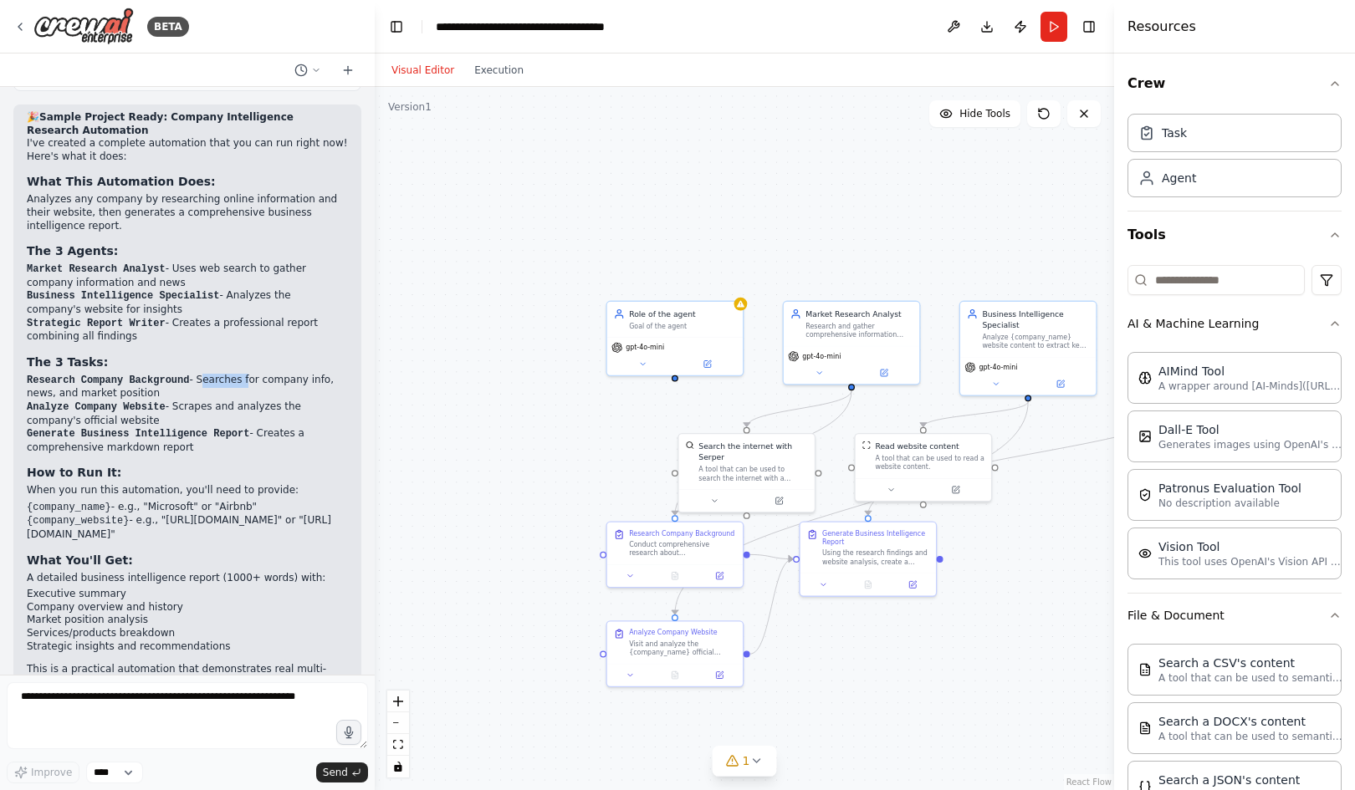
click at [218, 374] on li "Research Company Background - Searches for company info, news, and market posit…" at bounding box center [187, 387] width 321 height 27
click at [259, 374] on li "Research Company Background - Searches for company info, news, and market posit…" at bounding box center [187, 387] width 321 height 27
click at [114, 401] on code "Analyze Company Website" at bounding box center [96, 407] width 139 height 12
click at [190, 400] on li "Analyze Company Website - Scrapes and analyzes the company's official website" at bounding box center [187, 413] width 321 height 27
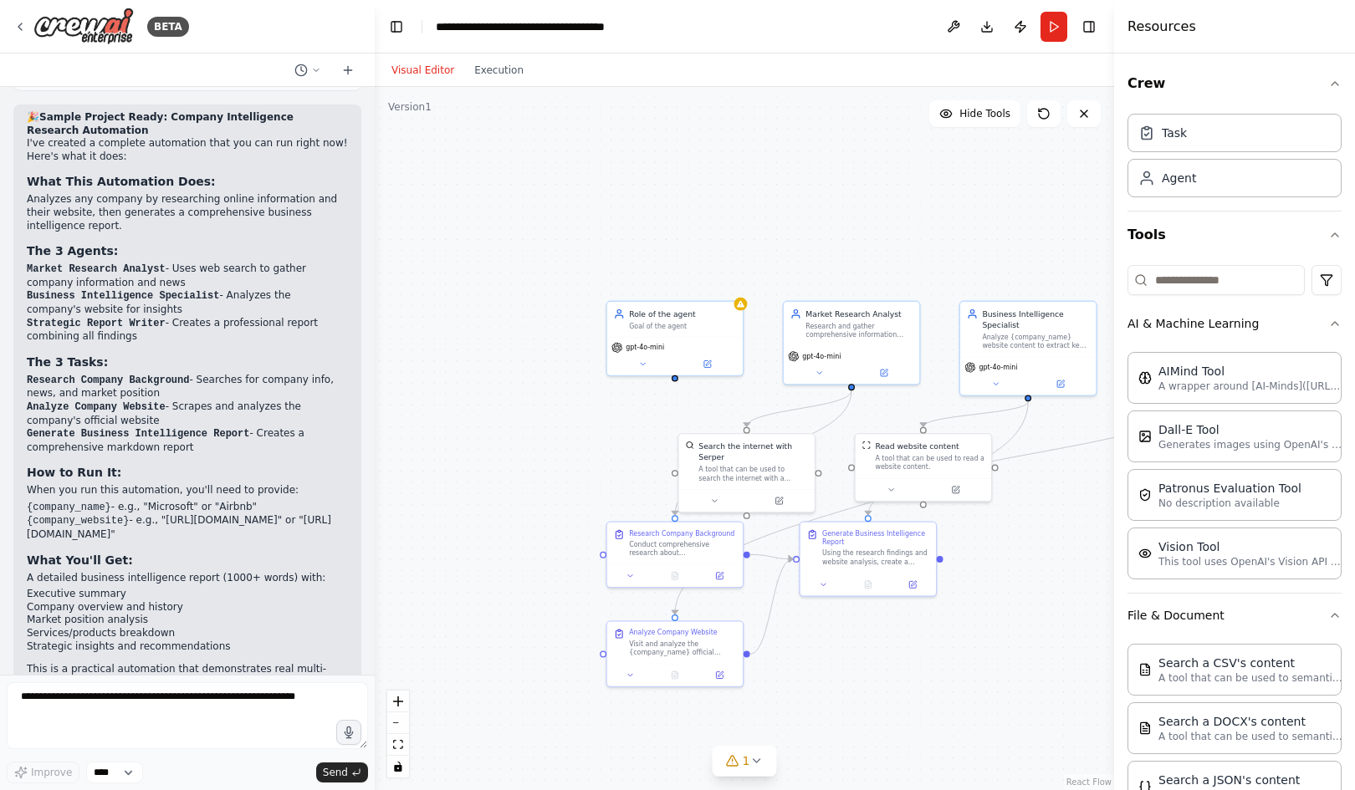
click at [253, 400] on li "Analyze Company Website - Scrapes and analyzes the company's official website" at bounding box center [187, 413] width 321 height 27
click at [108, 484] on p "When you run this automation, you'll need to provide:" at bounding box center [187, 490] width 321 height 13
click at [145, 484] on p "When you run this automation, you'll need to provide:" at bounding box center [187, 490] width 321 height 13
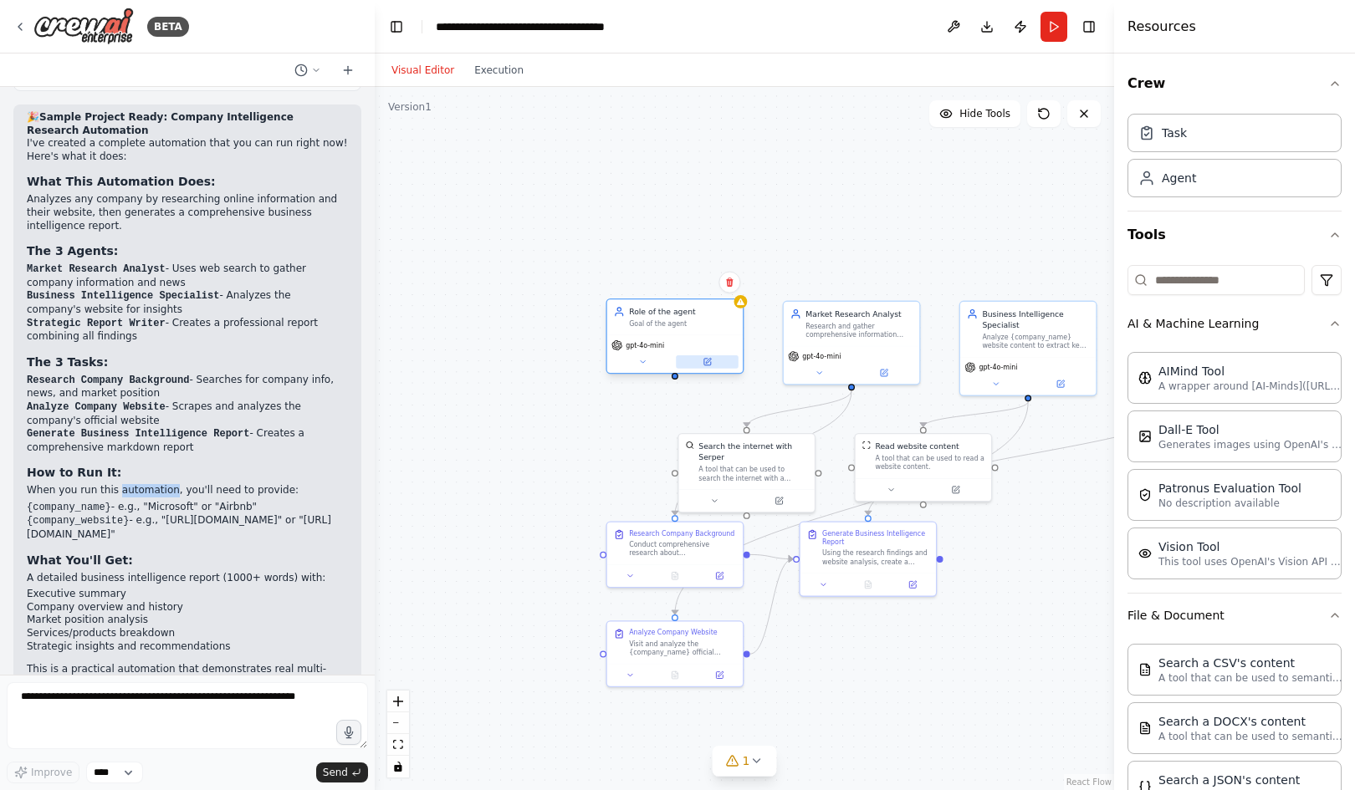
click at [710, 360] on icon at bounding box center [708, 360] width 5 height 5
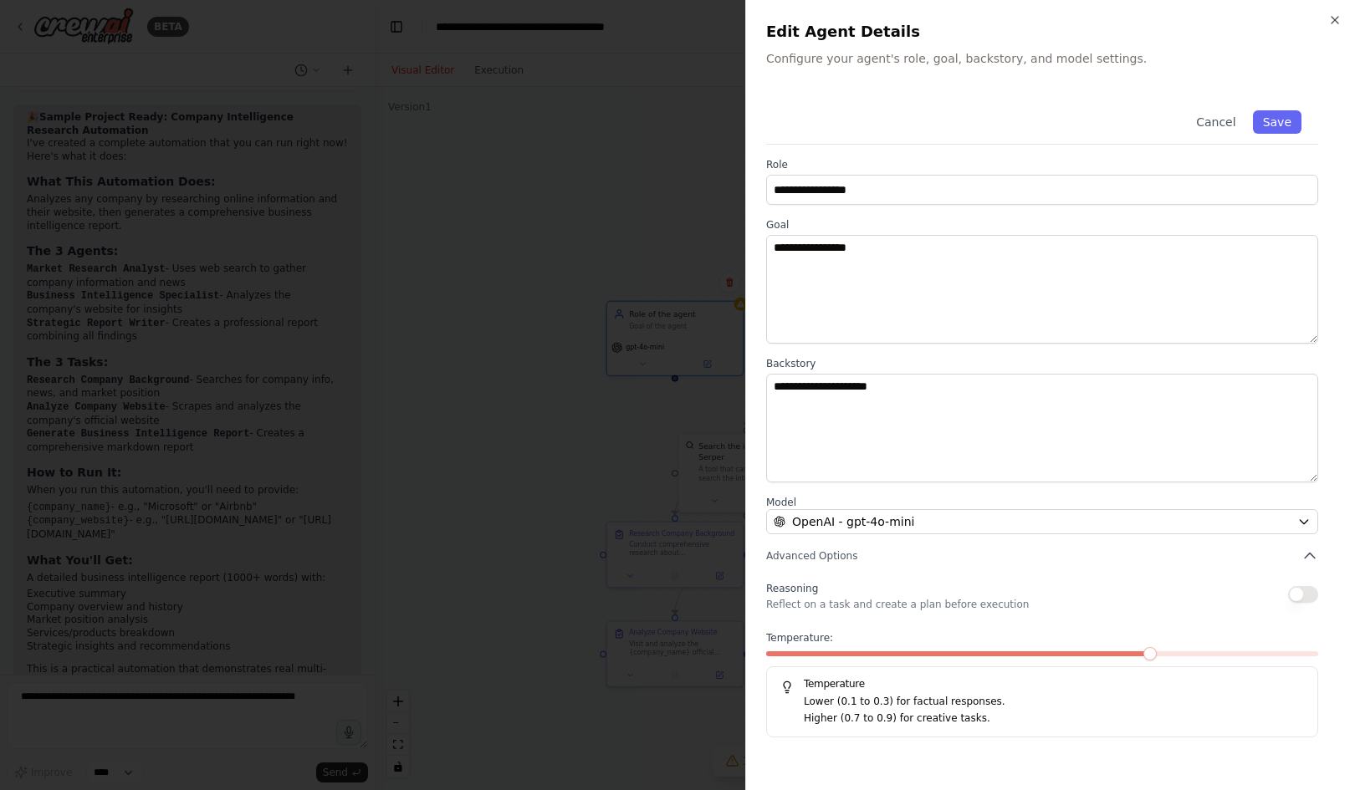
click at [676, 313] on div at bounding box center [677, 395] width 1355 height 790
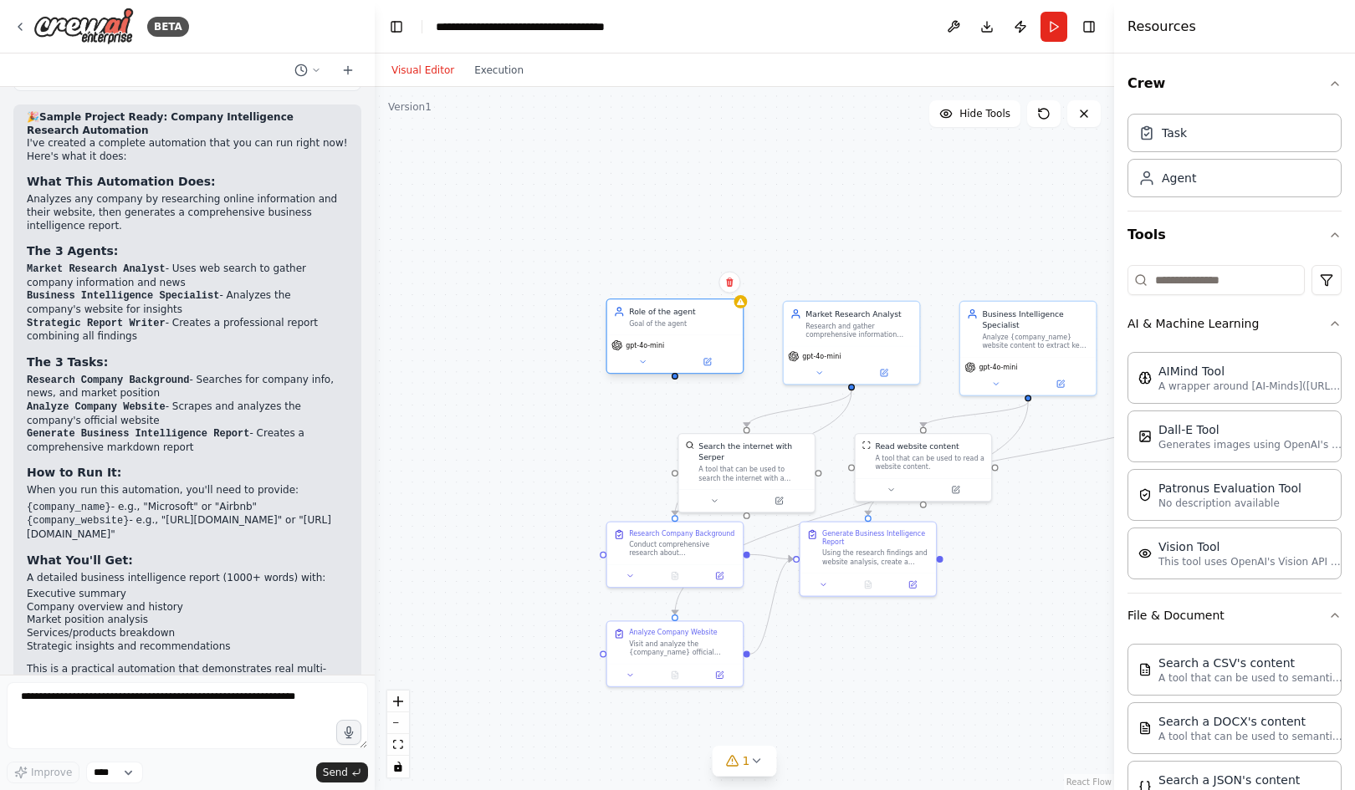
click at [687, 331] on div "Role of the agent Goal of the agent" at bounding box center [674, 316] width 135 height 35
click at [728, 291] on button at bounding box center [729, 283] width 22 height 22
click at [687, 278] on button "Confirm" at bounding box center [681, 283] width 59 height 20
click at [882, 334] on div "Research and gather comprehensive information about {company_name}, including t…" at bounding box center [858, 328] width 107 height 18
click at [880, 373] on icon at bounding box center [883, 370] width 7 height 7
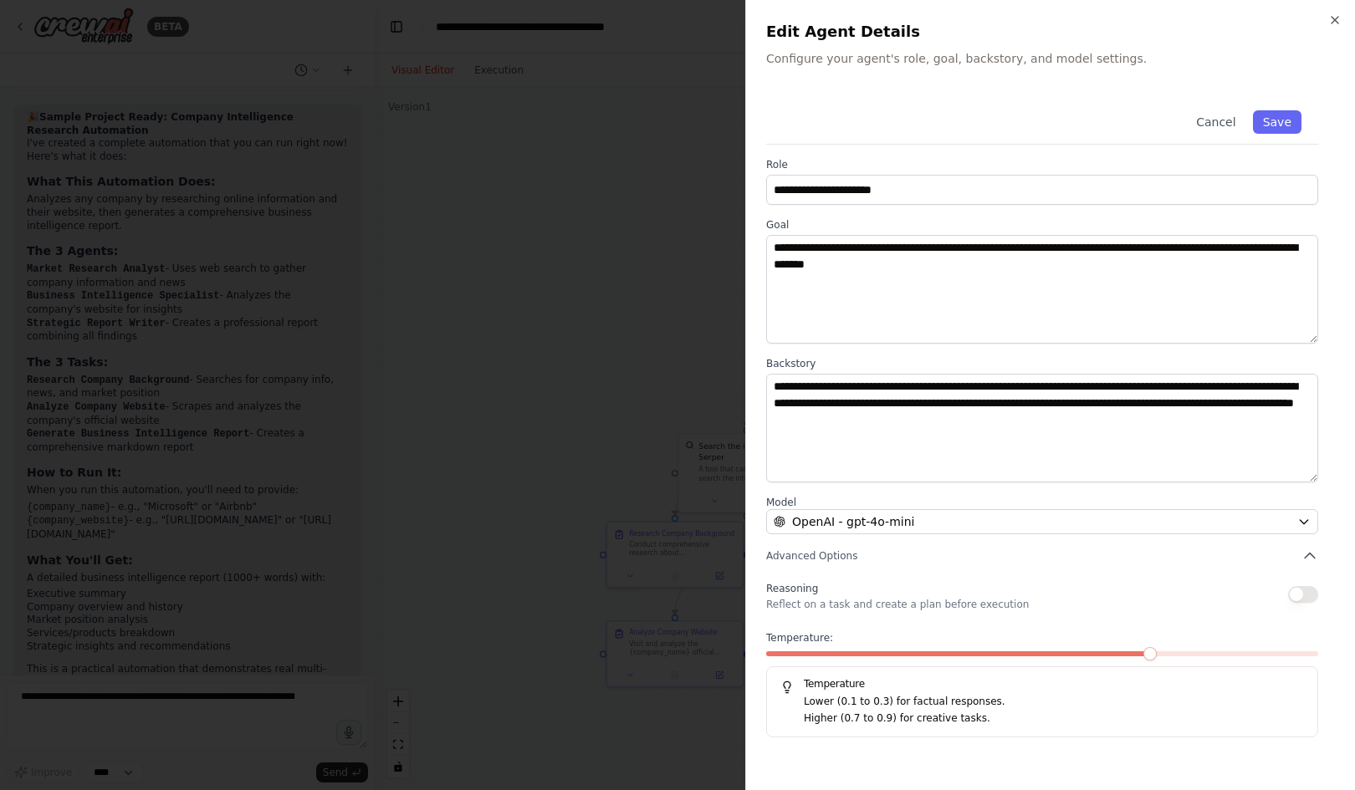
click at [640, 356] on div at bounding box center [677, 395] width 1355 height 790
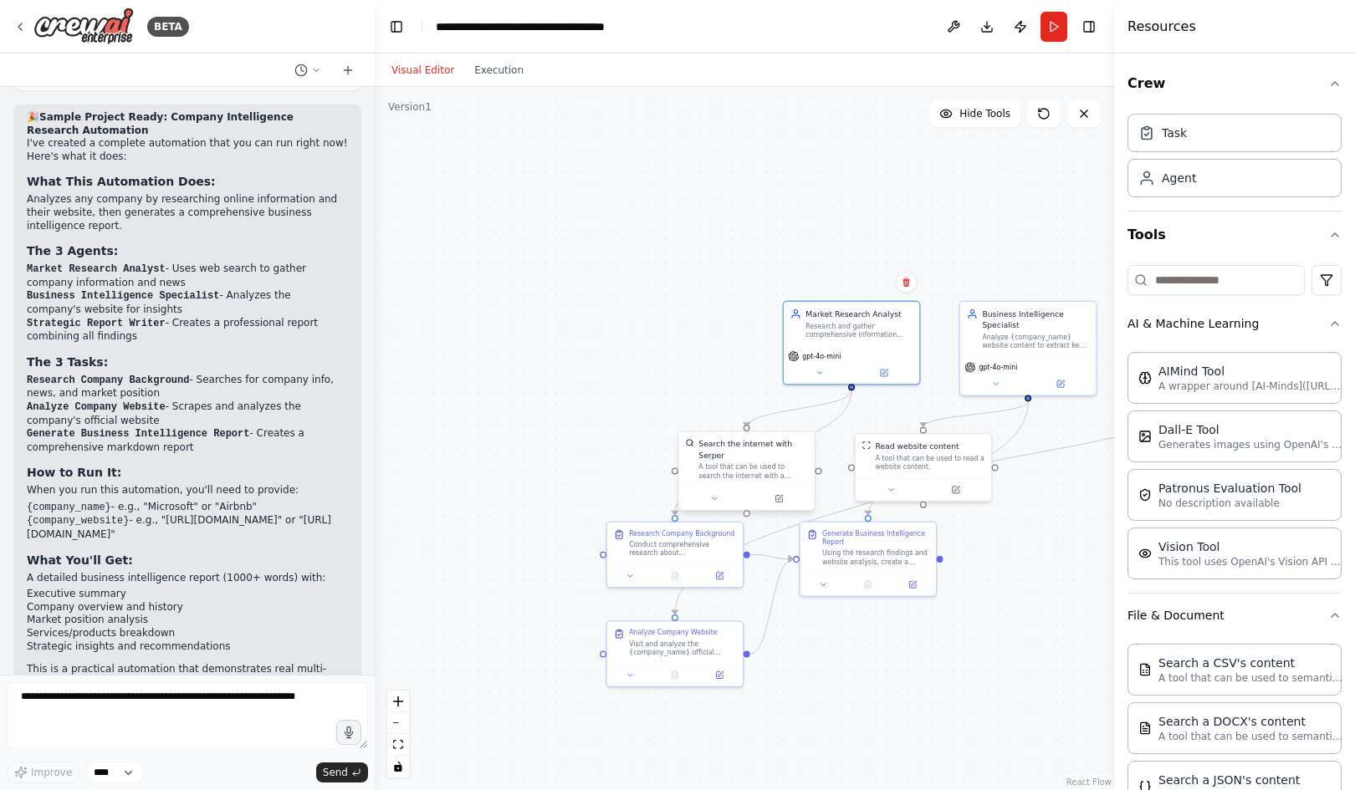
click at [723, 463] on div "A tool that can be used to search the internet with a search_query. Supports di…" at bounding box center [753, 472] width 110 height 18
click at [778, 495] on icon at bounding box center [778, 498] width 7 height 7
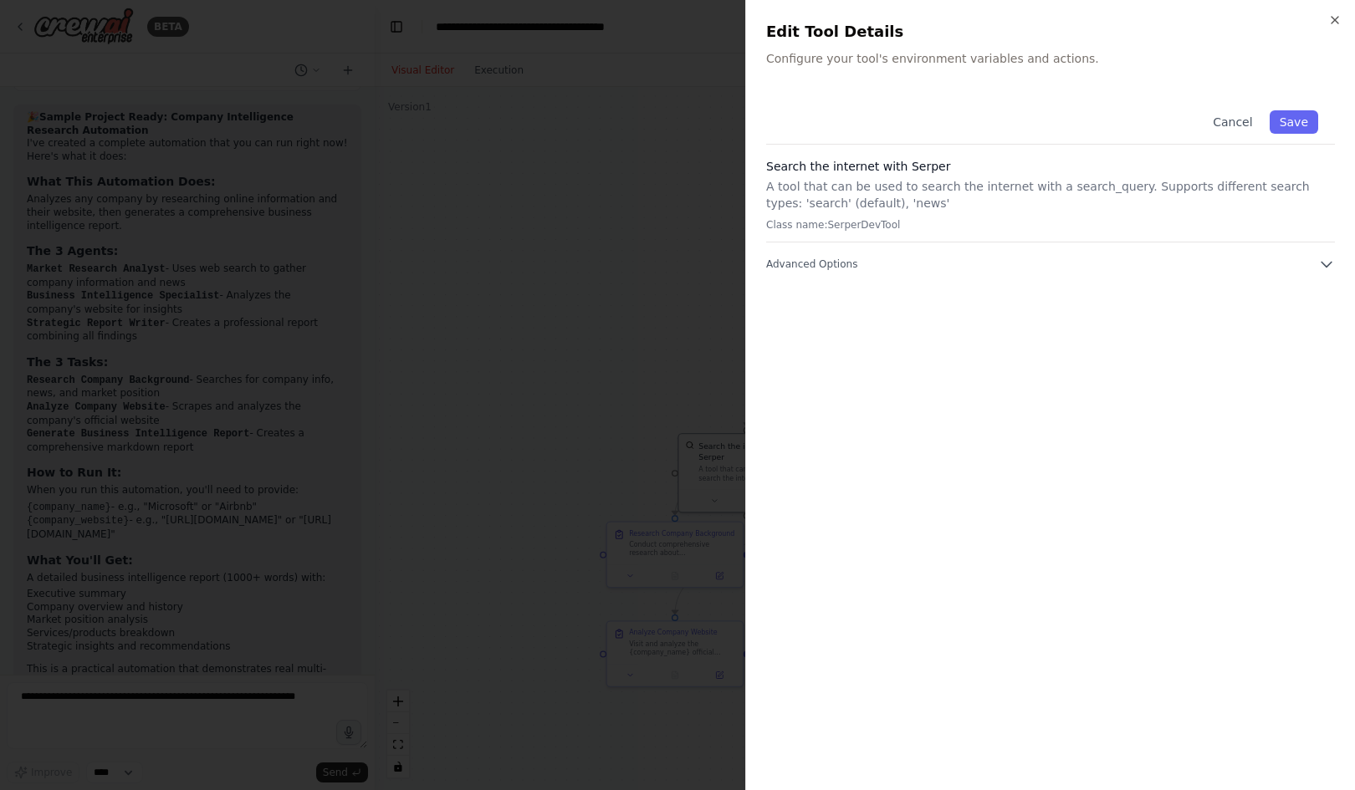
click at [900, 162] on h3 "Search the internet with Serper" at bounding box center [1050, 166] width 569 height 17
click at [859, 187] on p "A tool that can be used to search the internet with a search_query. Supports di…" at bounding box center [1050, 194] width 569 height 33
click at [957, 188] on p "A tool that can be used to search the internet with a search_query. Supports di…" at bounding box center [1050, 194] width 569 height 33
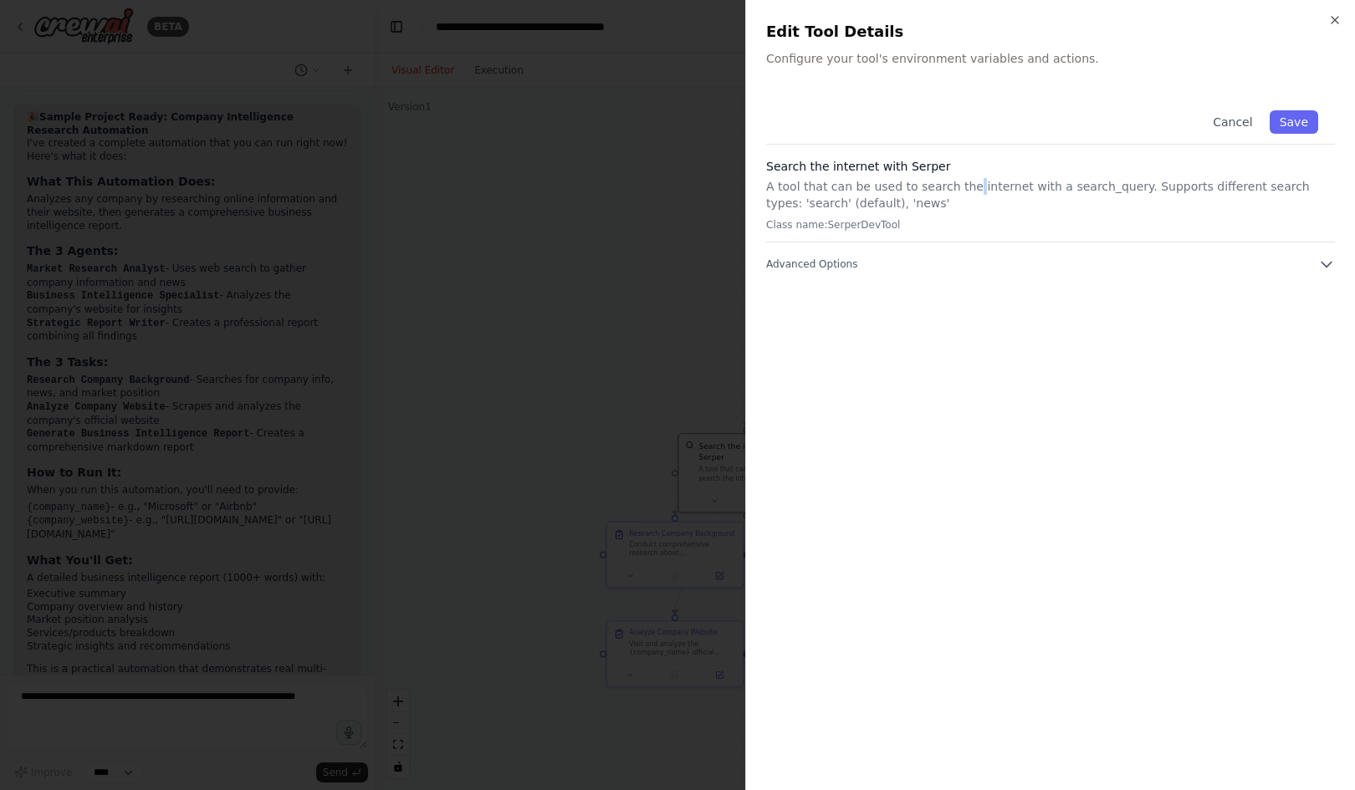
click at [957, 188] on p "A tool that can be used to search the internet with a search_query. Supports di…" at bounding box center [1050, 194] width 569 height 33
click at [1029, 188] on p "A tool that can be used to search the internet with a search_query. Supports di…" at bounding box center [1050, 194] width 569 height 33
click at [1097, 187] on p "A tool that can be used to search the internet with a search_query. Supports di…" at bounding box center [1050, 194] width 569 height 33
click at [1134, 185] on p "A tool that can be used to search the internet with a search_query. Supports di…" at bounding box center [1050, 194] width 569 height 33
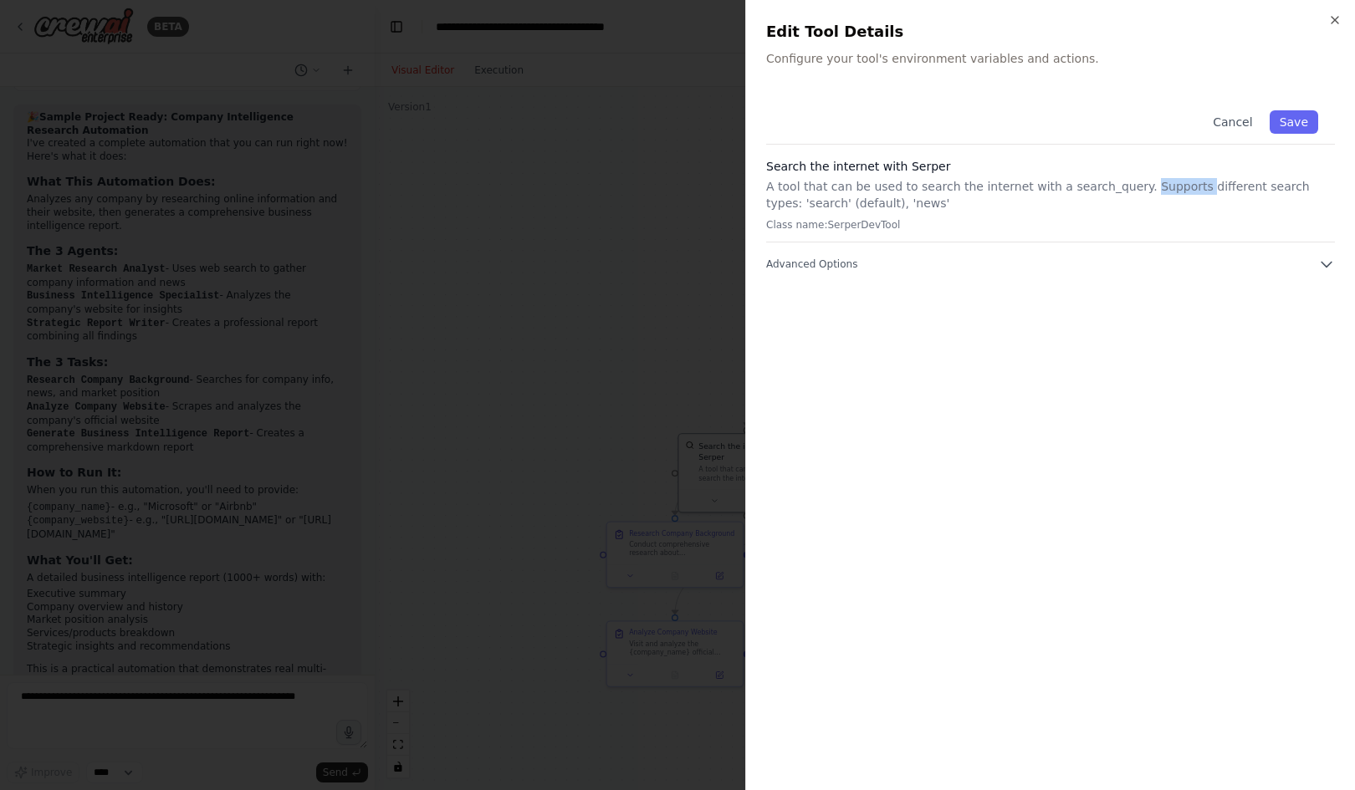
click at [1134, 185] on p "A tool that can be used to search the internet with a search_query. Supports di…" at bounding box center [1050, 194] width 569 height 33
click at [1186, 185] on p "A tool that can be used to search the internet with a search_query. Supports di…" at bounding box center [1050, 194] width 569 height 33
click at [1227, 178] on p "A tool that can be used to search the internet with a search_query. Supports di…" at bounding box center [1050, 194] width 569 height 33
click at [901, 268] on button "Advanced Options" at bounding box center [1050, 264] width 569 height 17
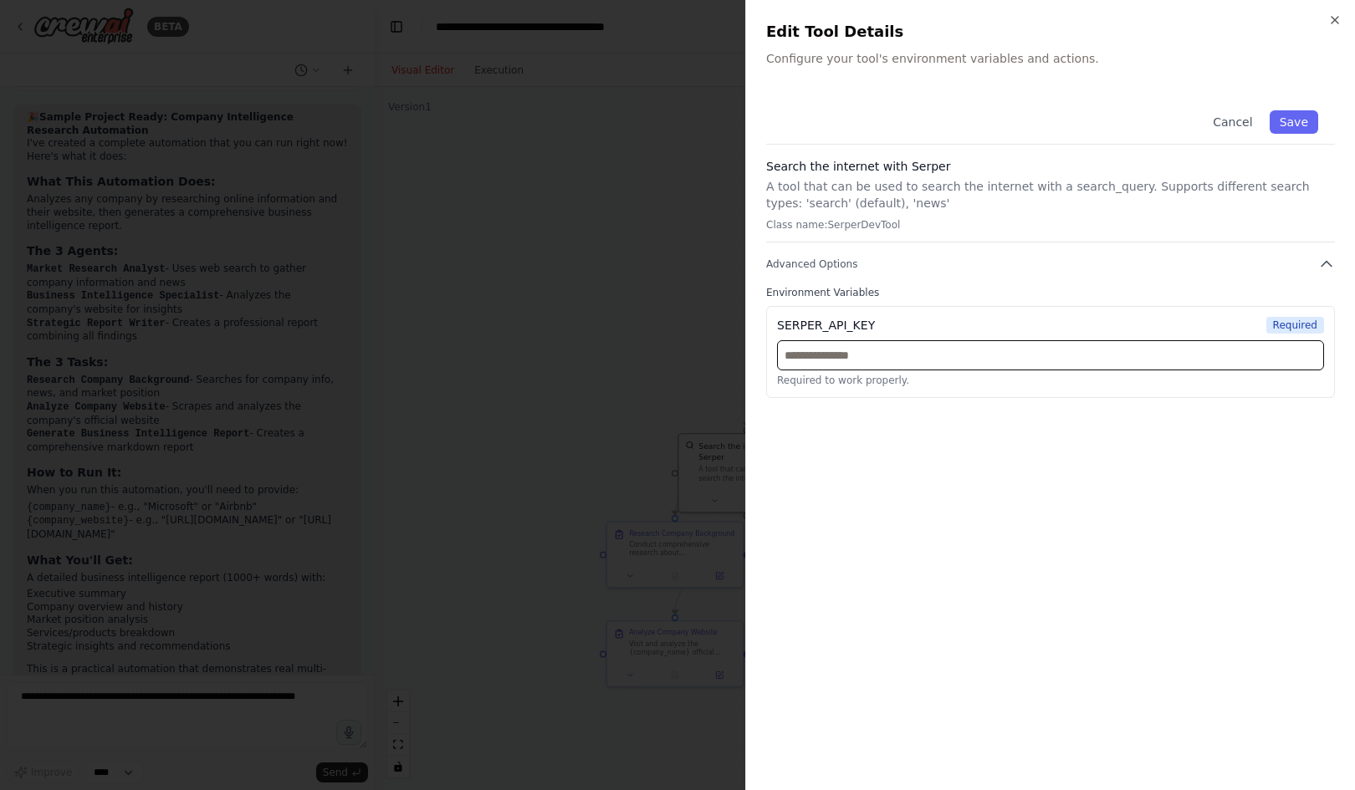
click at [832, 358] on input "text" at bounding box center [1050, 355] width 547 height 30
click at [1338, 20] on icon "button" at bounding box center [1334, 19] width 13 height 13
